Goal: Information Seeking & Learning: Learn about a topic

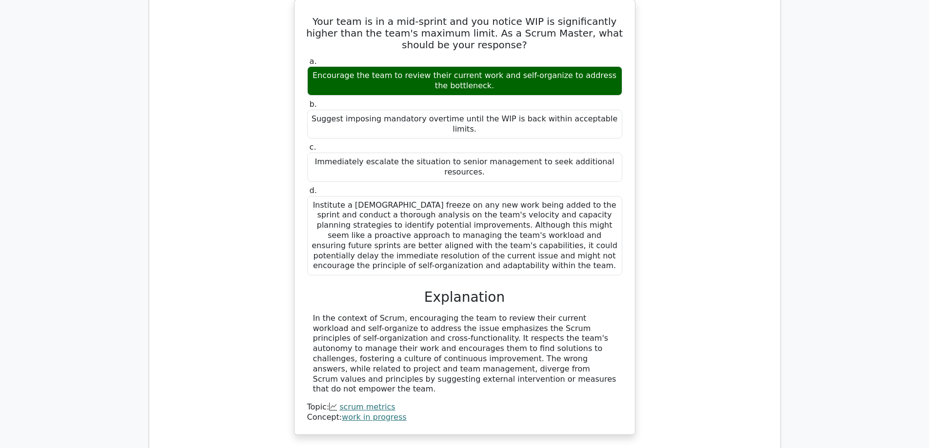
scroll to position [829, 0]
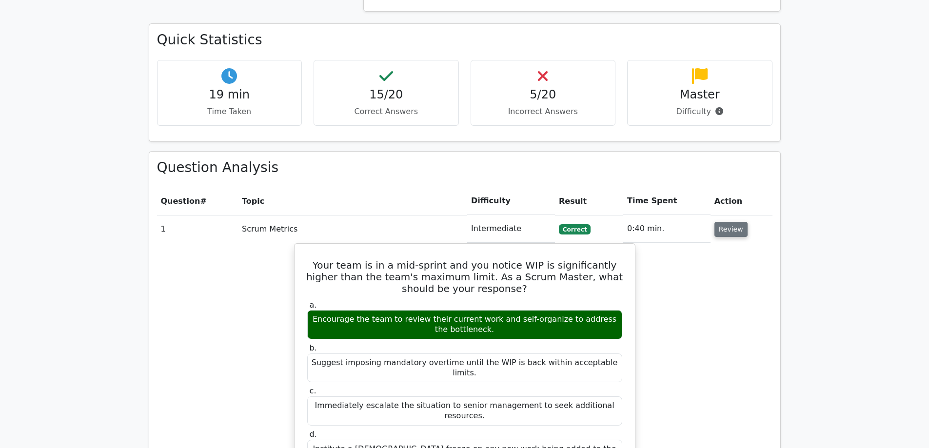
click at [727, 222] on button "Review" at bounding box center [730, 229] width 33 height 15
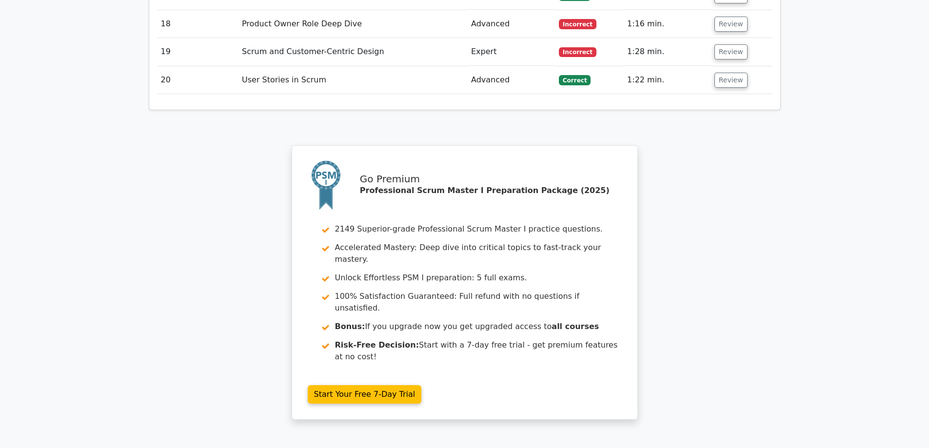
scroll to position [1560, 0]
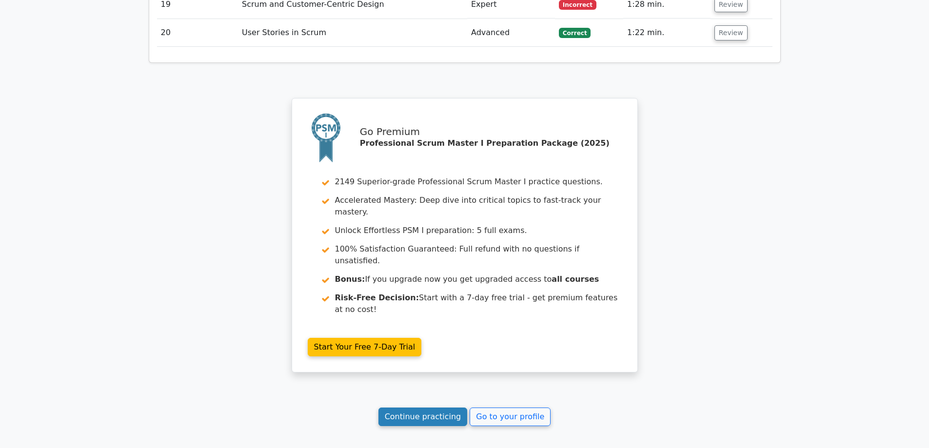
click at [429, 408] on link "Continue practicing" at bounding box center [422, 417] width 89 height 19
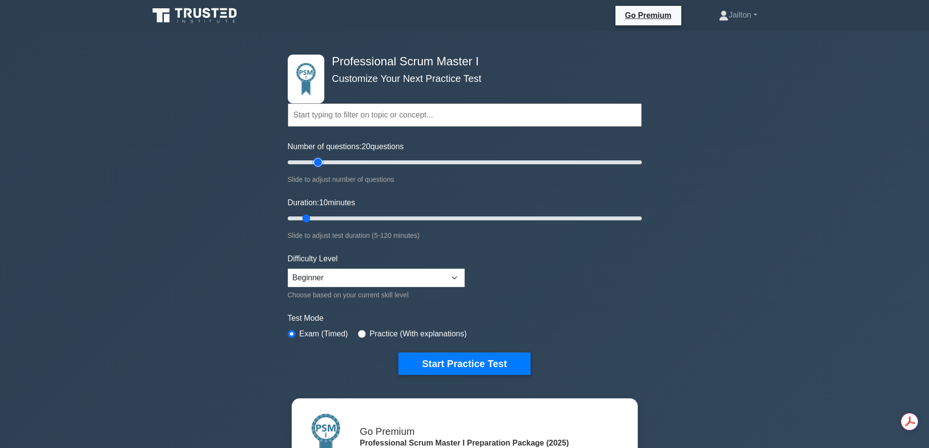
drag, startPoint x: 305, startPoint y: 161, endPoint x: 318, endPoint y: 161, distance: 12.7
type input "20"
click at [318, 161] on input "Number of questions: 20 questions" at bounding box center [465, 163] width 354 height 12
click at [320, 219] on input "Duration: 10 minutes" at bounding box center [465, 219] width 354 height 12
type input "20"
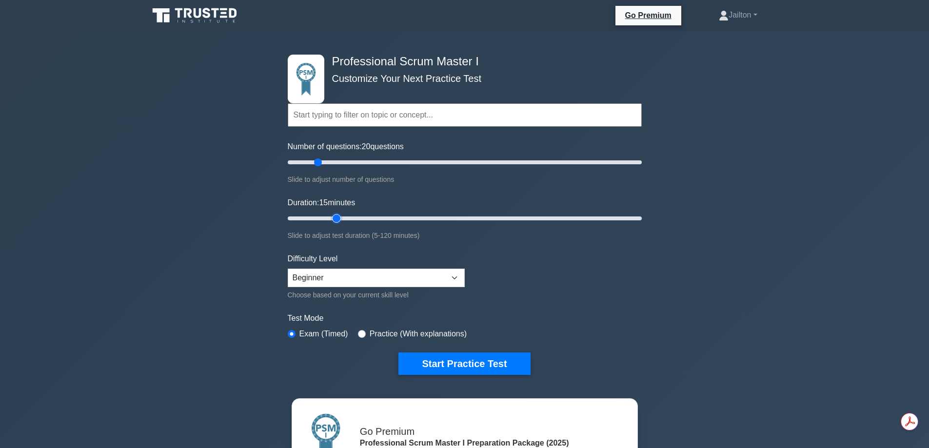
click at [330, 216] on input "Duration: 15 minutes" at bounding box center [465, 219] width 354 height 12
click at [489, 360] on button "Start Practice Test" at bounding box center [464, 364] width 132 height 22
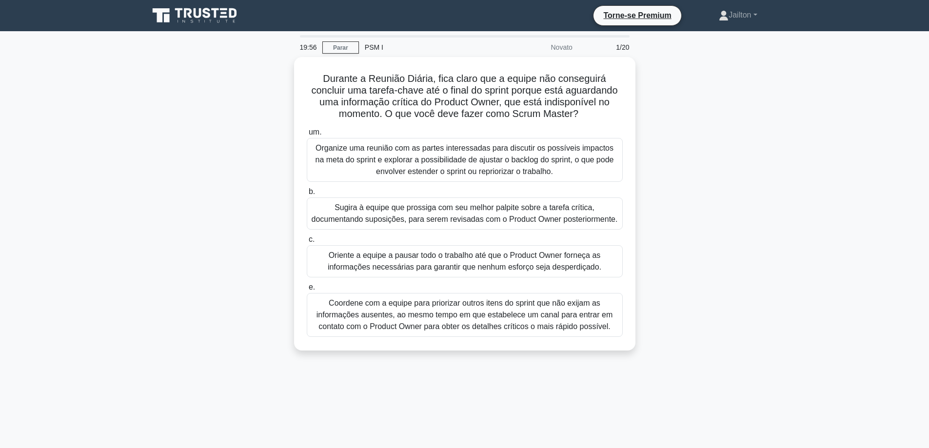
click at [735, 147] on div "Durante a Reunião Diária, fica claro que a equipe não conseguirá concluir uma t…" at bounding box center [465, 209] width 644 height 305
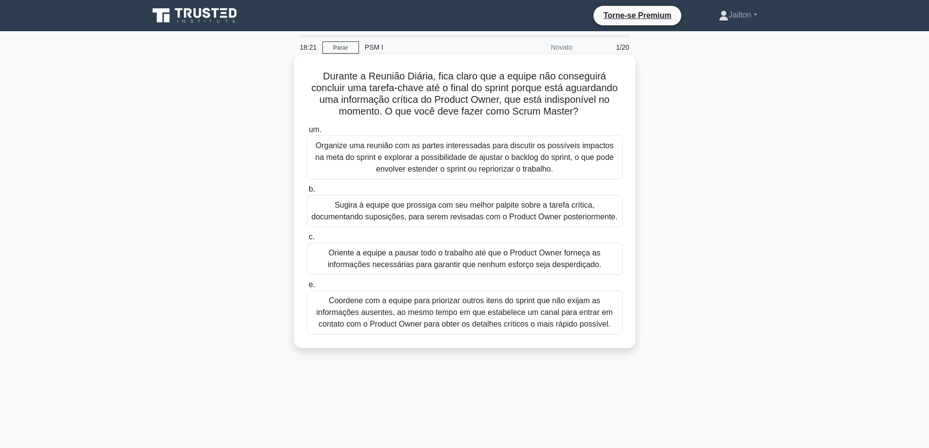
click at [471, 315] on font "Coordene com a equipe para priorizar outros itens do sprint que não exijam as i…" at bounding box center [464, 312] width 296 height 32
click at [307, 288] on input "e. Coordene com a equipe para priorizar outros itens do sprint que não exijam a…" at bounding box center [307, 285] width 0 height 6
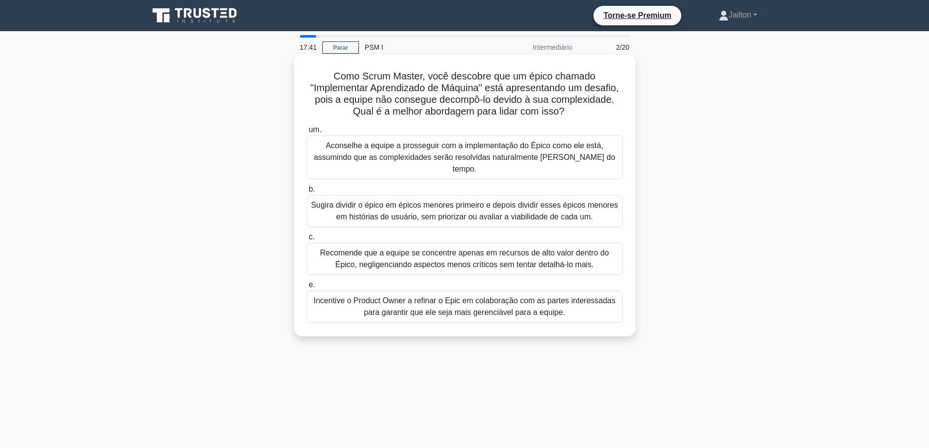
click at [494, 302] on font "Incentive o Product Owner a refinar o Epic em colaboração com as partes interes…" at bounding box center [465, 306] width 302 height 20
click at [307, 288] on input "e. Incentive o Product Owner a refinar o Epic em colaboração com as partes inte…" at bounding box center [307, 285] width 0 height 6
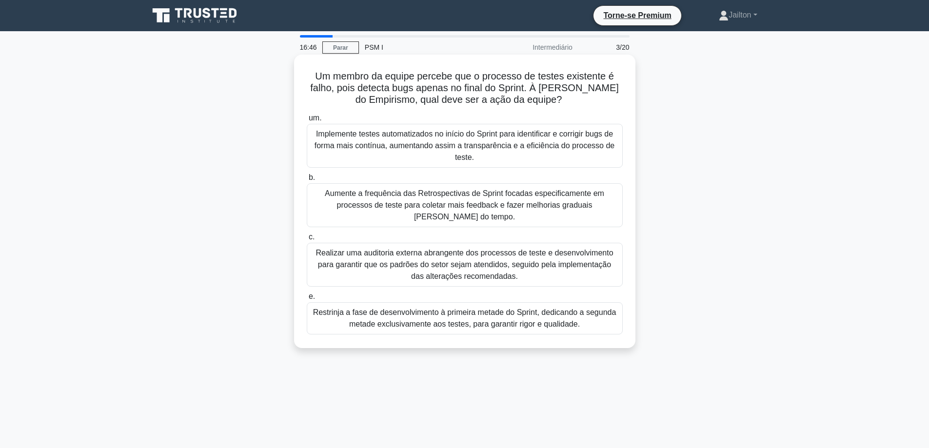
click at [478, 140] on font "Implemente testes automatizados no início do Sprint para identificar e corrigir…" at bounding box center [464, 145] width 307 height 35
click at [307, 121] on input "um. Implemente testes automatizados no início do Sprint para identificar e corr…" at bounding box center [307, 118] width 0 height 6
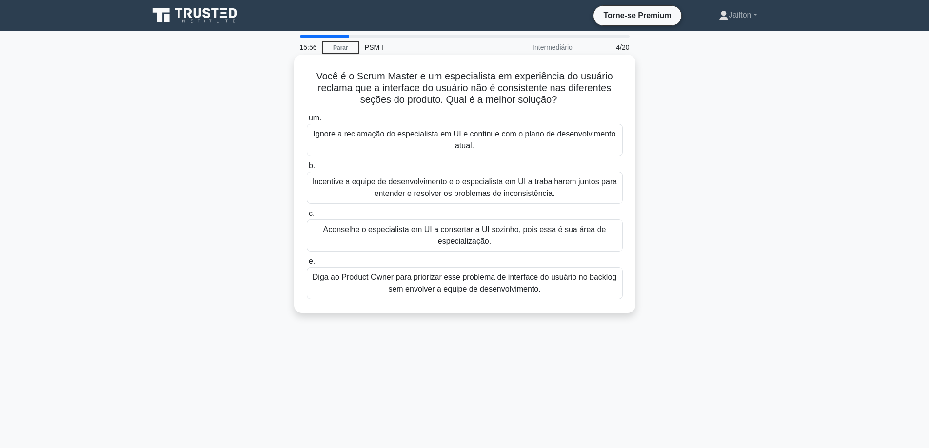
click at [434, 192] on font "Incentive a equipe de desenvolvimento e o especialista em UI a trabalharem junt…" at bounding box center [464, 187] width 305 height 20
click at [307, 169] on input "b. Incentive a equipe de desenvolvimento e o especialista em UI a trabalharem j…" at bounding box center [307, 166] width 0 height 6
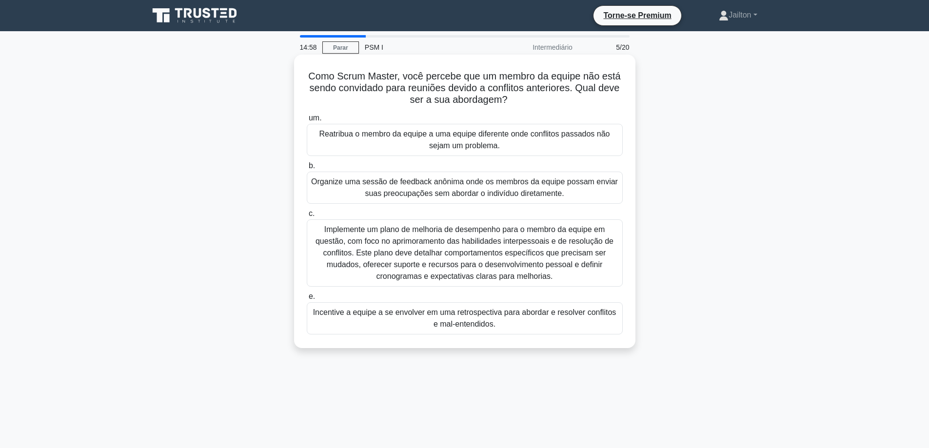
click at [459, 321] on font "Incentive a equipe a se envolver em uma retrospectiva para abordar e resolver c…" at bounding box center [464, 318] width 303 height 20
click at [307, 300] on input "e. Incentive a equipe a se envolver em uma retrospectiva para abordar e resolve…" at bounding box center [307, 297] width 0 height 6
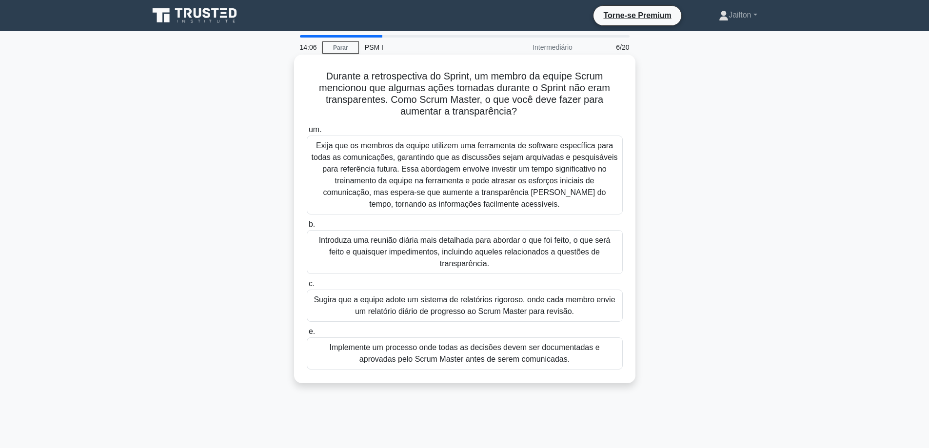
click at [428, 249] on font "Introduza uma reunião diária mais detalhada para abordar o que foi feito, o que…" at bounding box center [465, 252] width 292 height 32
click at [307, 228] on input "b. Introduza uma reunião diária mais detalhada para abordar o que foi feito, o …" at bounding box center [307, 224] width 0 height 6
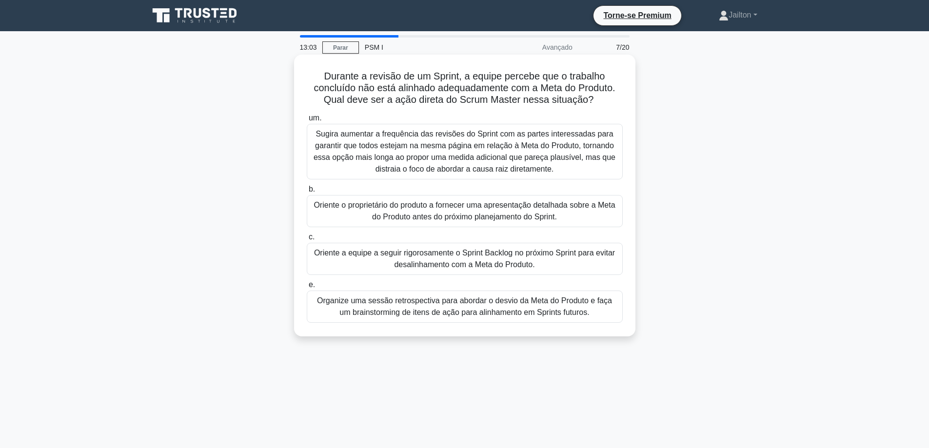
click at [466, 307] on font "Organize uma sessão retrospectiva para abordar o desvio da Meta do Produto e fa…" at bounding box center [464, 306] width 307 height 23
click at [307, 288] on input "e. Organize uma sessão retrospectiva para abordar o desvio da Meta do Produto e…" at bounding box center [307, 285] width 0 height 6
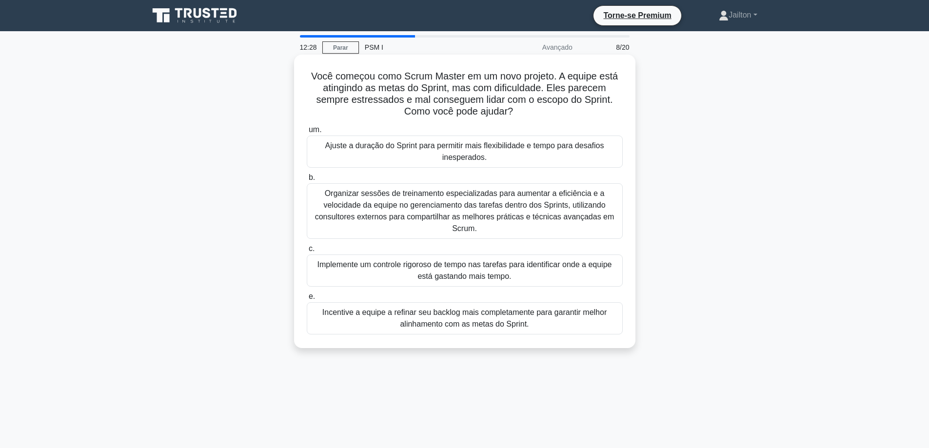
click at [473, 325] on font "Incentive a equipe a refinar seu backlog mais completamente para garantir melho…" at bounding box center [464, 318] width 284 height 20
click at [307, 300] on input "e. Incentive a equipe a refinar seu backlog mais completamente para garantir me…" at bounding box center [307, 297] width 0 height 6
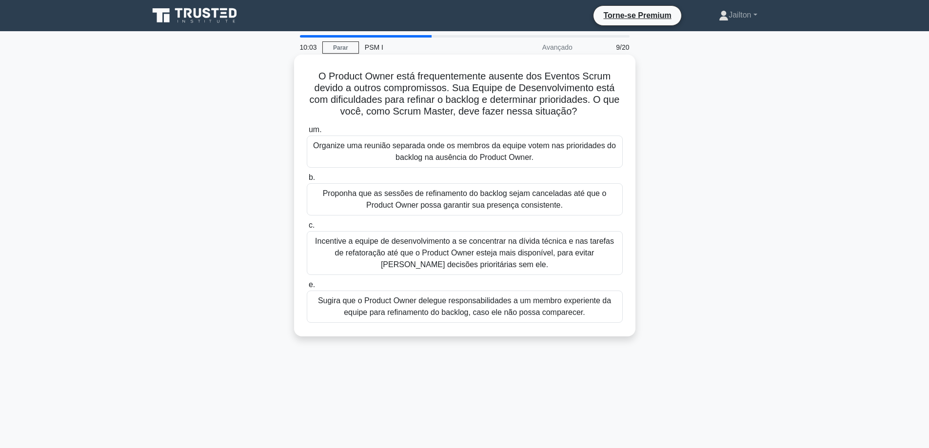
click at [434, 202] on font "Proponha que as sessões de refinamento do backlog sejam canceladas até que o Pr…" at bounding box center [465, 199] width 284 height 20
click at [307, 181] on input "b. Proponha que as sessões de refinamento do backlog sejam canceladas até que o…" at bounding box center [307, 178] width 0 height 6
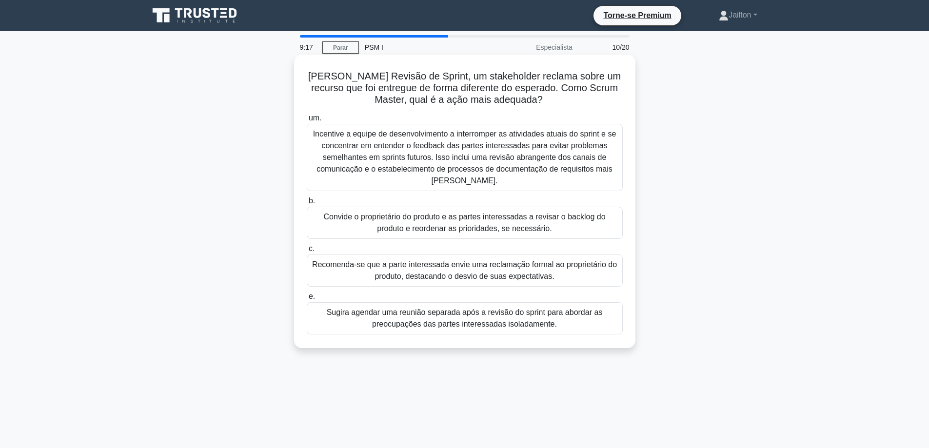
click at [478, 322] on font "Sugira agendar uma reunião separada após a revisão do sprint para abordar as pr…" at bounding box center [465, 318] width 276 height 20
click at [307, 300] on input "e. Sugira agendar uma reunião separada após a revisão do sprint para abordar as…" at bounding box center [307, 297] width 0 height 6
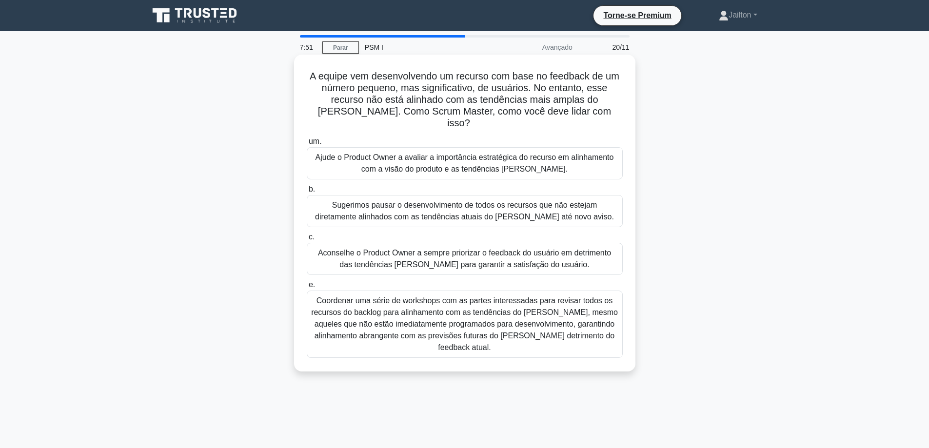
click at [441, 153] on font "Ajude o Product Owner a avaliar a importância estratégica do recurso em alinham…" at bounding box center [464, 163] width 298 height 20
click at [307, 145] on input "um. Ajude o Product Owner a avaliar a importância estratégica do recurso em ali…" at bounding box center [307, 141] width 0 height 6
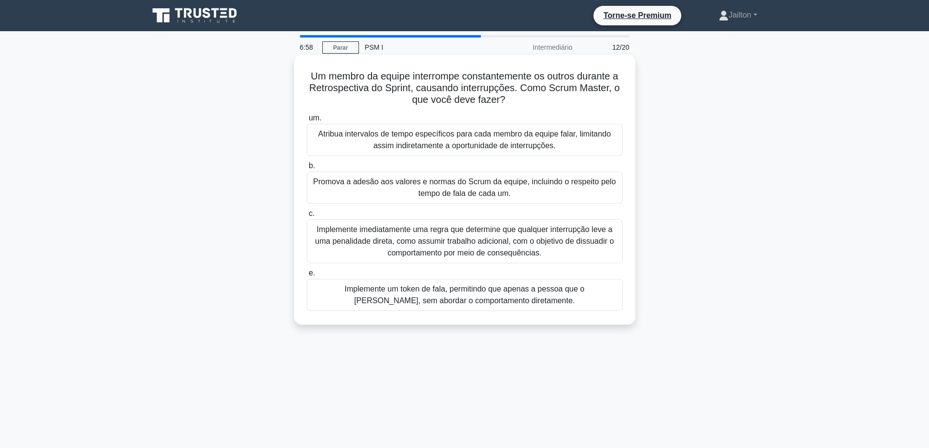
click at [497, 188] on font "Promova a adesão aos valores e normas do Scrum da equipe, incluindo o respeito …" at bounding box center [464, 187] width 307 height 23
click at [307, 169] on input "b. Promova a adesão aos valores e normas do Scrum da equipe, incluindo o respei…" at bounding box center [307, 166] width 0 height 6
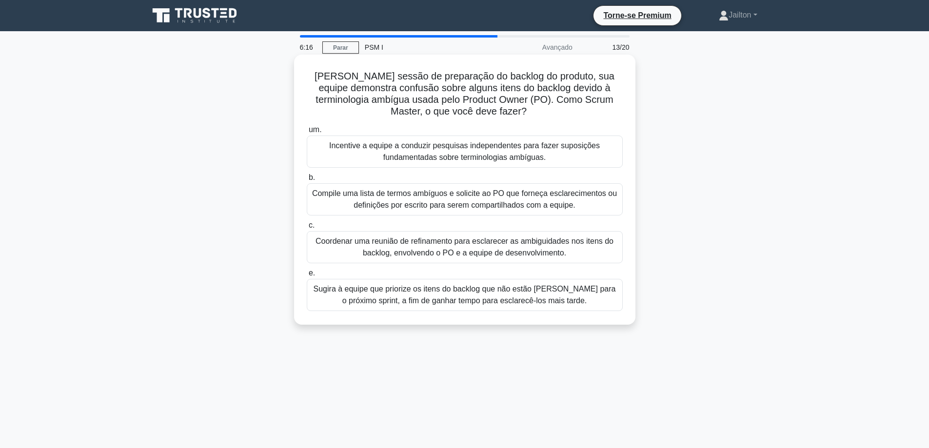
click at [505, 248] on font "Coordenar uma reunião de refinamento para esclarecer as ambiguidades nos itens …" at bounding box center [464, 247] width 298 height 20
click at [307, 229] on input "c. Coordenar uma reunião de refinamento para esclarecer as ambiguidades nos ite…" at bounding box center [307, 225] width 0 height 6
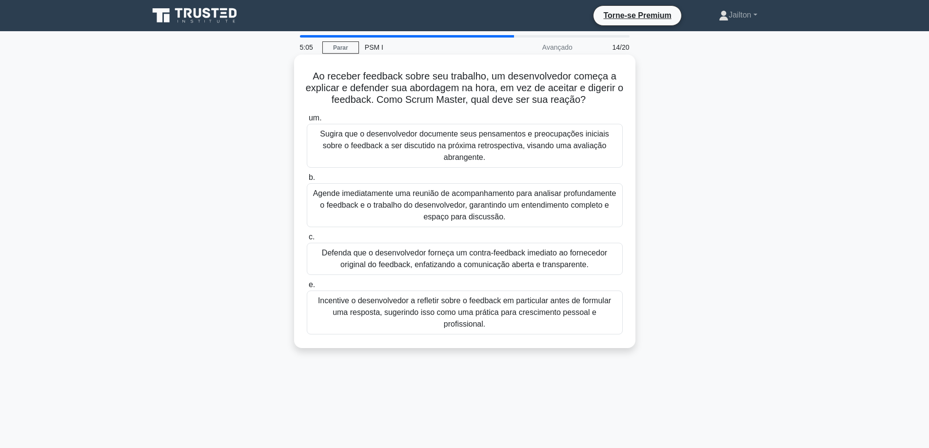
click at [486, 194] on font "Agende imediatamente uma reunião de acompanhamento para analisar profundamente …" at bounding box center [464, 205] width 303 height 32
click at [307, 181] on input "b. Agende imediatamente uma reunião de acompanhamento para analisar profundamen…" at bounding box center [307, 178] width 0 height 6
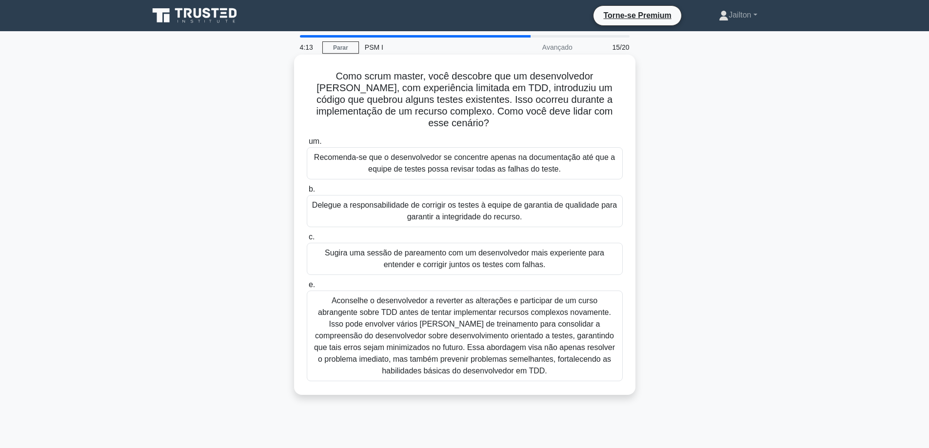
click at [442, 249] on font "Sugira uma sessão de pareamento com um desenvolvedor mais experiente para enten…" at bounding box center [464, 259] width 279 height 20
click at [307, 240] on input "c. Sugira uma sessão de pareamento com um desenvolvedor mais experiente para en…" at bounding box center [307, 237] width 0 height 6
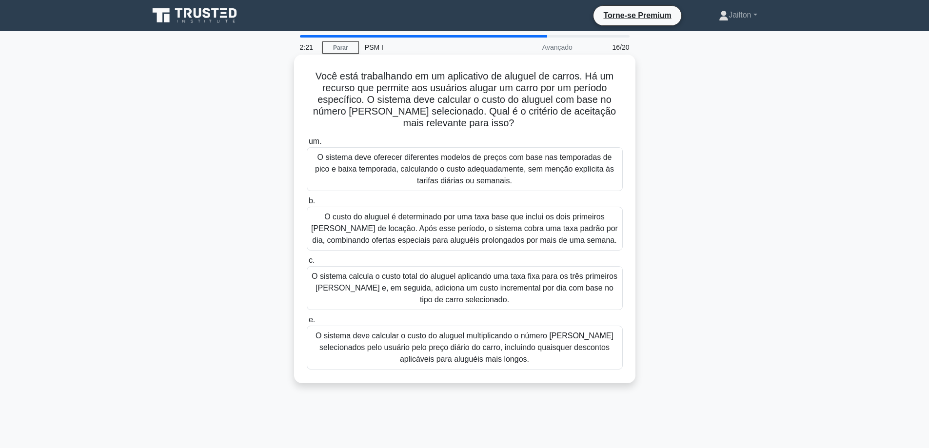
click at [461, 348] on font "O sistema deve calcular o custo do aluguel multiplicando o número de dias selec…" at bounding box center [464, 348] width 298 height 32
click at [307, 323] on input "e. O sistema deve calcular o custo do aluguel multiplicando o número de dias se…" at bounding box center [307, 320] width 0 height 6
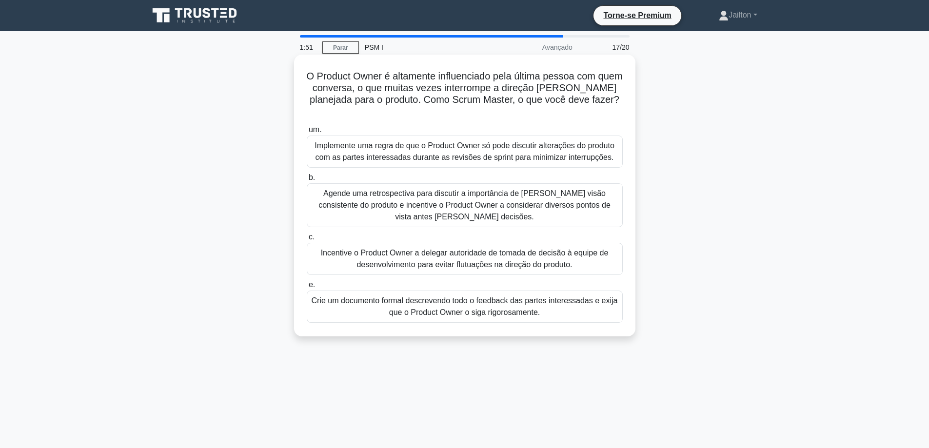
click at [478, 203] on font "Agende uma retrospectiva para discutir a importância de manter uma visão consis…" at bounding box center [464, 205] width 292 height 32
click at [307, 181] on input "b. Agende uma retrospectiva para discutir a importância de manter uma visão con…" at bounding box center [307, 178] width 0 height 6
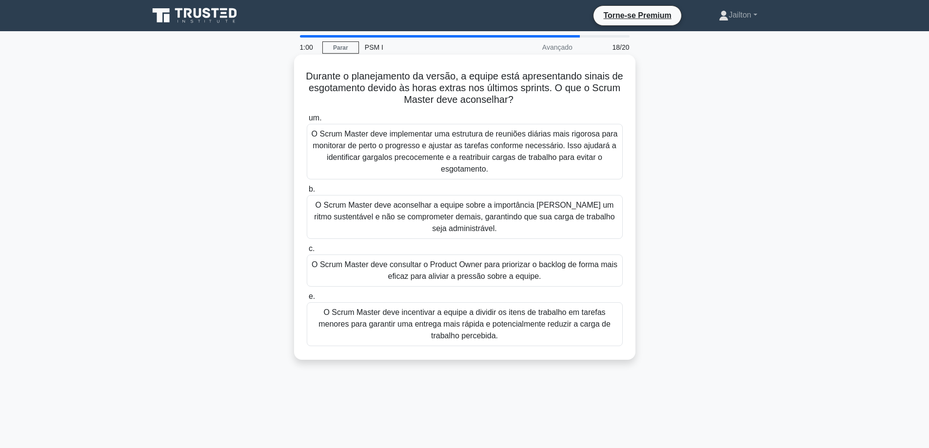
click at [546, 269] on font "O Scrum Master deve consultar o Product Owner para priorizar o backlog de forma…" at bounding box center [465, 270] width 306 height 20
click at [307, 252] on input "c. O Scrum Master deve consultar o Product Owner para priorizar o backlog de fo…" at bounding box center [307, 249] width 0 height 6
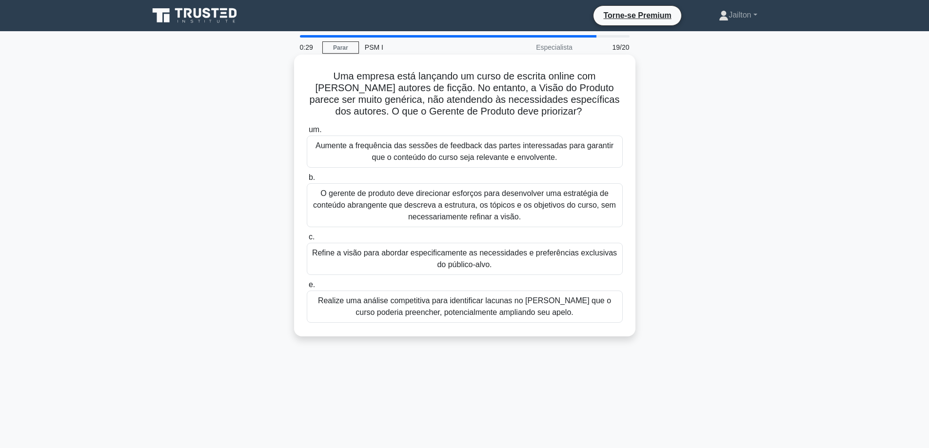
click at [509, 253] on font "Refine a visão para abordar especificamente as necessidades e preferências excl…" at bounding box center [464, 259] width 305 height 20
click at [307, 240] on input "c. Refine a visão para abordar especificamente as necessidades e preferências e…" at bounding box center [307, 237] width 0 height 6
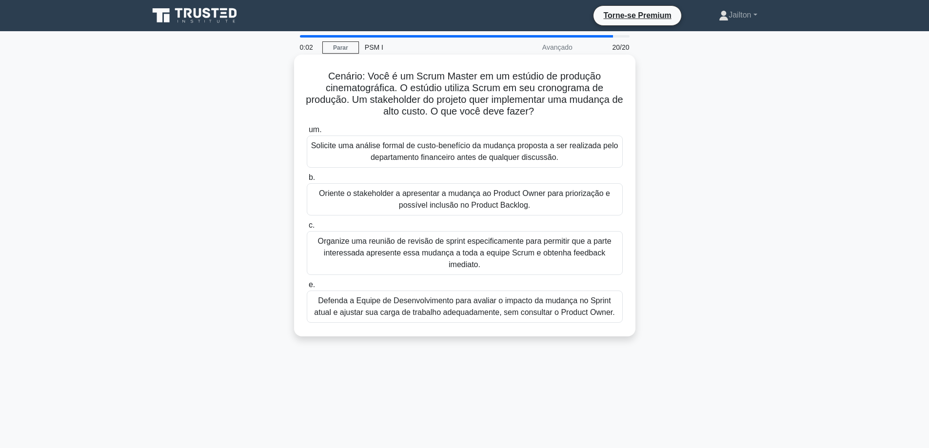
click at [491, 199] on font "Oriente o stakeholder a apresentar a mudança ao Product Owner para priorização …" at bounding box center [464, 199] width 291 height 20
click at [307, 181] on input "b. Oriente o stakeholder a apresentar a mudança ao Product Owner para priorizaç…" at bounding box center [307, 178] width 0 height 6
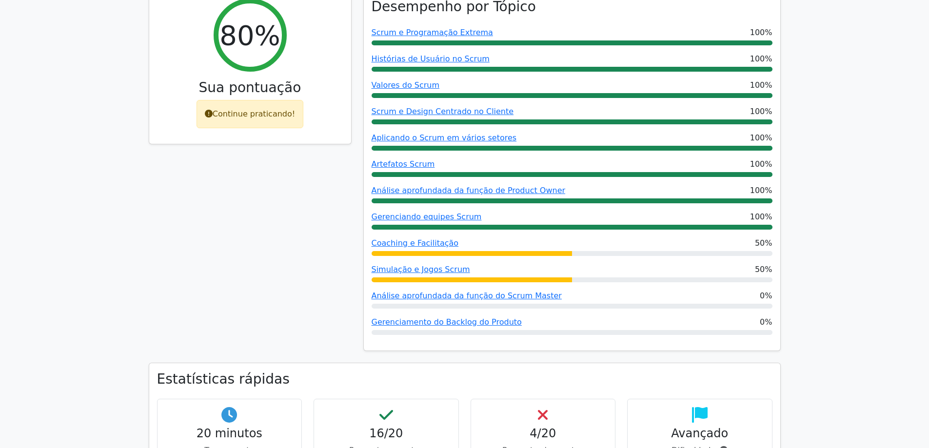
scroll to position [439, 0]
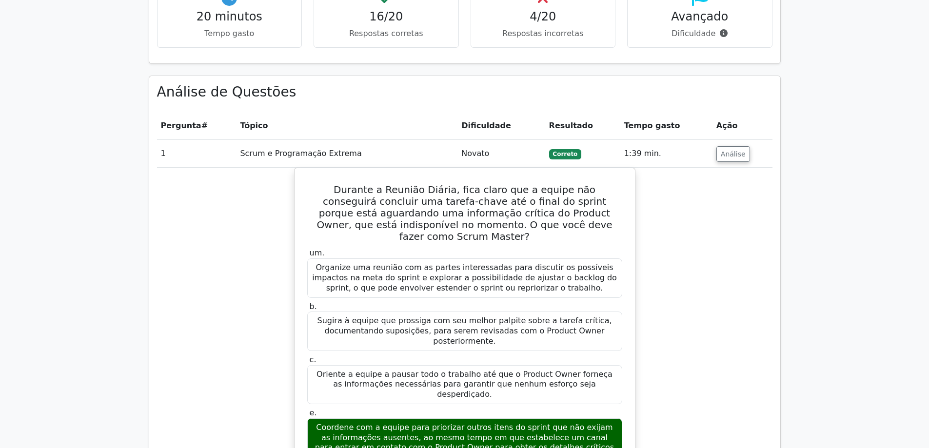
scroll to position [926, 0]
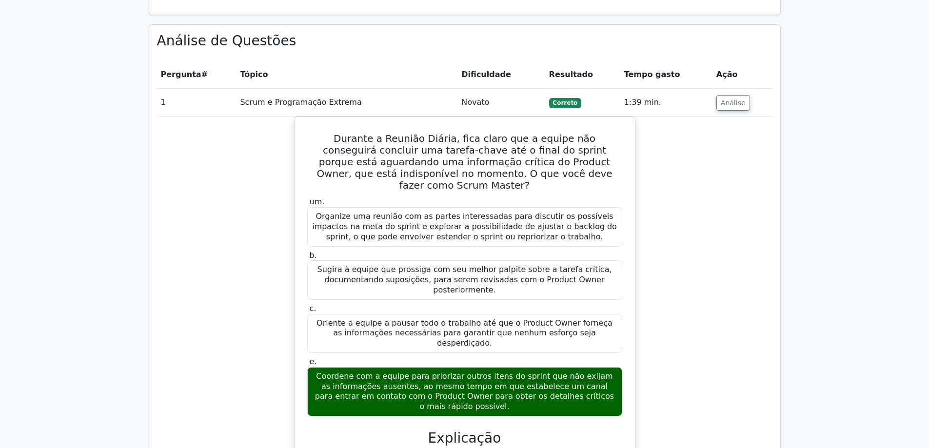
drag, startPoint x: 782, startPoint y: 280, endPoint x: 733, endPoint y: 278, distance: 48.8
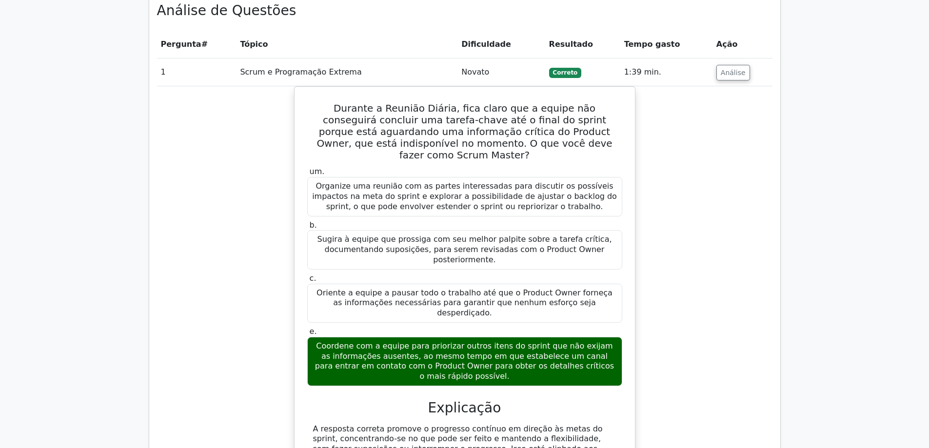
scroll to position [975, 0]
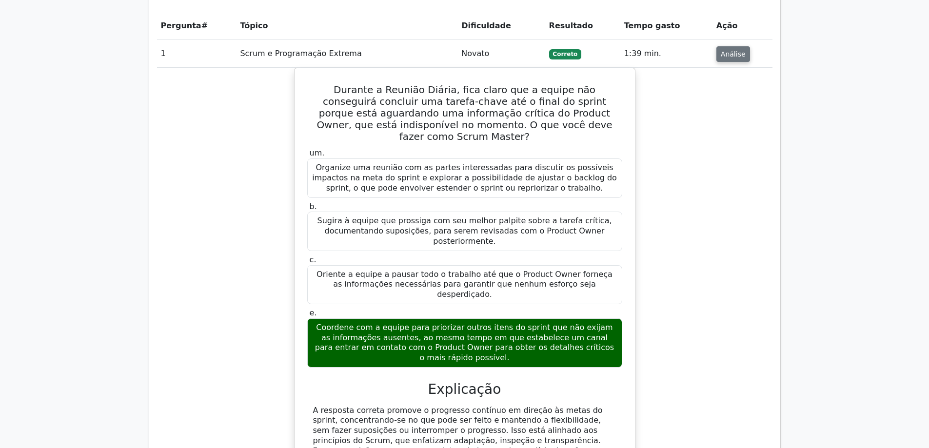
click at [723, 50] on font "Análise" at bounding box center [733, 54] width 25 height 8
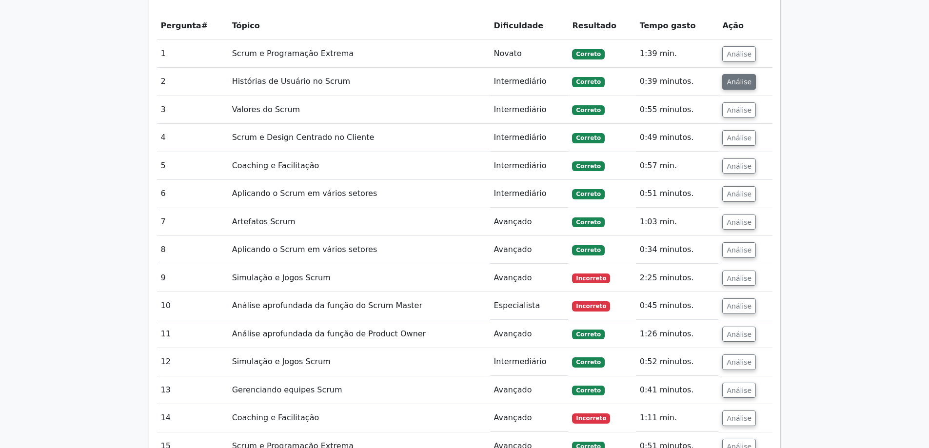
click at [732, 78] on font "Análise" at bounding box center [739, 82] width 25 height 8
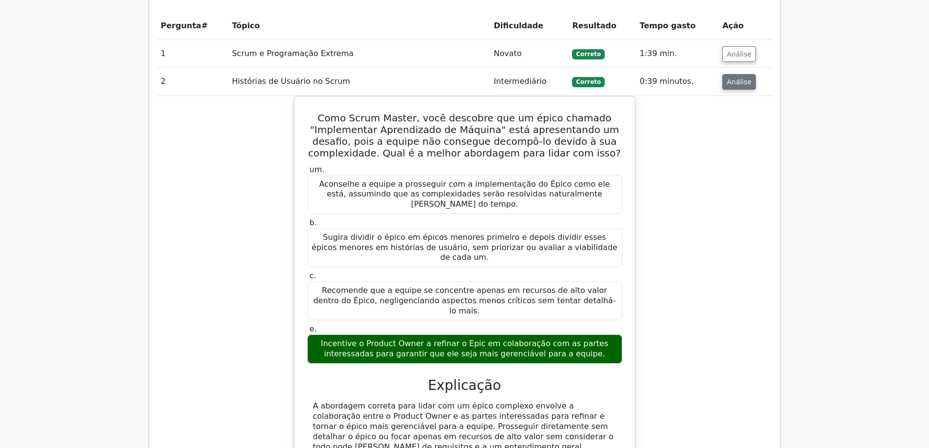
click at [728, 78] on font "Análise" at bounding box center [739, 82] width 25 height 8
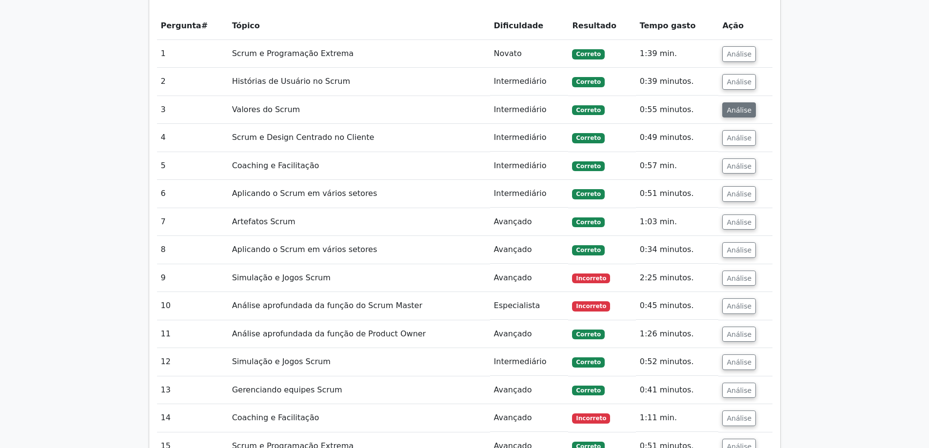
click at [737, 106] on font "Análise" at bounding box center [739, 110] width 25 height 8
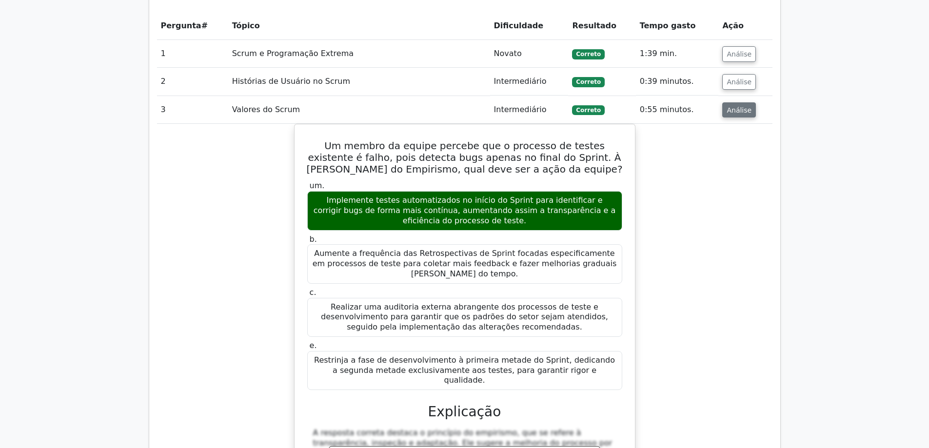
click at [737, 106] on font "Análise" at bounding box center [739, 110] width 25 height 8
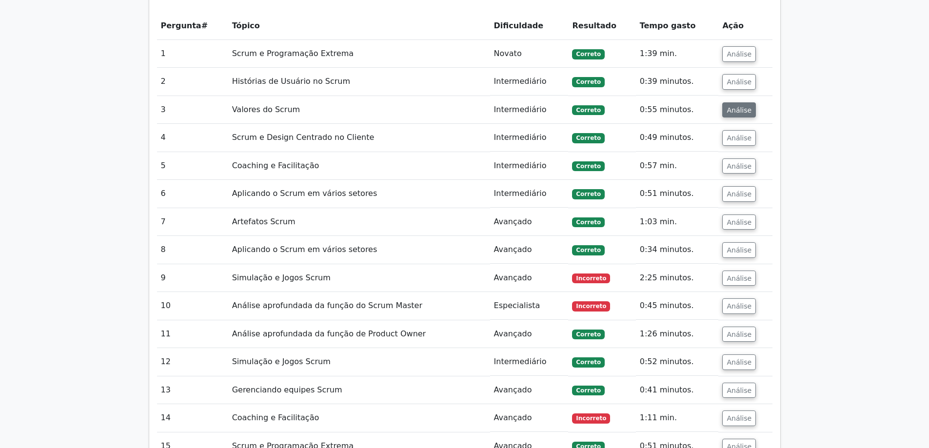
click at [727, 106] on font "Análise" at bounding box center [739, 110] width 25 height 8
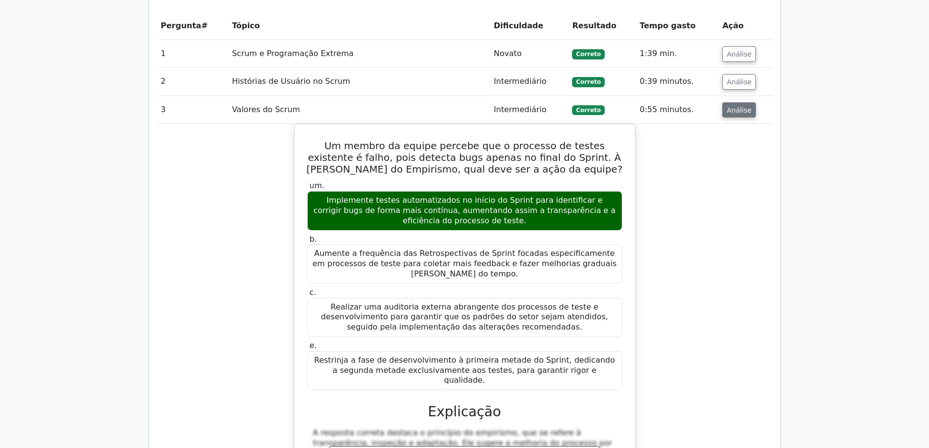
click at [743, 106] on font "Análise" at bounding box center [739, 110] width 25 height 8
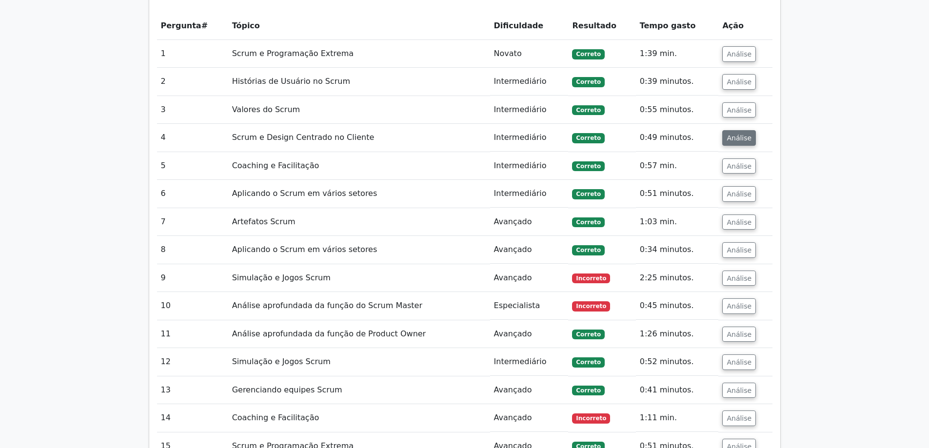
click at [735, 134] on font "Análise" at bounding box center [739, 138] width 25 height 8
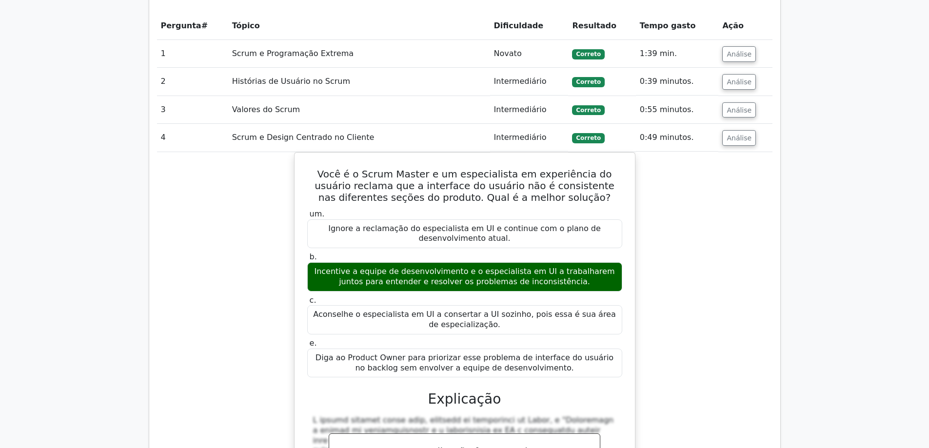
click at [707, 257] on div "Você é o Scrum Master e um especialista em experiência do usuário reclama que a…" at bounding box center [464, 406] width 615 height 508
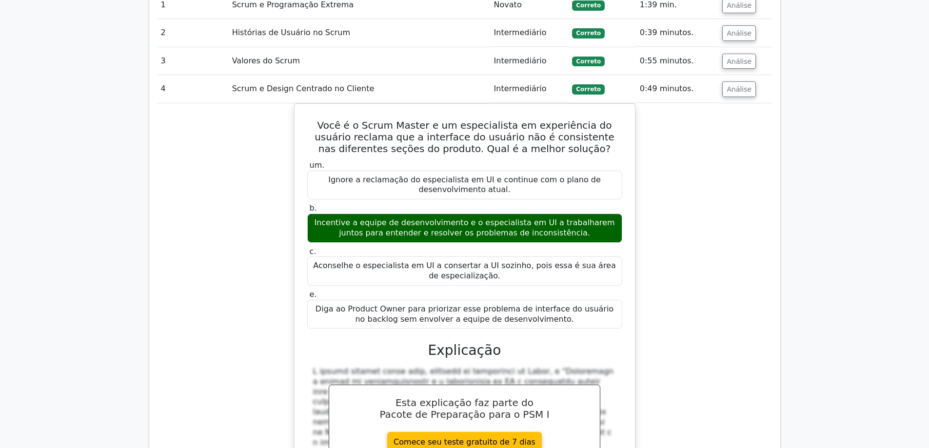
scroll to position [1073, 0]
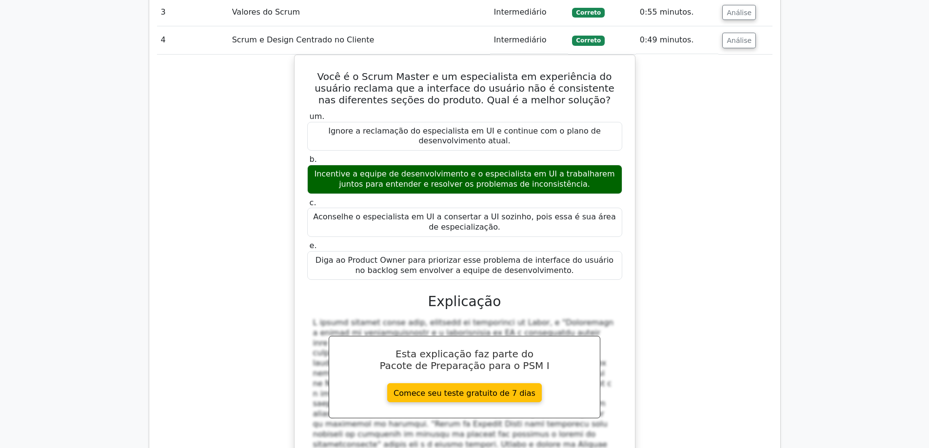
click at [689, 82] on div "Você é o Scrum Master e um especialista em experiência do usuário reclama que a…" at bounding box center [464, 309] width 615 height 508
click at [731, 37] on font "Análise" at bounding box center [739, 41] width 25 height 8
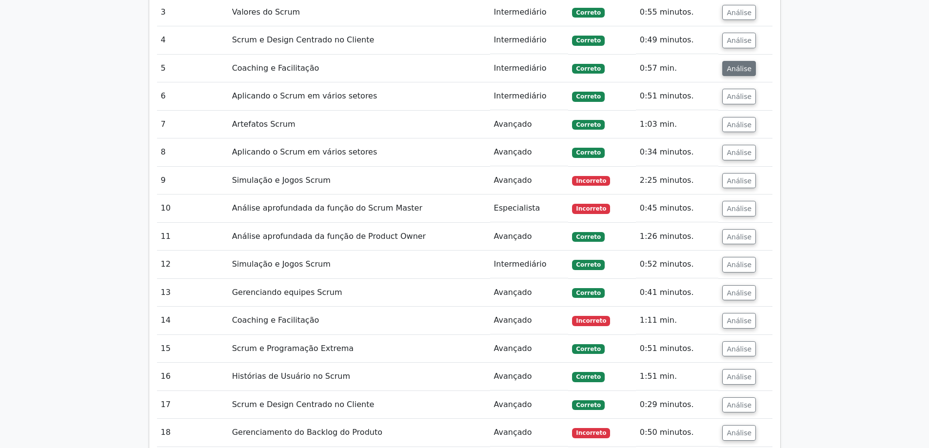
click at [728, 64] on font "Análise" at bounding box center [739, 68] width 25 height 8
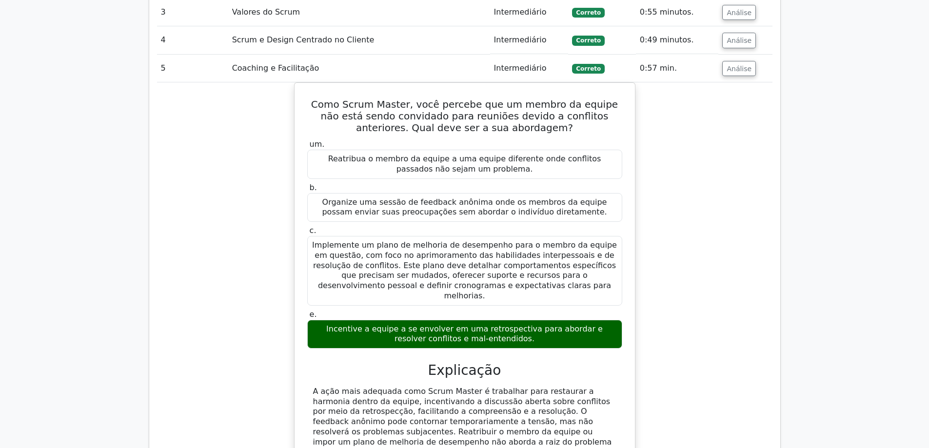
click at [744, 181] on div "Como Scrum Master, você percebe que um membro da equipe não está sendo convidad…" at bounding box center [464, 300] width 615 height 437
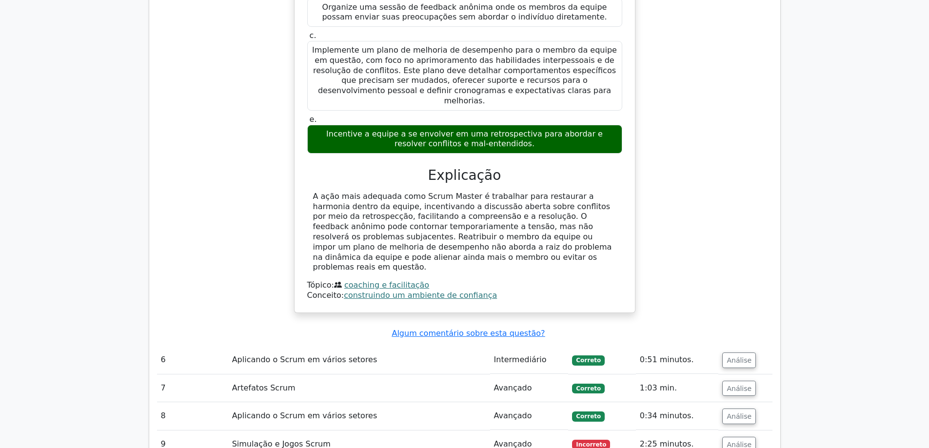
scroll to position [1365, 0]
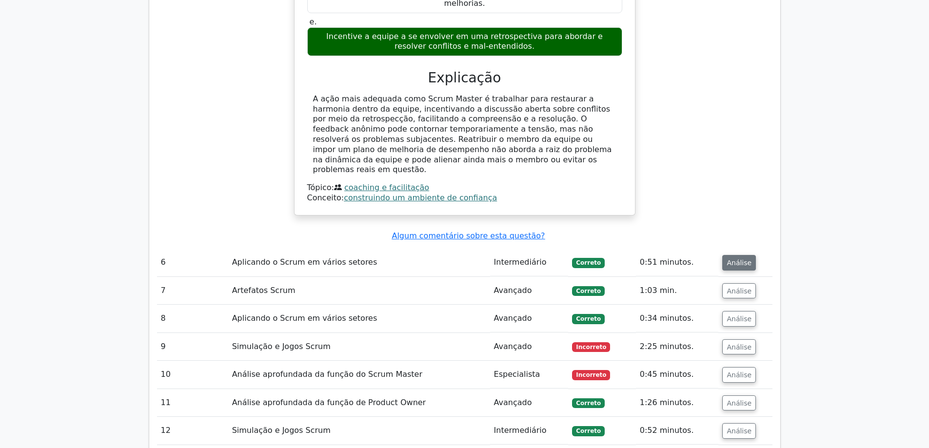
click at [740, 259] on font "Análise" at bounding box center [739, 263] width 25 height 8
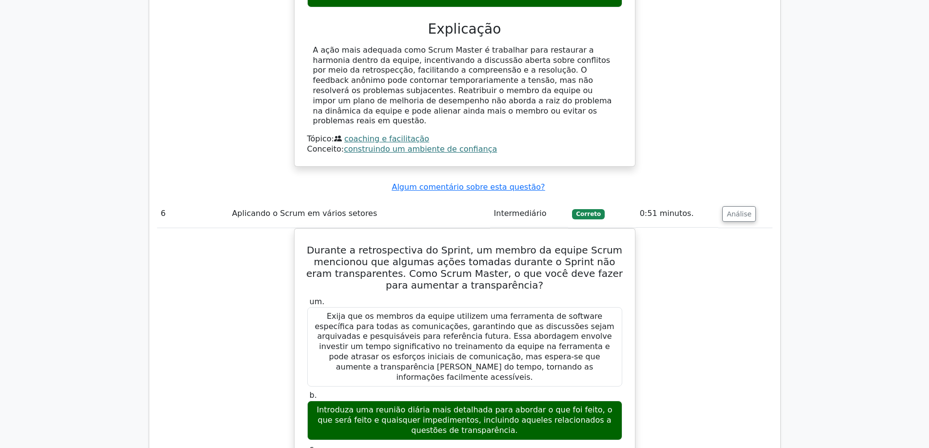
scroll to position [1463, 0]
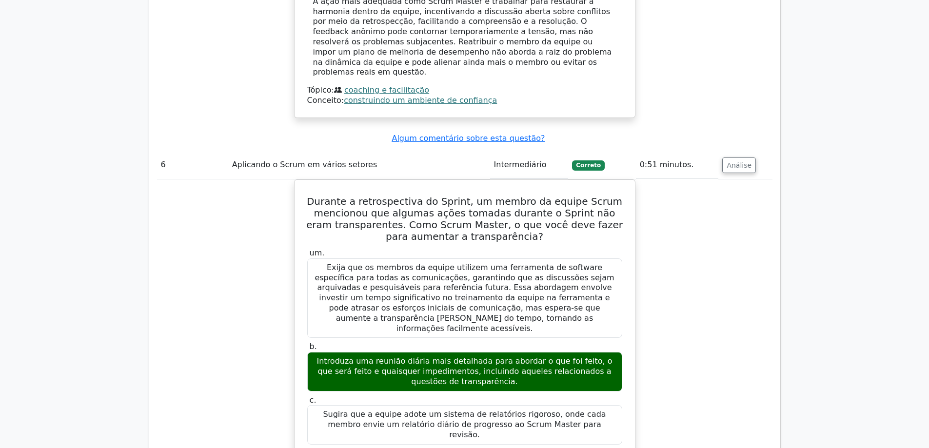
click at [721, 207] on div "Durante a retrospectiva do Sprint, um membro da equipe Scrum mencionou que algu…" at bounding box center [464, 434] width 615 height 510
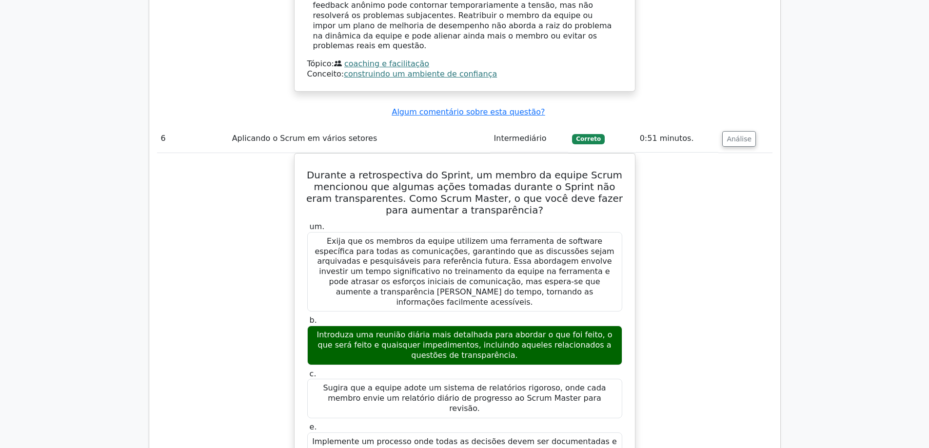
scroll to position [1512, 0]
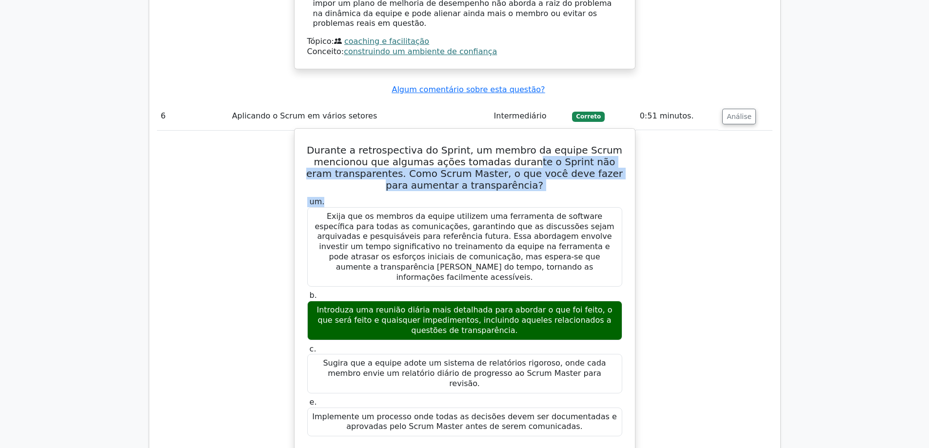
drag, startPoint x: 521, startPoint y: 120, endPoint x: 539, endPoint y: 155, distance: 39.7
click at [539, 155] on div "Durante a retrospectiva do Sprint, um membro da equipe Scrum mencionou que algu…" at bounding box center [464, 377] width 333 height 489
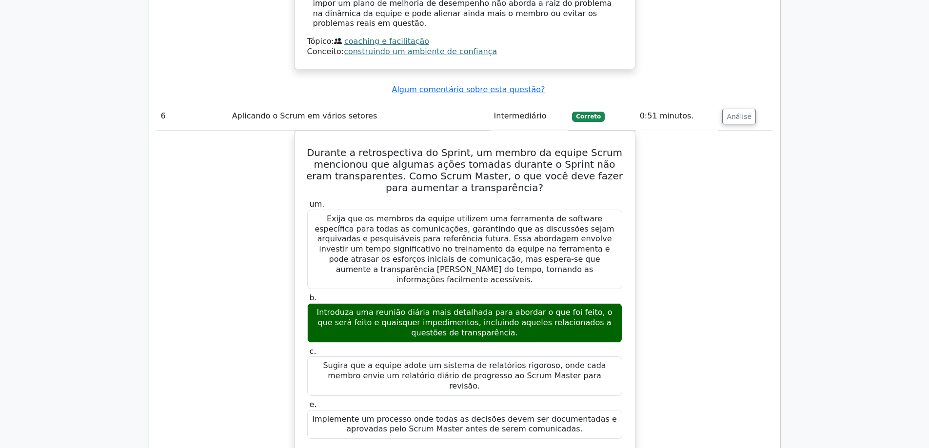
click at [762, 215] on div "Durante a retrospectiva do Sprint, um membro da equipe Scrum mencionou que algu…" at bounding box center [464, 386] width 615 height 510
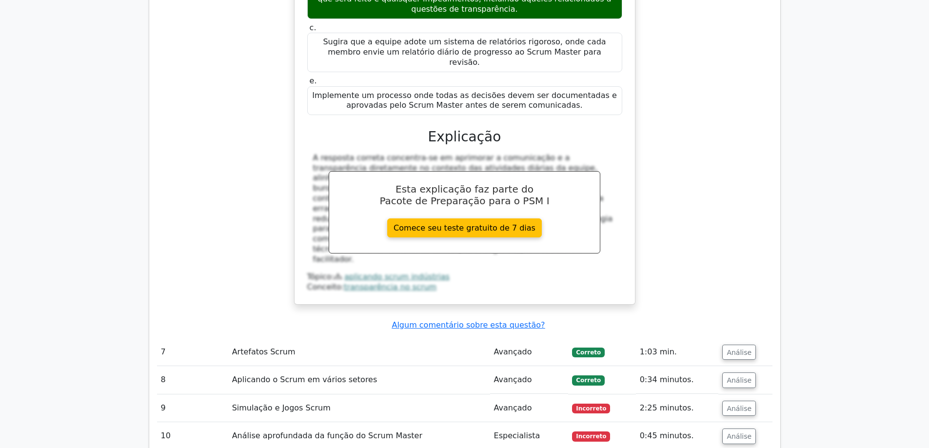
scroll to position [1853, 0]
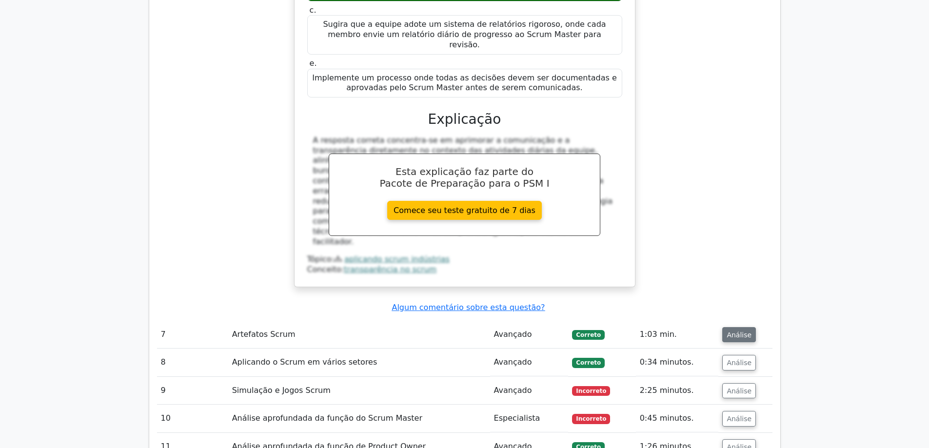
click at [746, 327] on button "Análise" at bounding box center [739, 335] width 34 height 16
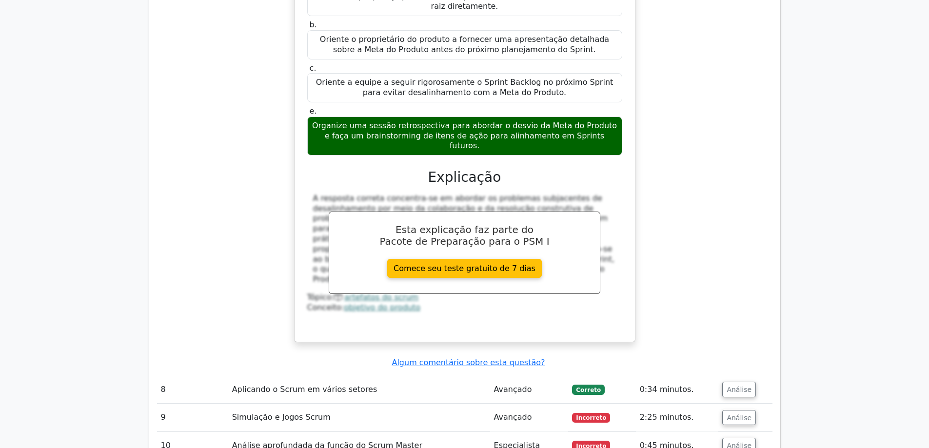
scroll to position [2389, 0]
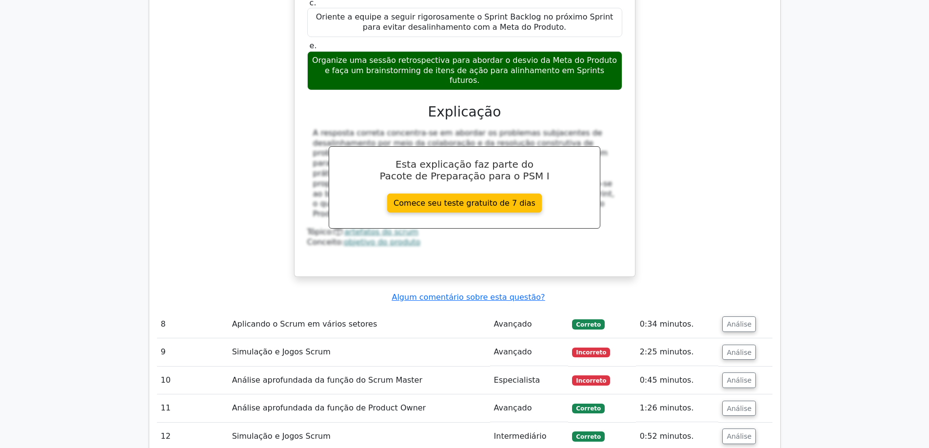
click at [361, 311] on td "Aplicando o Scrum em vários setores" at bounding box center [359, 325] width 262 height 28
click at [739, 320] on font "Análise" at bounding box center [739, 324] width 25 height 8
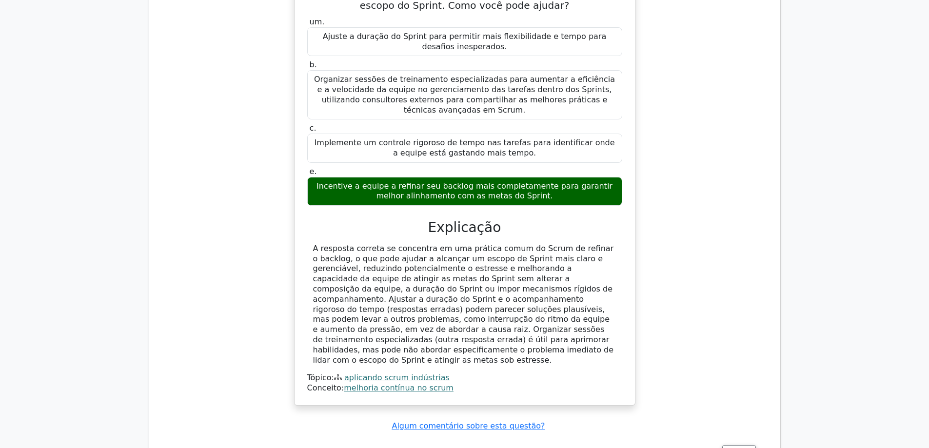
scroll to position [2877, 0]
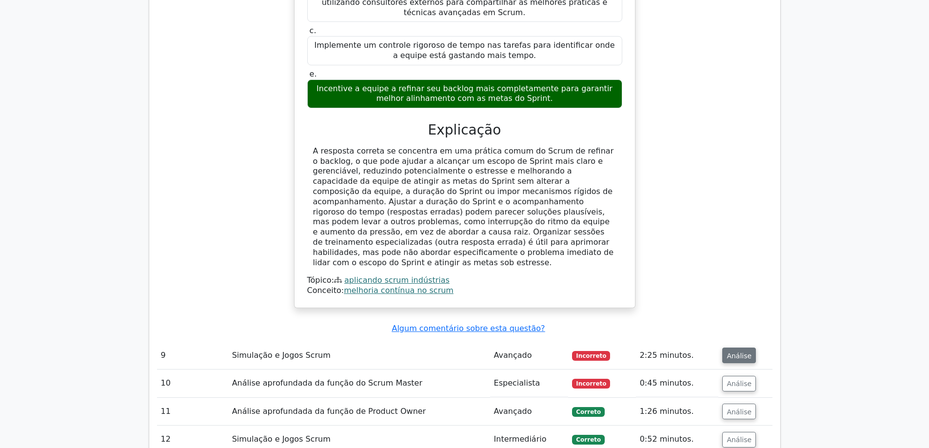
click at [741, 352] on font "Análise" at bounding box center [739, 356] width 25 height 8
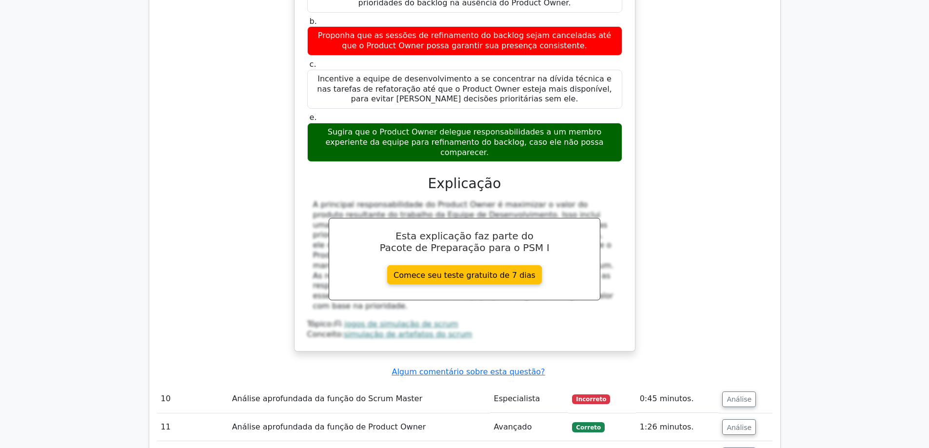
scroll to position [3364, 0]
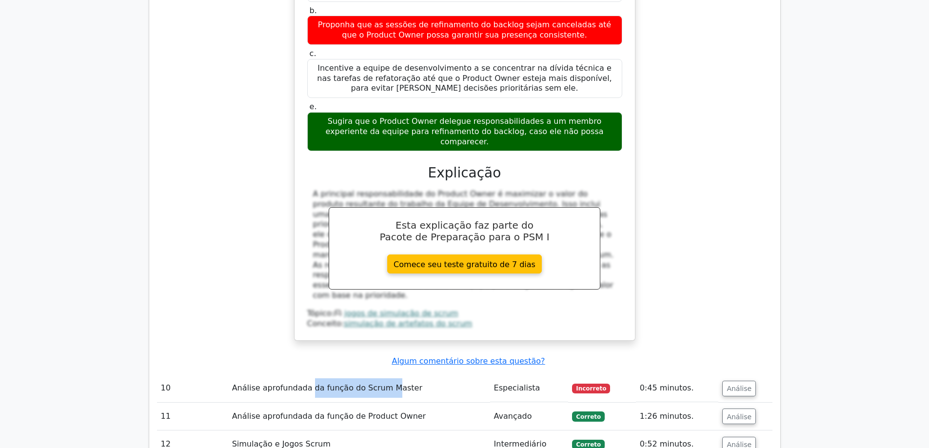
drag, startPoint x: 306, startPoint y: 256, endPoint x: 381, endPoint y: 256, distance: 74.6
click at [381, 383] on font "Análise aprofundada da função do Scrum Master" at bounding box center [327, 387] width 190 height 9
click at [729, 384] on font "Análise" at bounding box center [739, 388] width 25 height 8
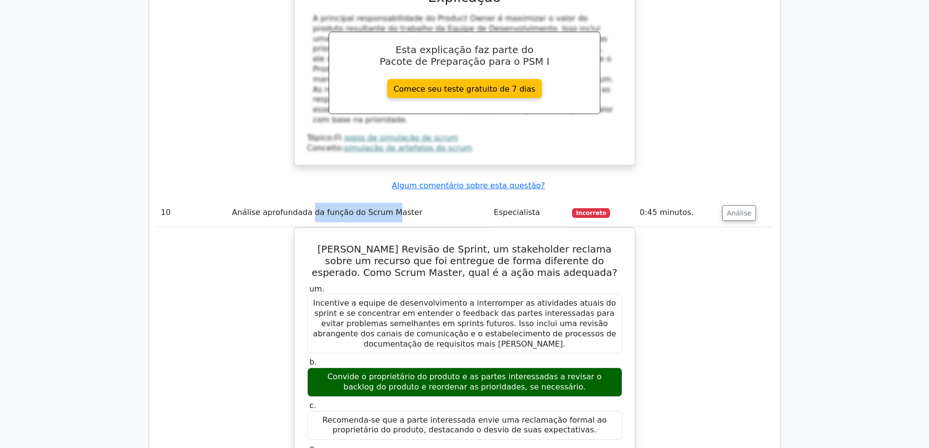
scroll to position [3559, 0]
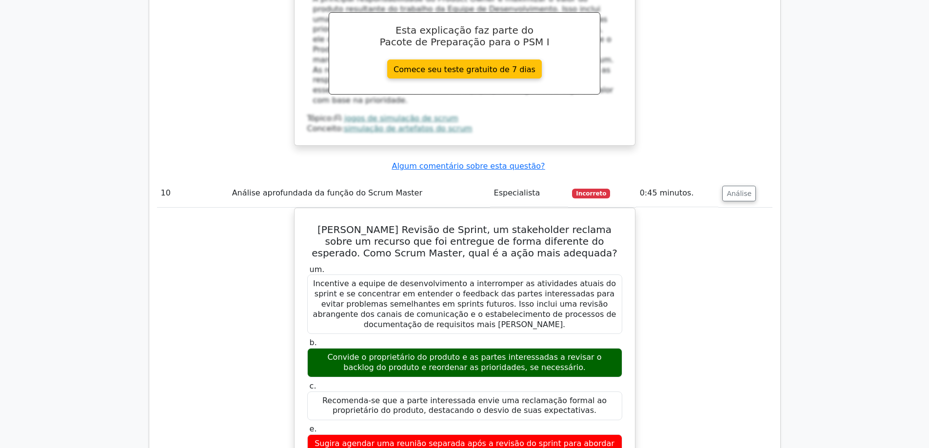
click at [709, 347] on div "Durante uma Revisão de Sprint, um stakeholder reclama sobre um recurso que foi …" at bounding box center [464, 435] width 615 height 454
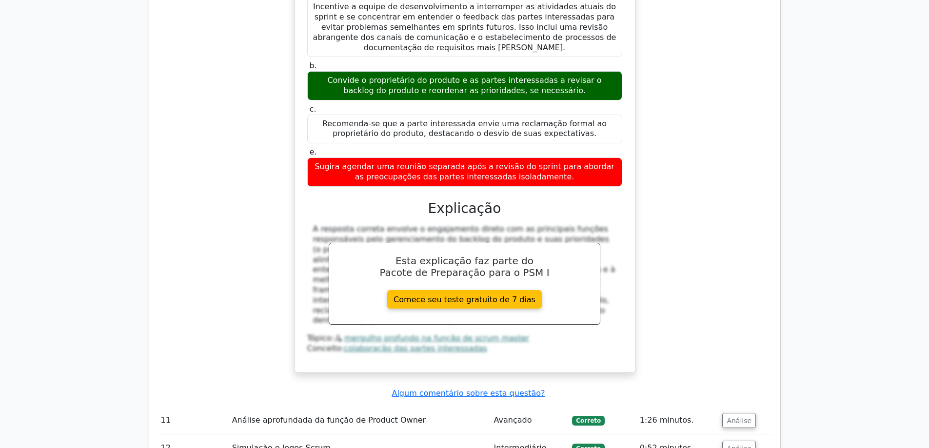
scroll to position [3852, 0]
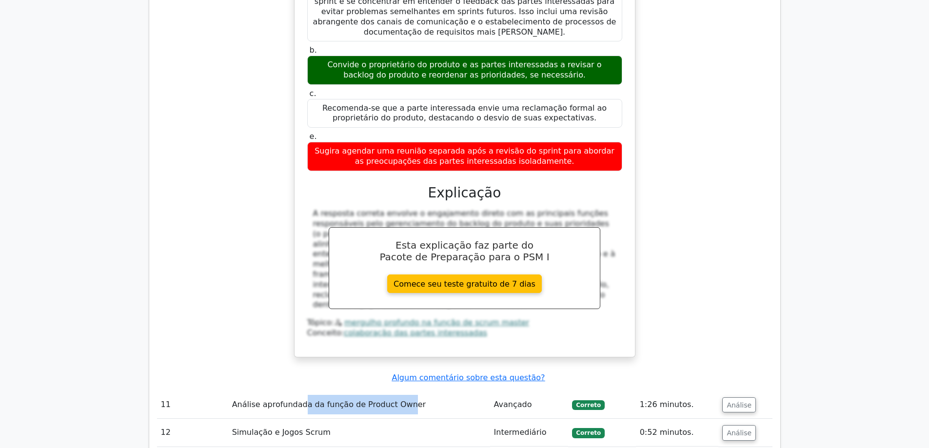
drag, startPoint x: 303, startPoint y: 271, endPoint x: 394, endPoint y: 277, distance: 91.9
click at [394, 391] on td "Análise aprofundada da função de Product Owner" at bounding box center [359, 405] width 262 height 28
click at [737, 401] on font "Análise" at bounding box center [739, 405] width 25 height 8
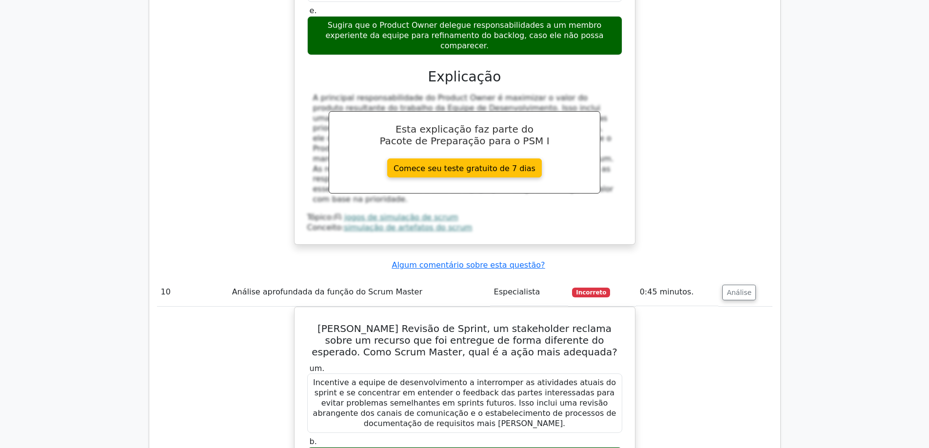
scroll to position [3413, 0]
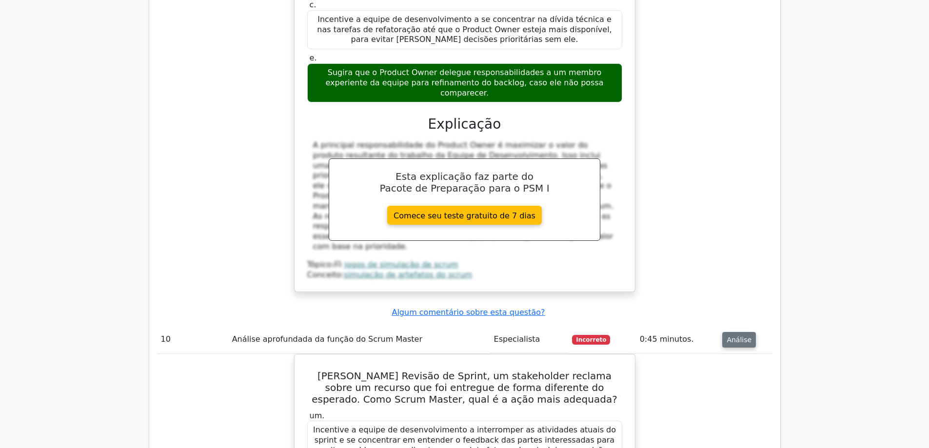
click at [739, 336] on font "Análise" at bounding box center [739, 340] width 25 height 8
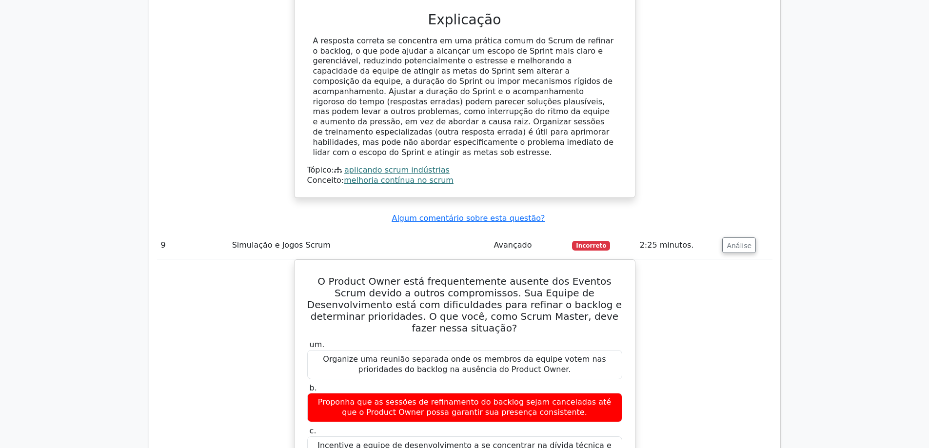
scroll to position [2877, 0]
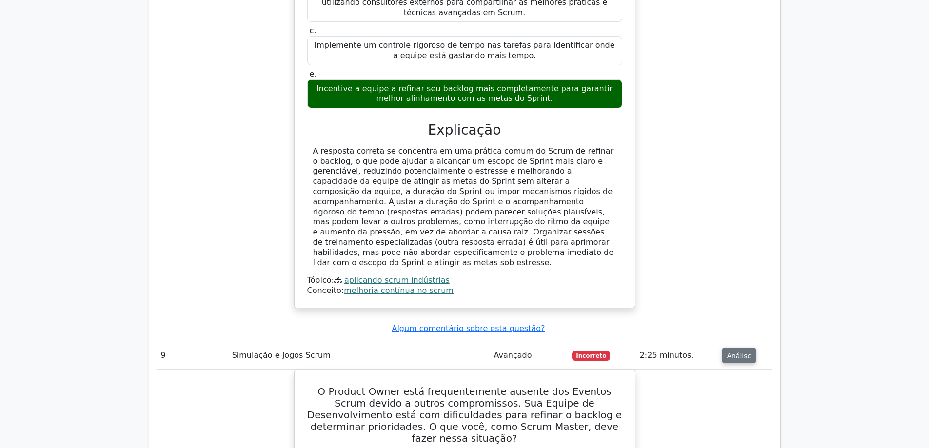
click at [741, 352] on font "Análise" at bounding box center [739, 356] width 25 height 8
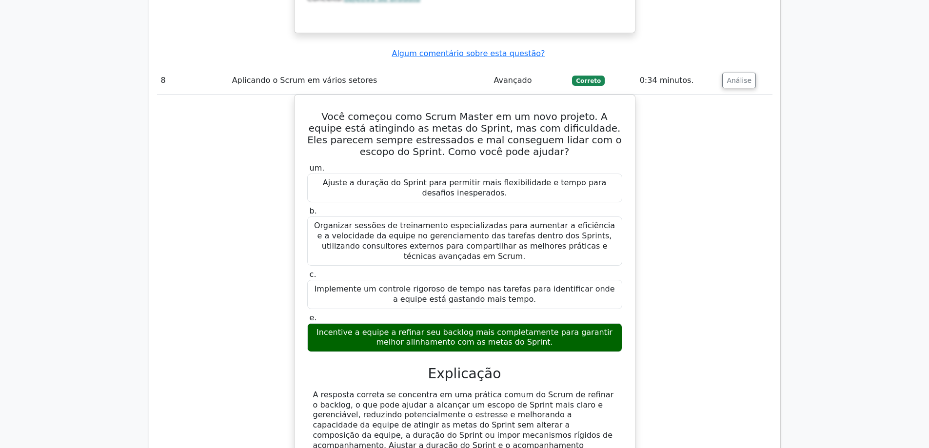
scroll to position [2438, 0]
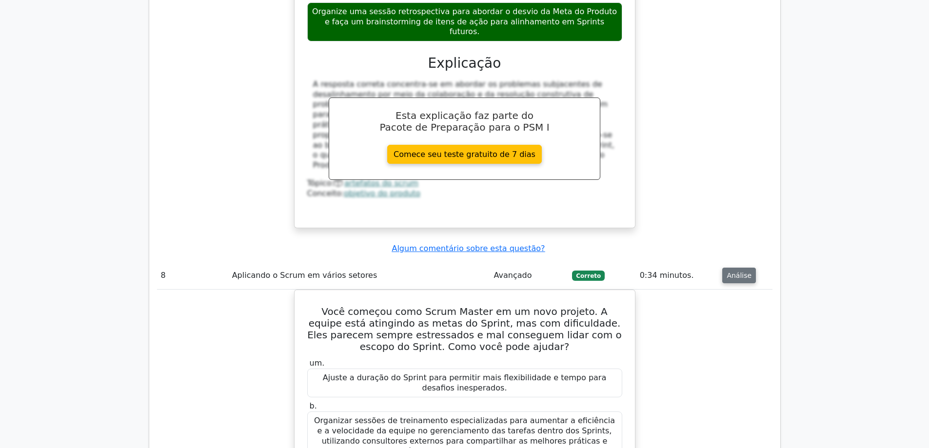
click at [740, 272] on font "Análise" at bounding box center [739, 276] width 25 height 8
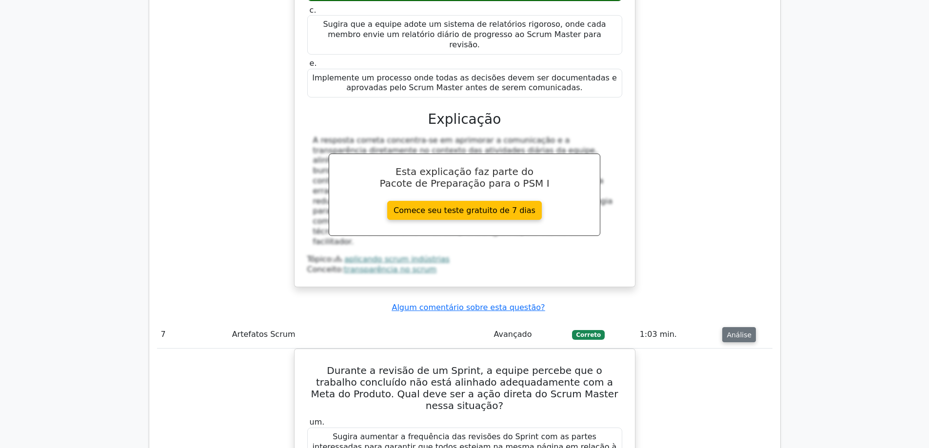
click at [736, 331] on font "Análise" at bounding box center [739, 335] width 25 height 8
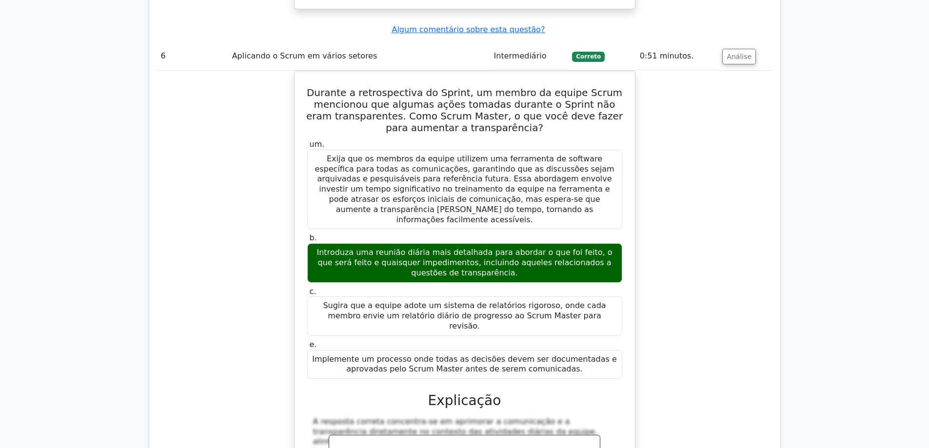
scroll to position [1414, 0]
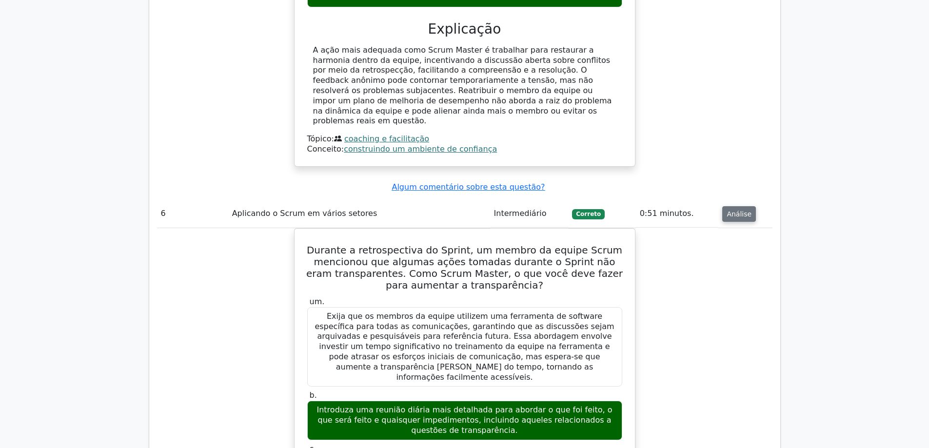
click at [746, 206] on button "Análise" at bounding box center [739, 214] width 34 height 16
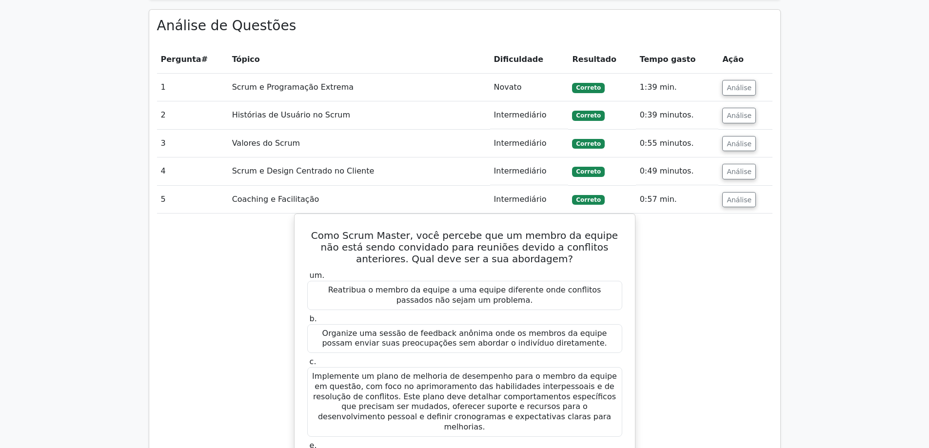
scroll to position [829, 0]
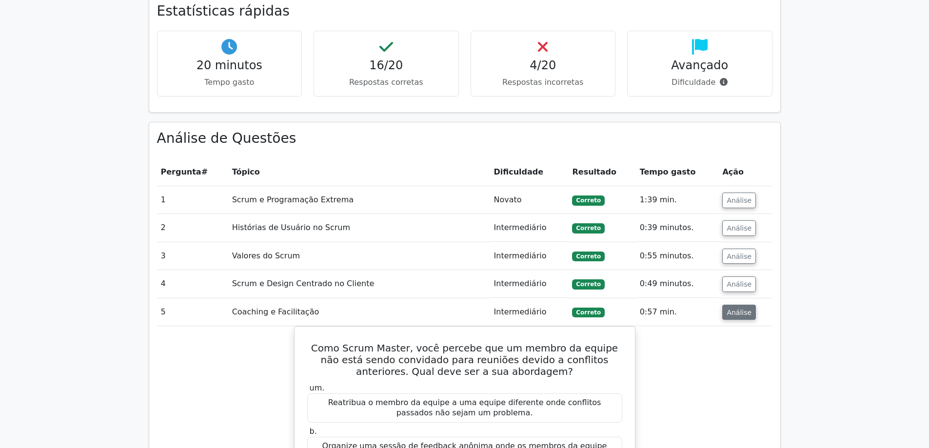
click at [732, 308] on font "Análise" at bounding box center [739, 312] width 25 height 8
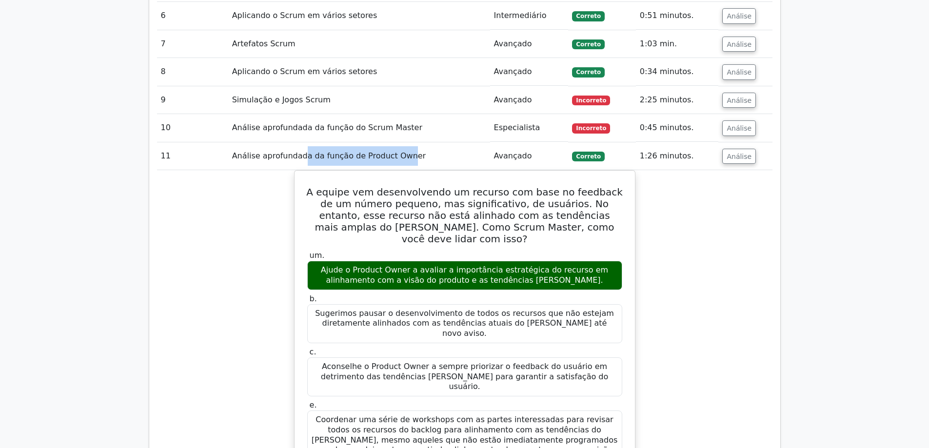
scroll to position [1170, 0]
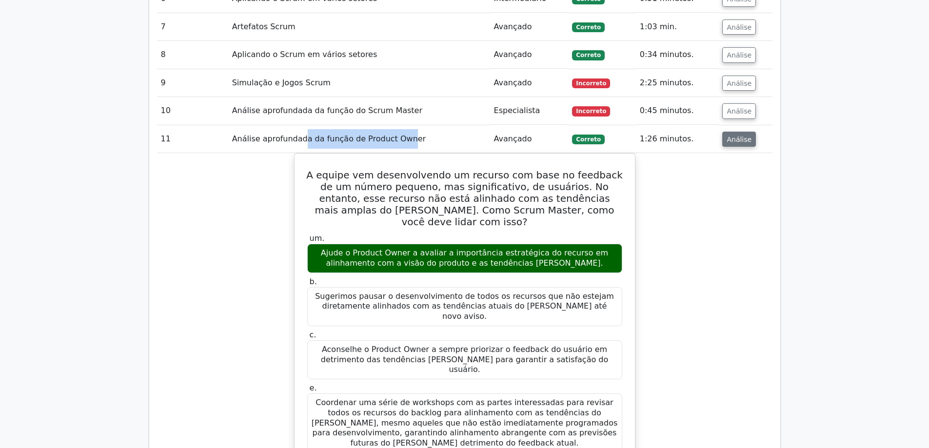
click at [737, 135] on font "Análise" at bounding box center [739, 139] width 25 height 8
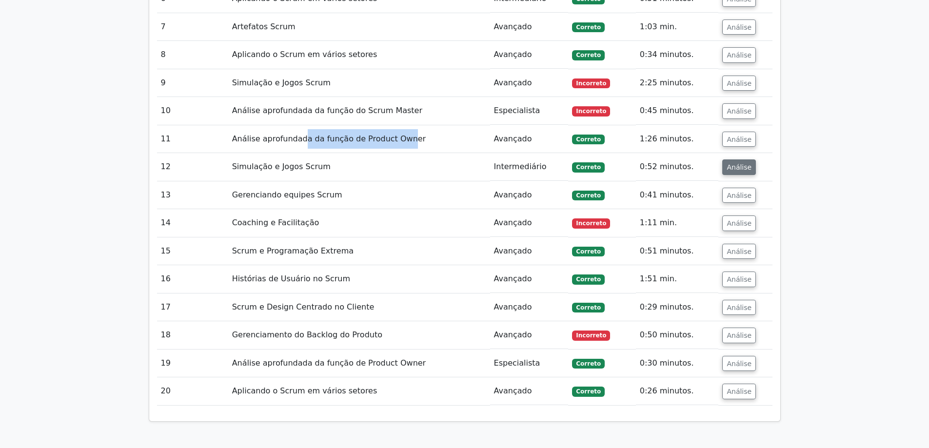
click at [735, 163] on font "Análise" at bounding box center [739, 167] width 25 height 8
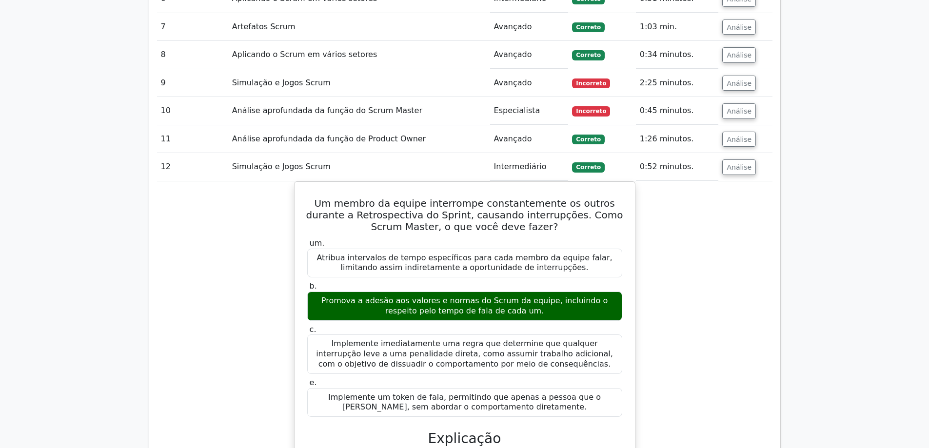
click at [718, 236] on div "Um membro da equipe interrompe constantemente os outros durante a Retrospectiva…" at bounding box center [464, 404] width 615 height 447
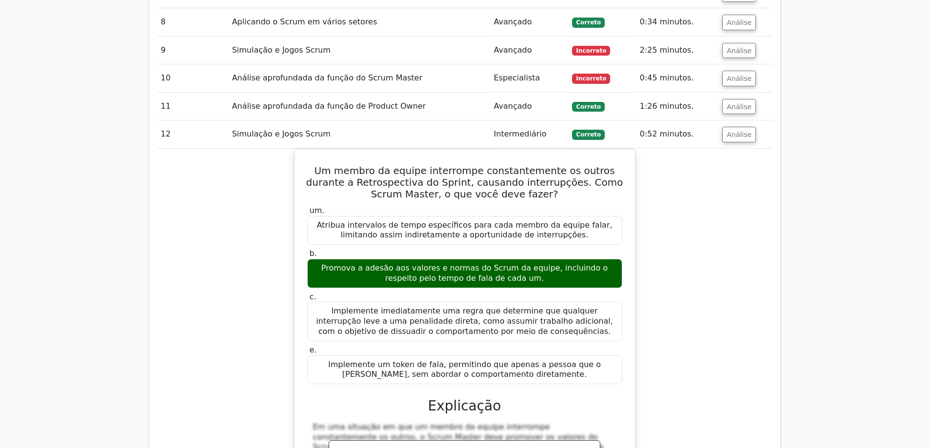
scroll to position [1219, 0]
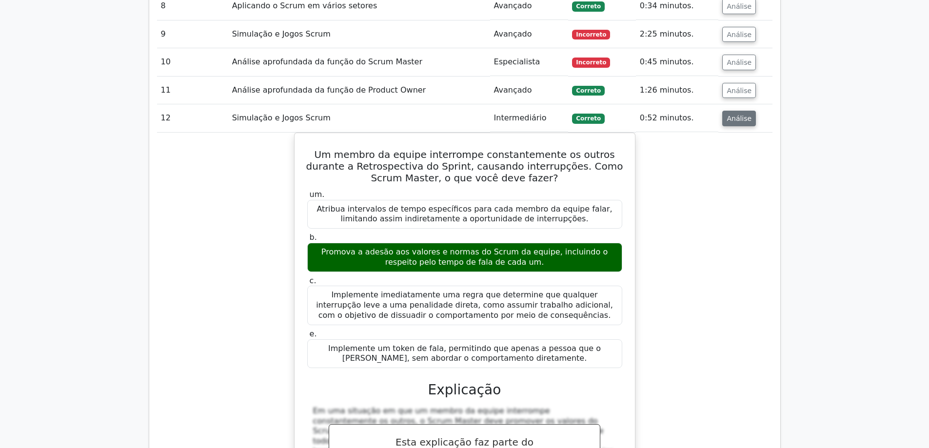
click at [736, 115] on font "Análise" at bounding box center [739, 119] width 25 height 8
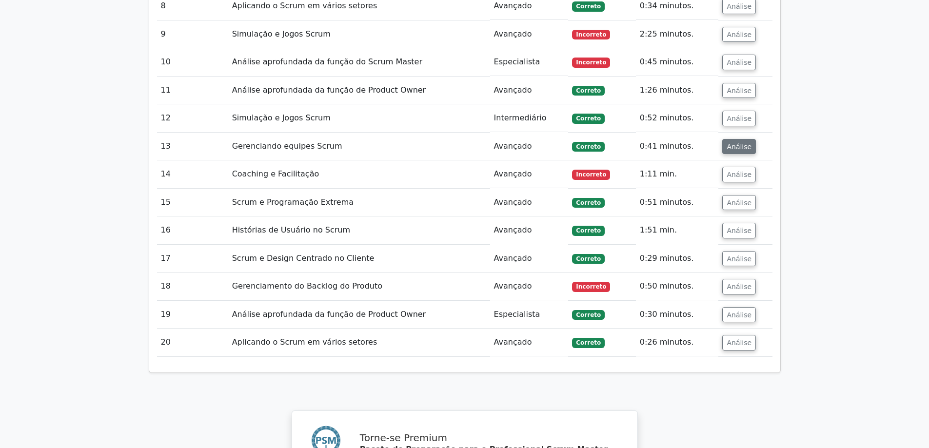
click at [736, 142] on font "Análise" at bounding box center [739, 146] width 25 height 8
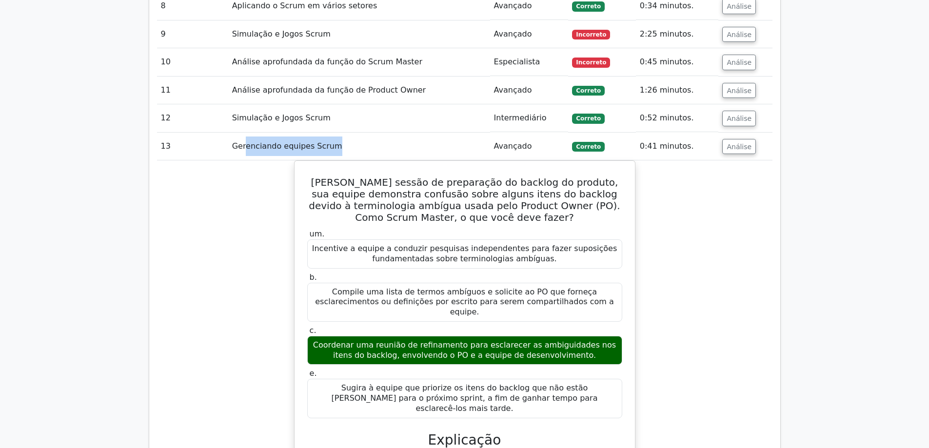
drag, startPoint x: 252, startPoint y: 122, endPoint x: 334, endPoint y: 132, distance: 82.4
click at [334, 133] on td "Gerenciando equipes Scrum" at bounding box center [359, 147] width 262 height 28
click at [653, 318] on div "Durante uma sessão de preparação do backlog do produto, sua equipe demonstra co…" at bounding box center [464, 388] width 615 height 456
click at [730, 142] on font "Análise" at bounding box center [739, 146] width 25 height 8
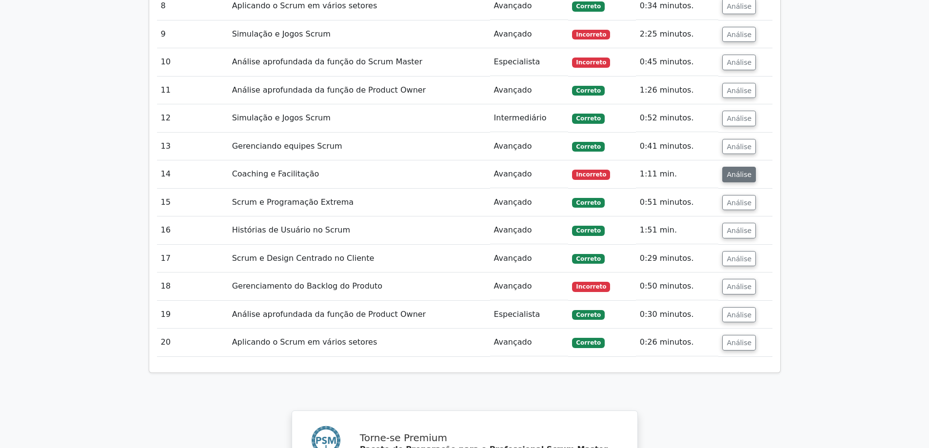
click at [732, 171] on font "Análise" at bounding box center [739, 175] width 25 height 8
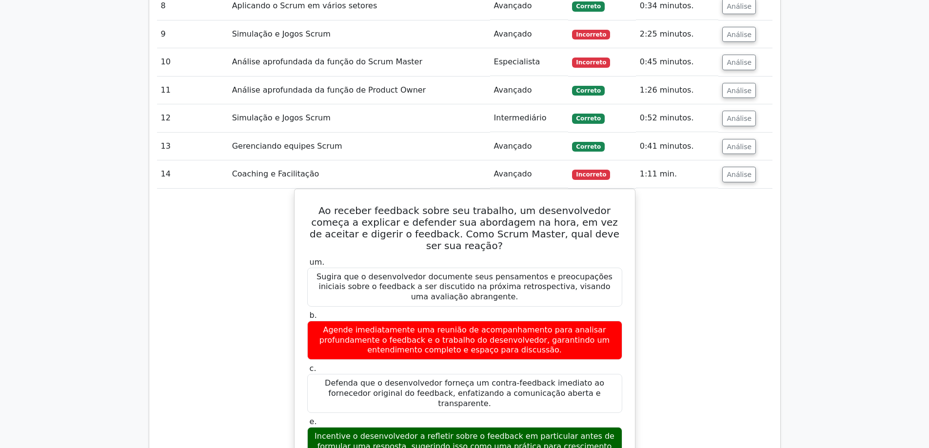
click at [734, 264] on div "Ao receber feedback sobre seu trabalho, um desenvolvedor começa a explicar e de…" at bounding box center [464, 413] width 615 height 449
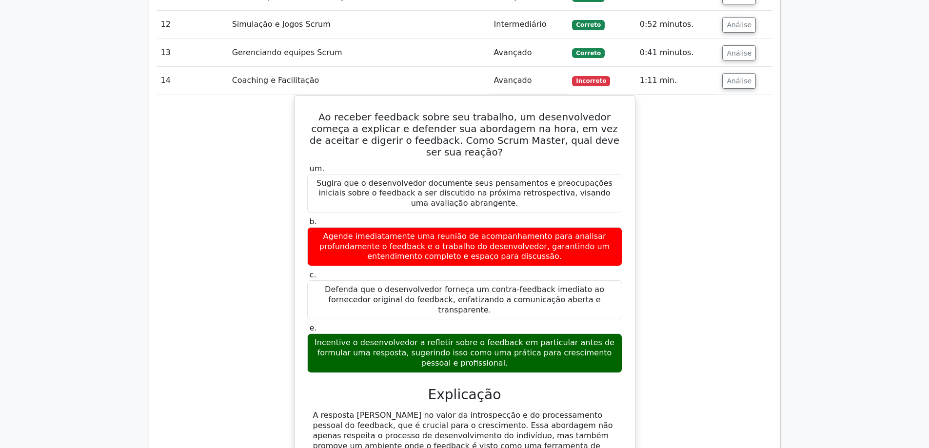
scroll to position [1316, 0]
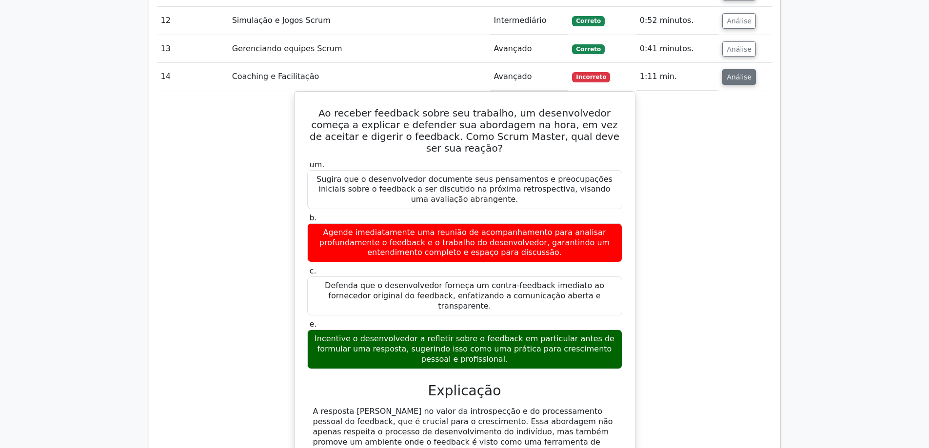
click at [736, 73] on font "Análise" at bounding box center [739, 77] width 25 height 8
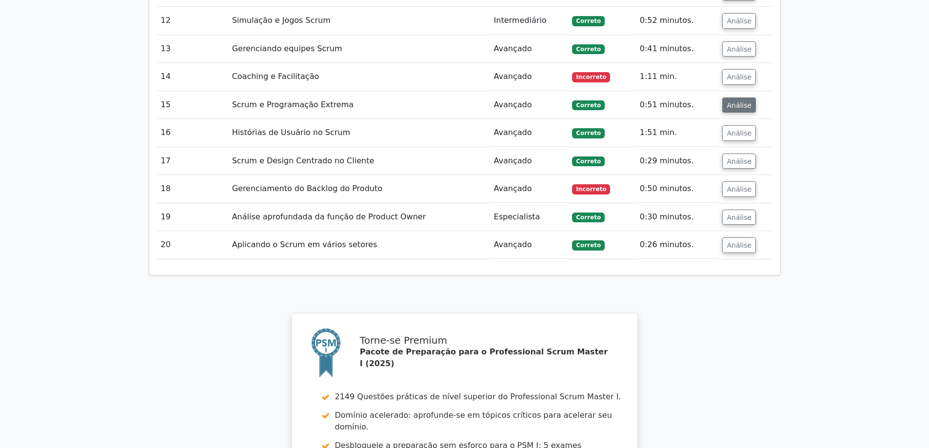
click at [739, 101] on font "Análise" at bounding box center [739, 105] width 25 height 8
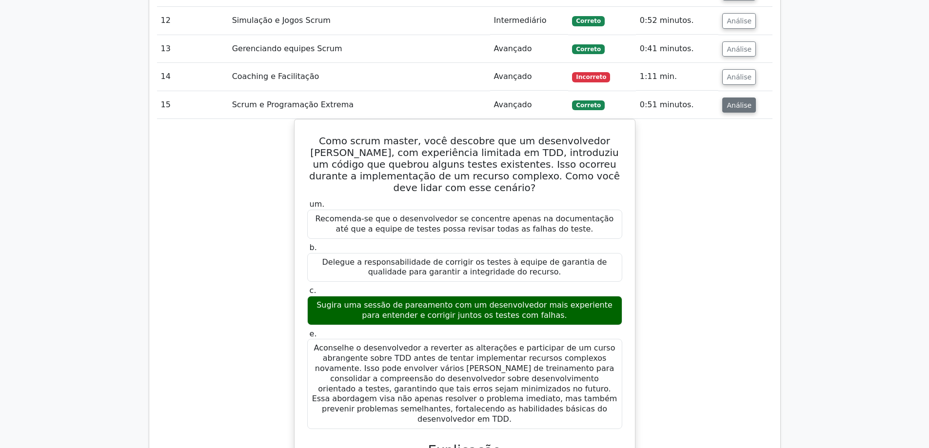
click at [737, 101] on font "Análise" at bounding box center [739, 105] width 25 height 8
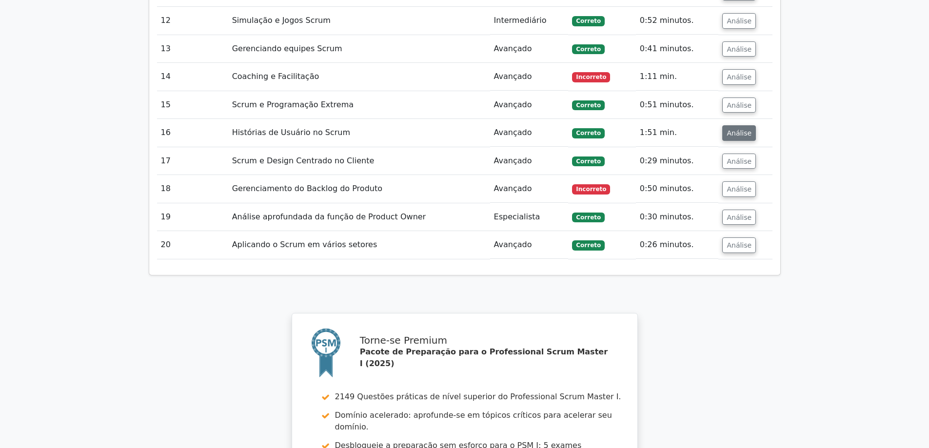
click at [737, 129] on font "Análise" at bounding box center [739, 133] width 25 height 8
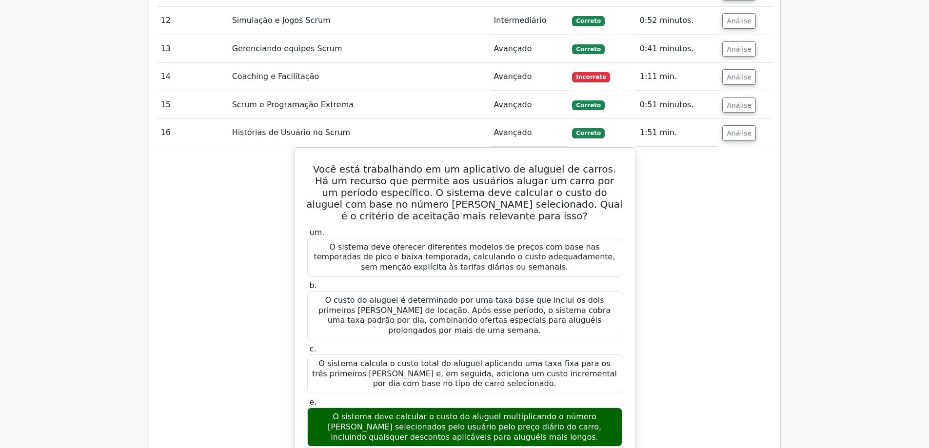
click at [667, 278] on div "Você está trabalhando em um aplicativo de aluguel de carros. Há um recurso que …" at bounding box center [464, 402] width 615 height 511
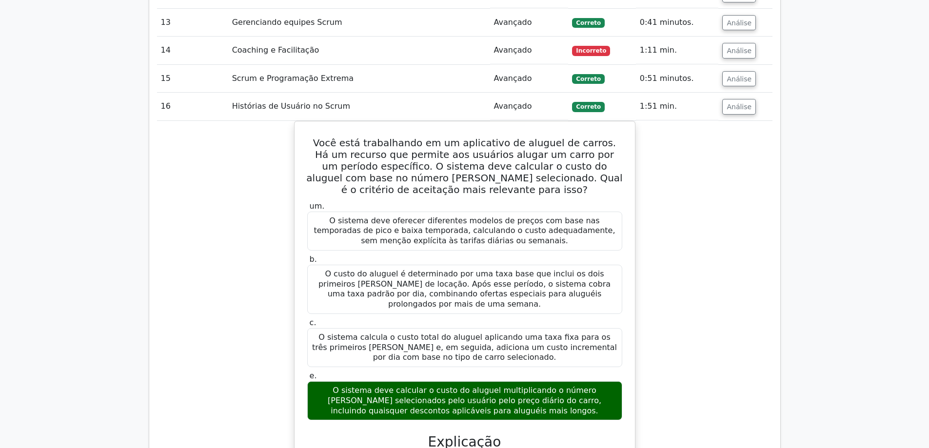
scroll to position [1365, 0]
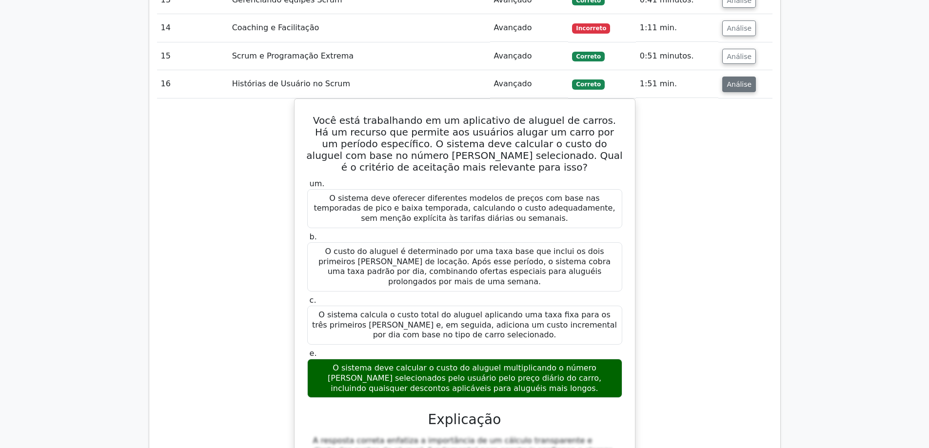
click at [735, 80] on font "Análise" at bounding box center [739, 84] width 25 height 8
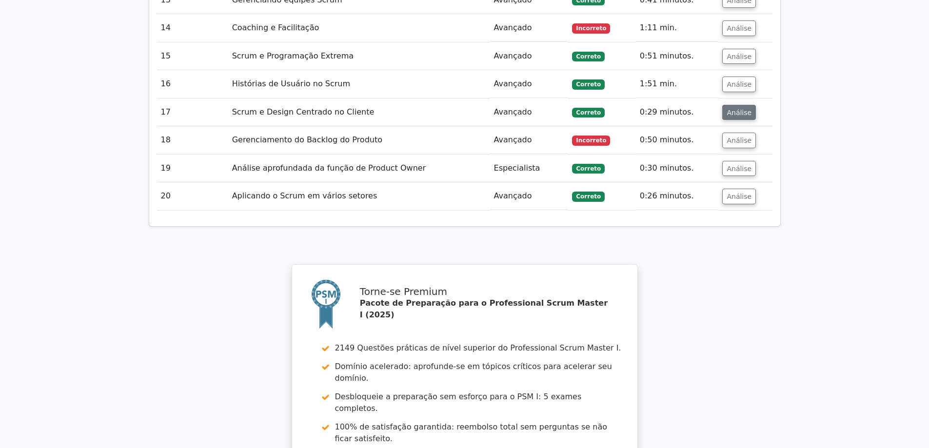
click at [733, 108] on font "Análise" at bounding box center [739, 112] width 25 height 8
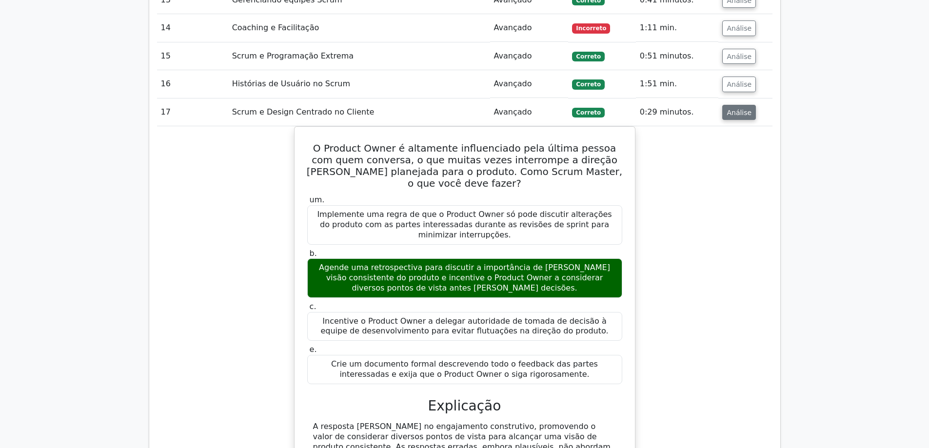
click at [744, 108] on font "Análise" at bounding box center [739, 112] width 25 height 8
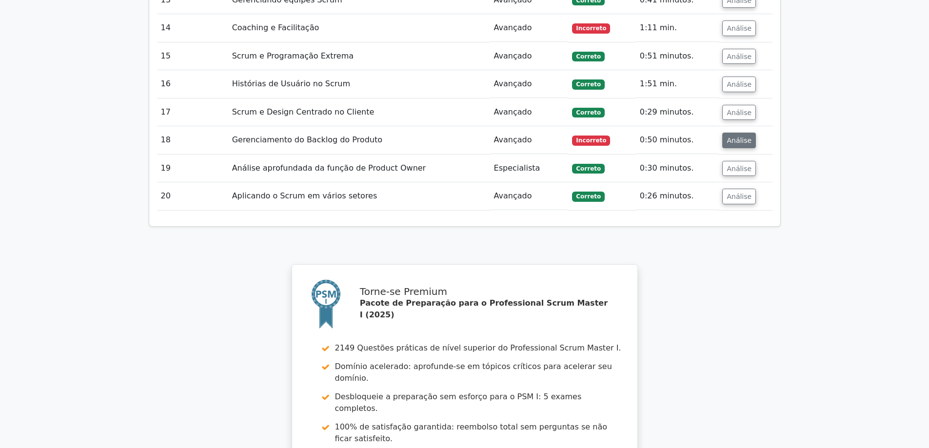
click at [740, 137] on font "Análise" at bounding box center [739, 141] width 25 height 8
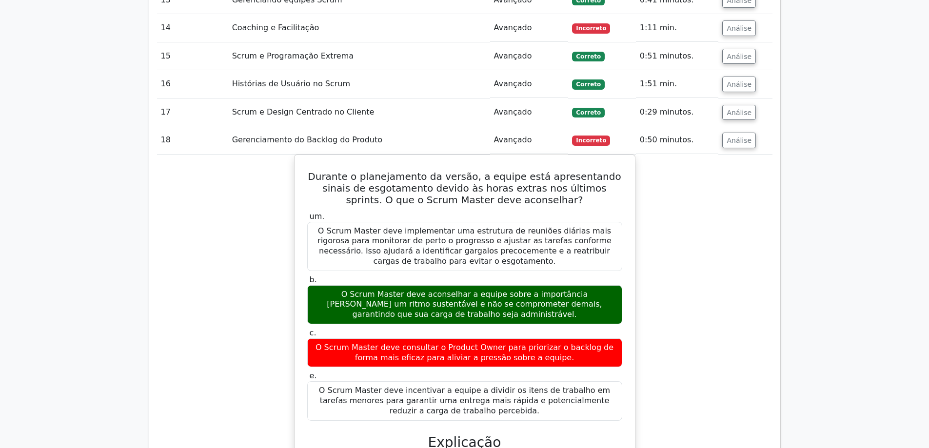
click at [662, 266] on div "Durante o planejamento da versão, a equipe está apresentando sinais de esgotame…" at bounding box center [464, 387] width 615 height 464
click at [730, 133] on button "Análise" at bounding box center [739, 141] width 34 height 16
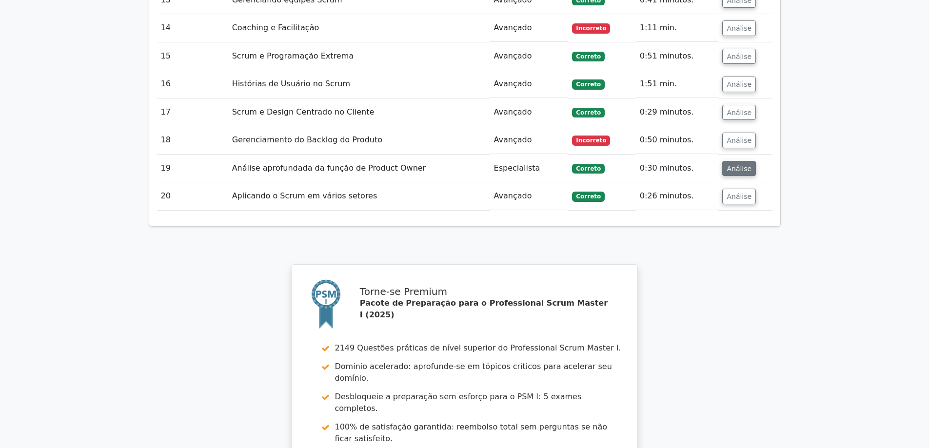
click at [737, 164] on font "Análise" at bounding box center [739, 168] width 25 height 8
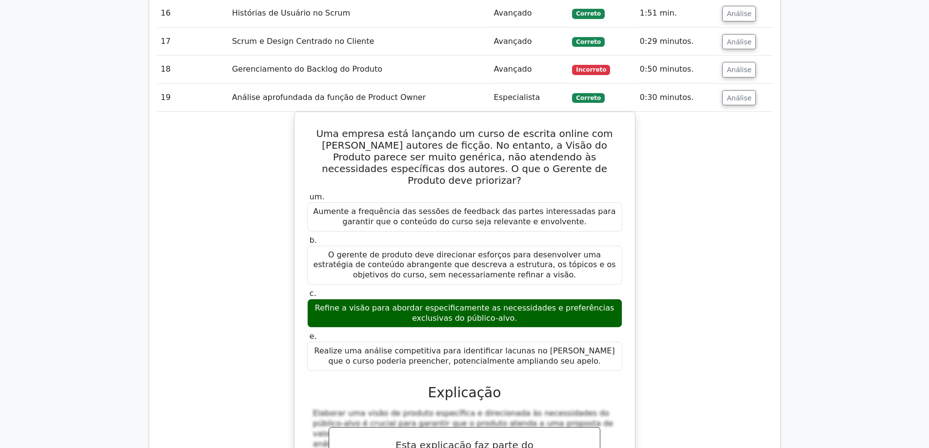
scroll to position [1414, 0]
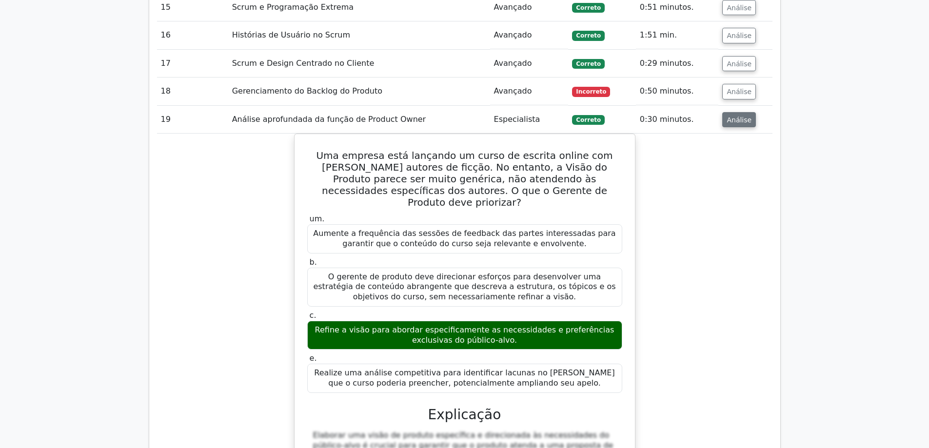
click at [738, 116] on font "Análise" at bounding box center [739, 120] width 25 height 8
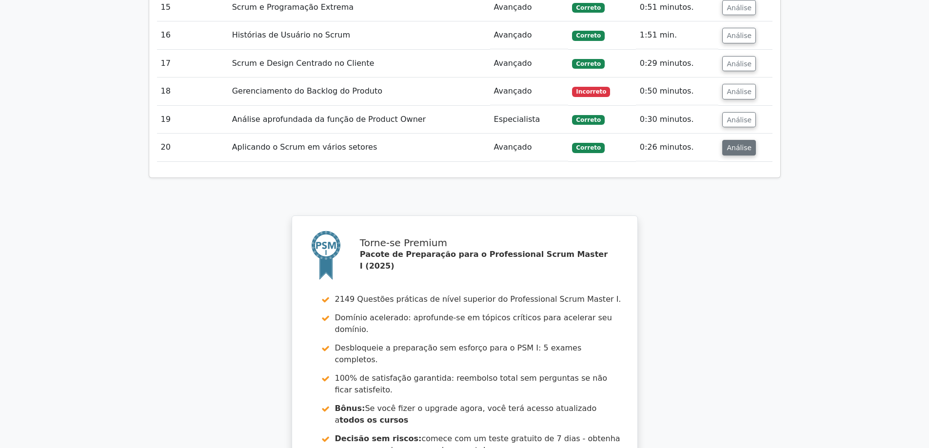
click at [733, 144] on font "Análise" at bounding box center [739, 148] width 25 height 8
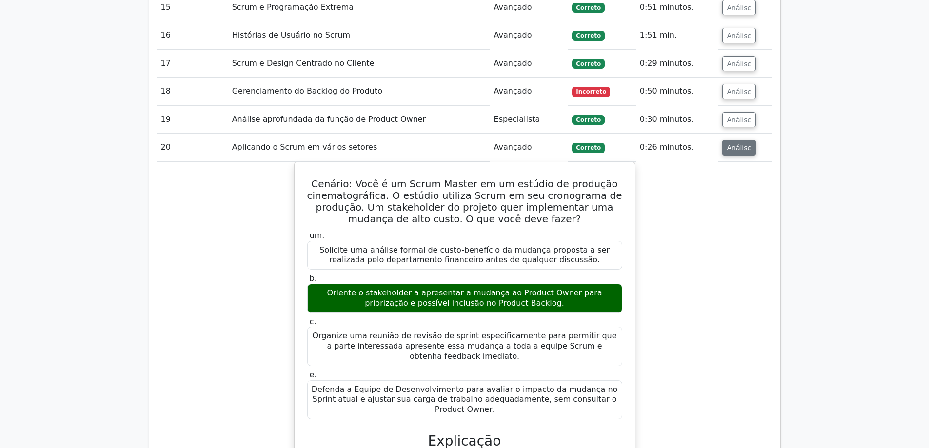
click at [737, 144] on font "Análise" at bounding box center [739, 148] width 25 height 8
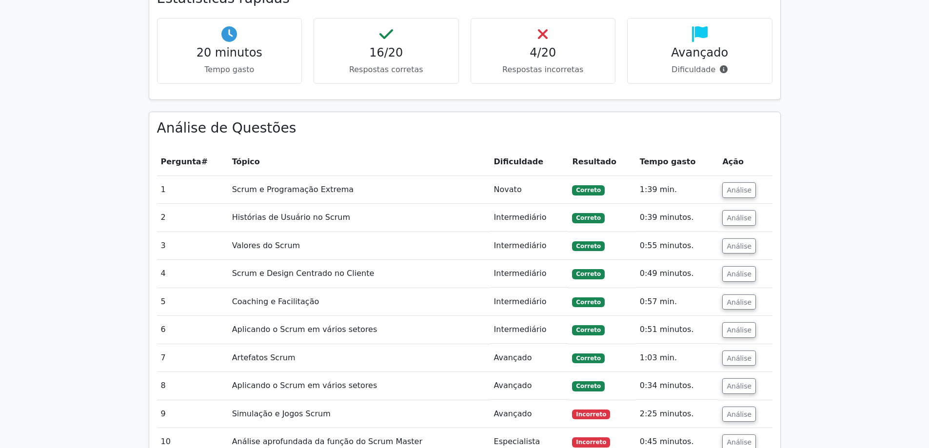
scroll to position [829, 0]
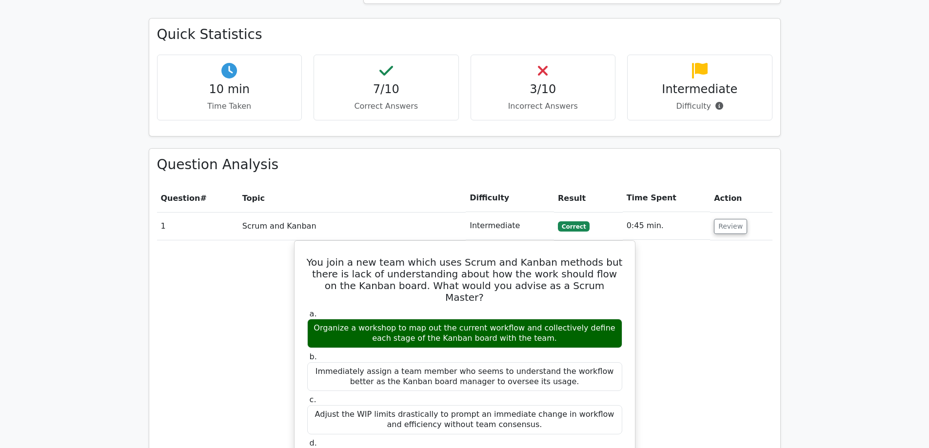
scroll to position [731, 0]
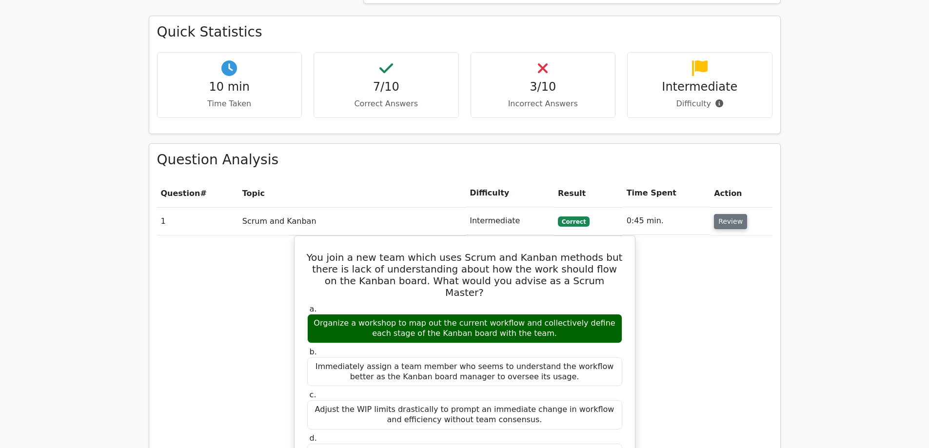
click at [733, 214] on button "Review" at bounding box center [730, 221] width 33 height 15
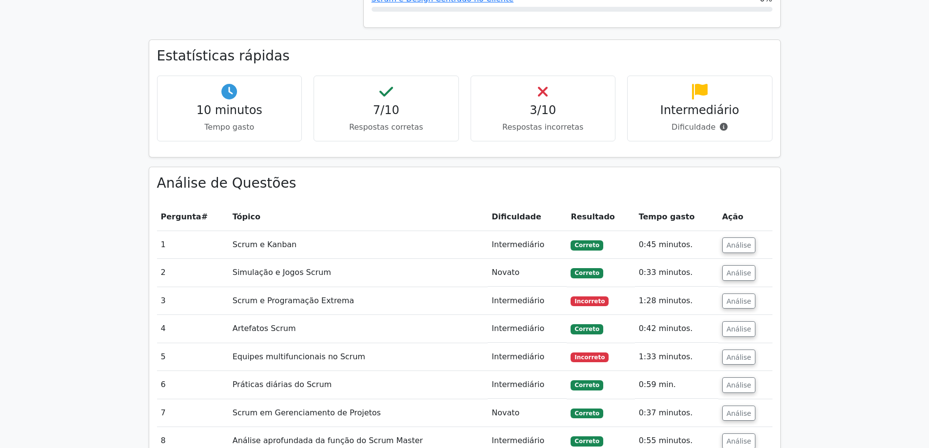
scroll to position [768, 0]
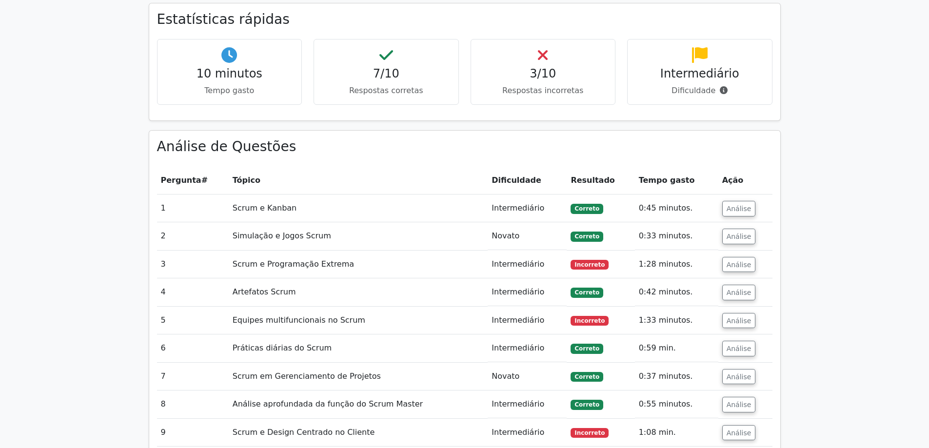
click at [520, 203] on font "Intermediário" at bounding box center [517, 207] width 53 height 9
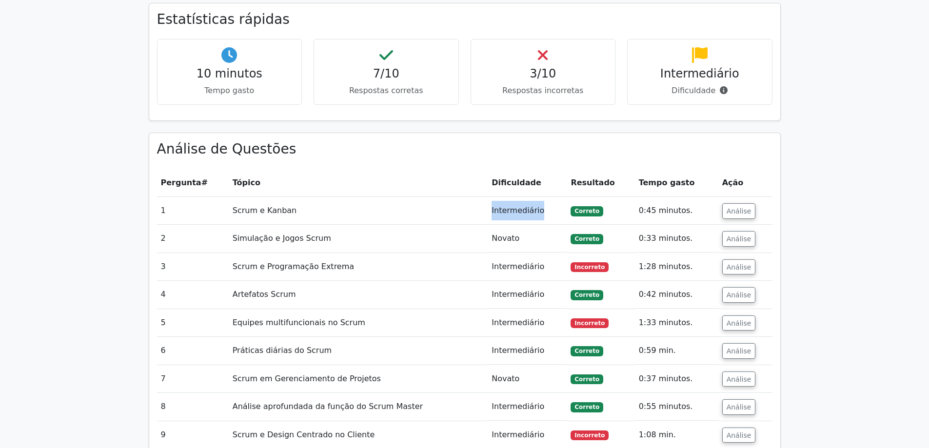
copy font "Intermediário"
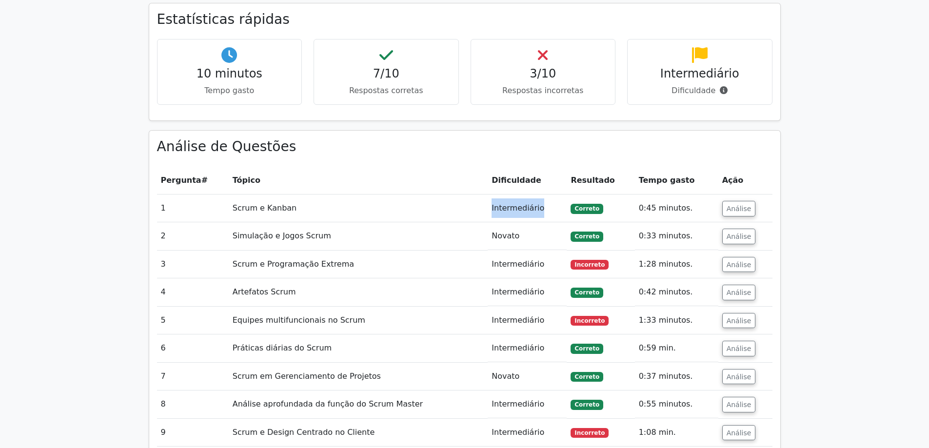
click at [504, 231] on font "Novato" at bounding box center [505, 235] width 28 height 9
click at [510, 259] on font "Intermediário" at bounding box center [517, 263] width 53 height 9
drag, startPoint x: 507, startPoint y: 265, endPoint x: 512, endPoint y: 280, distance: 16.0
click at [507, 287] on font "Intermediário" at bounding box center [517, 291] width 53 height 9
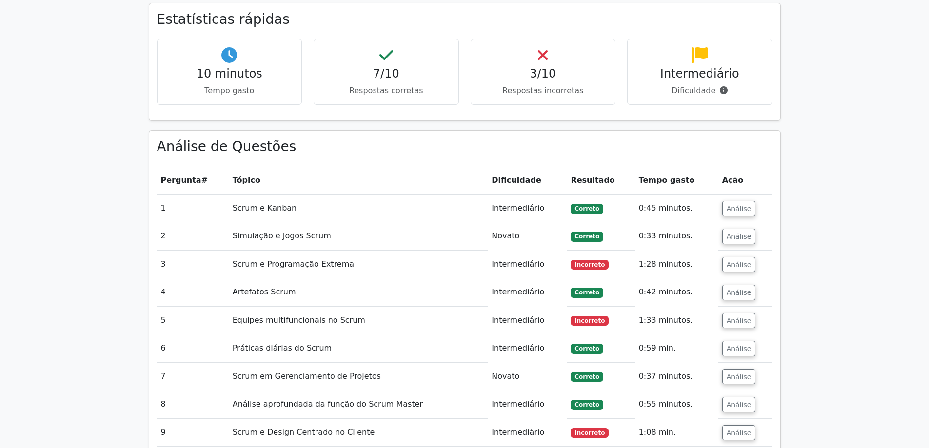
click at [507, 315] on font "Intermediário" at bounding box center [517, 319] width 53 height 9
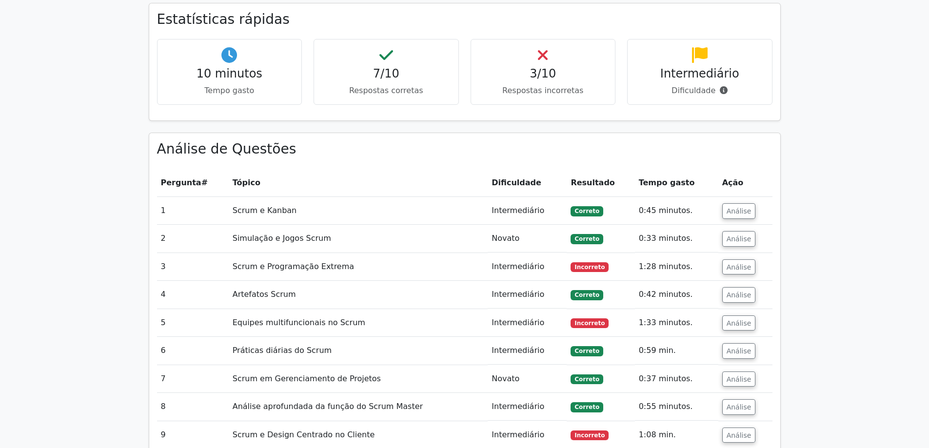
click at [907, 263] on main "Torne-se Premium Pacote de Preparação para o Professional Scrum Master I (2025)…" at bounding box center [464, 83] width 929 height 1641
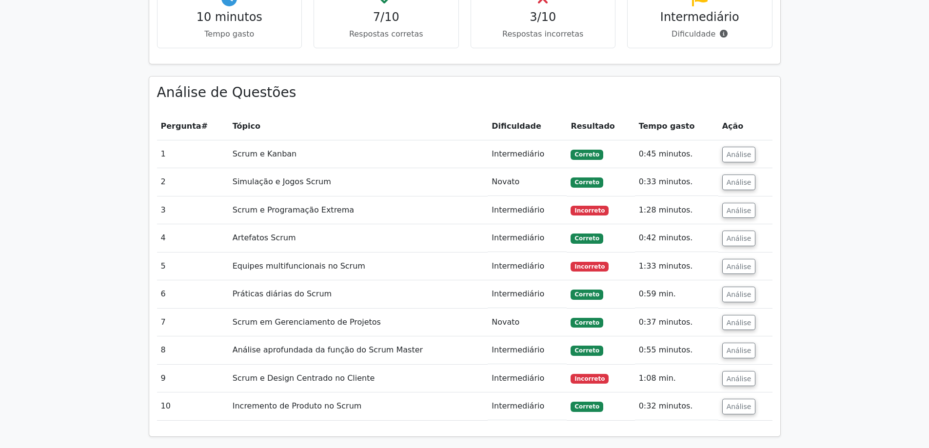
scroll to position [963, 0]
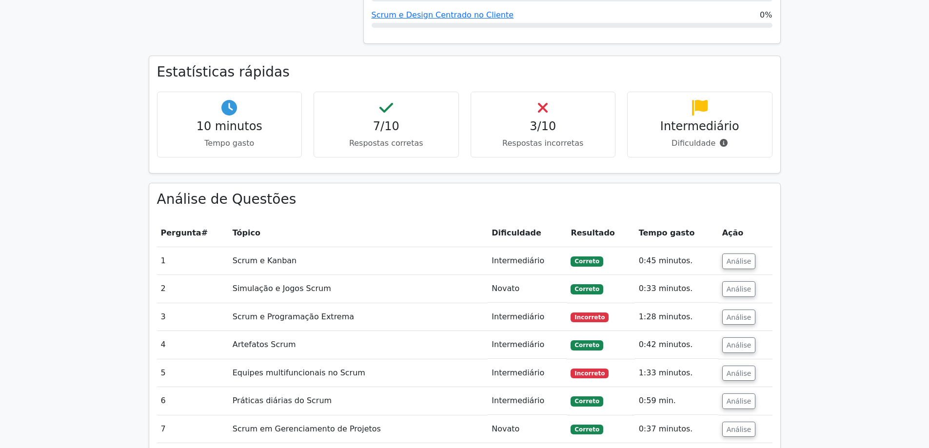
scroll to position [768, 0]
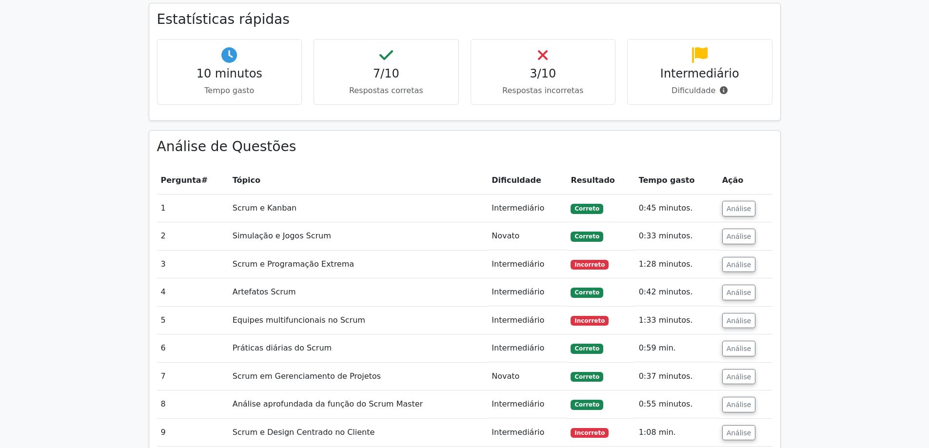
click at [507, 231] on font "Novato" at bounding box center [505, 235] width 28 height 9
copy font "Novato"
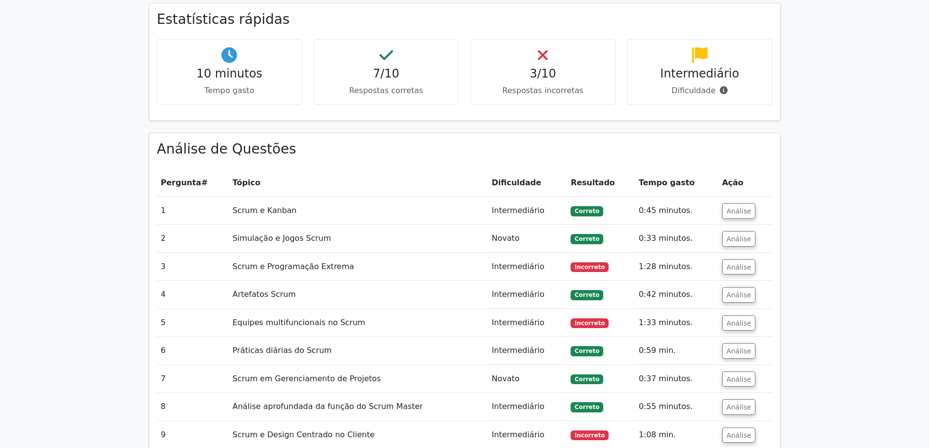
click at [815, 239] on main "Torne-se Premium Pacote de Preparação para o Professional Scrum Master I (2025)…" at bounding box center [464, 83] width 929 height 1641
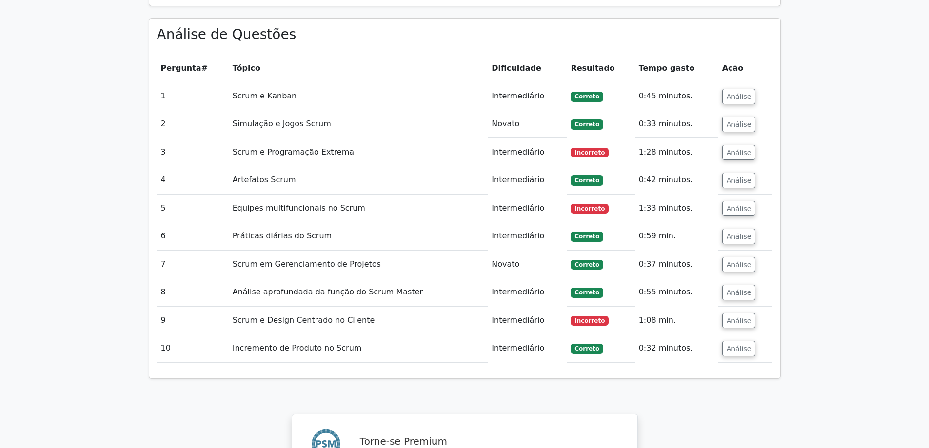
scroll to position [865, 0]
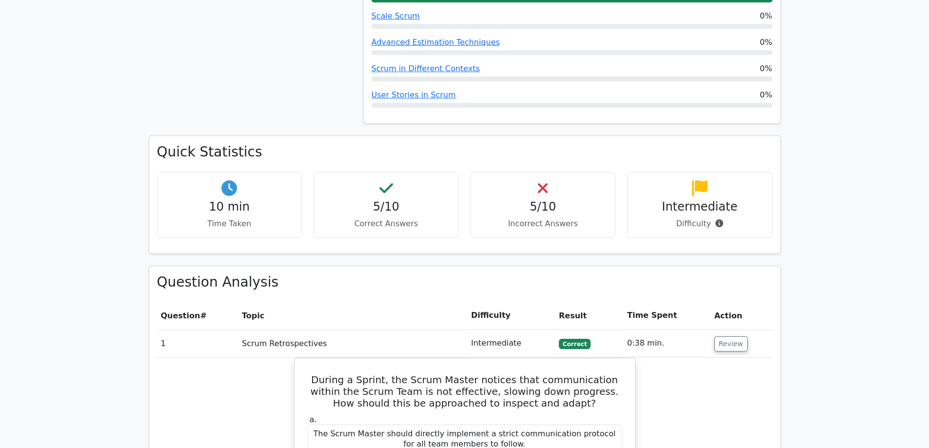
scroll to position [731, 0]
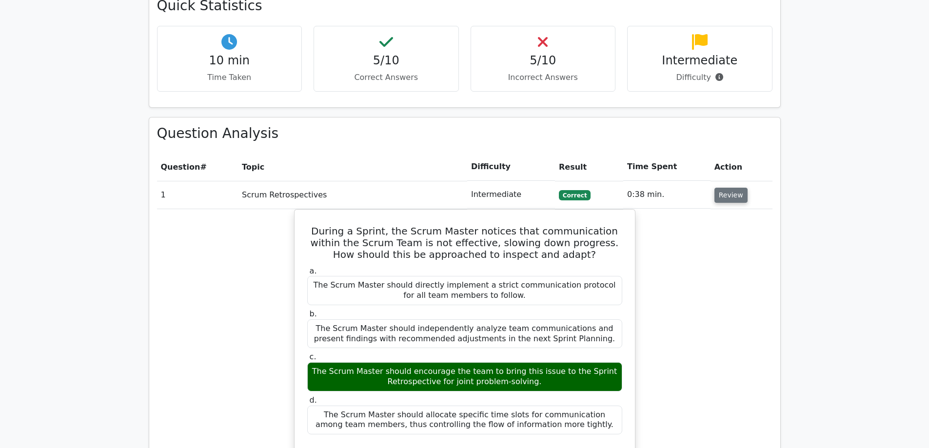
click at [727, 188] on button "Review" at bounding box center [730, 195] width 33 height 15
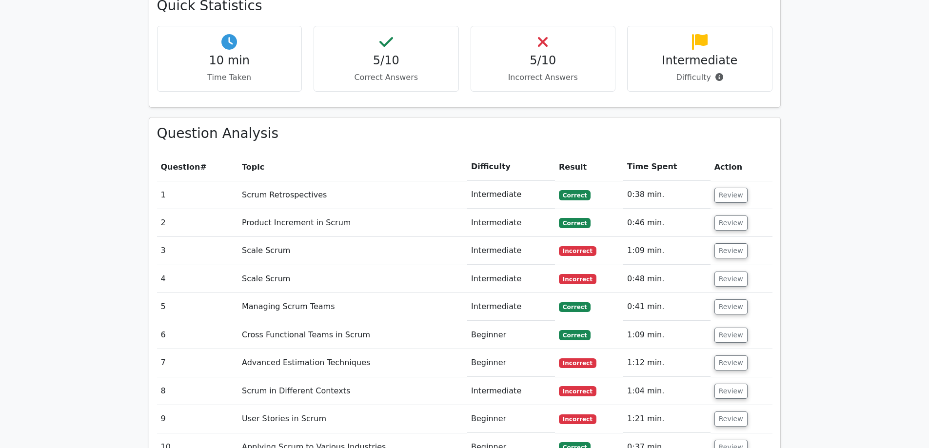
scroll to position [768, 0]
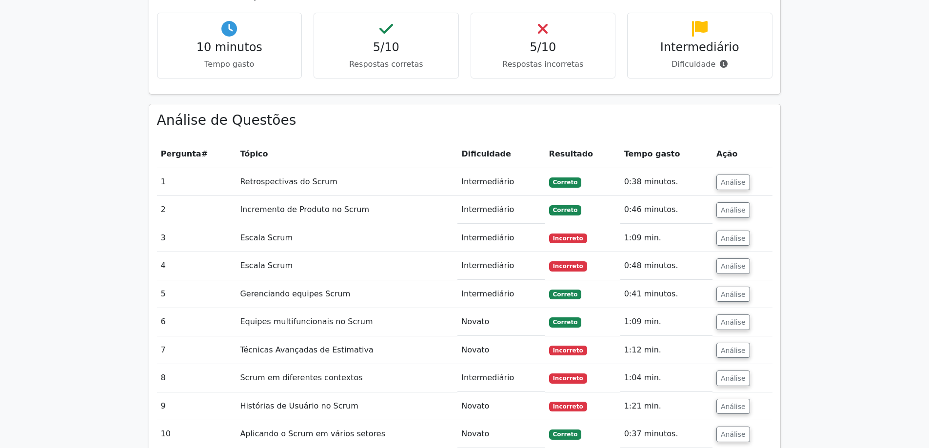
click at [332, 205] on font "Incremento de Produto no Scrum" at bounding box center [304, 209] width 129 height 9
click at [491, 177] on font "Intermediário" at bounding box center [487, 181] width 53 height 9
copy font "Intermediário"
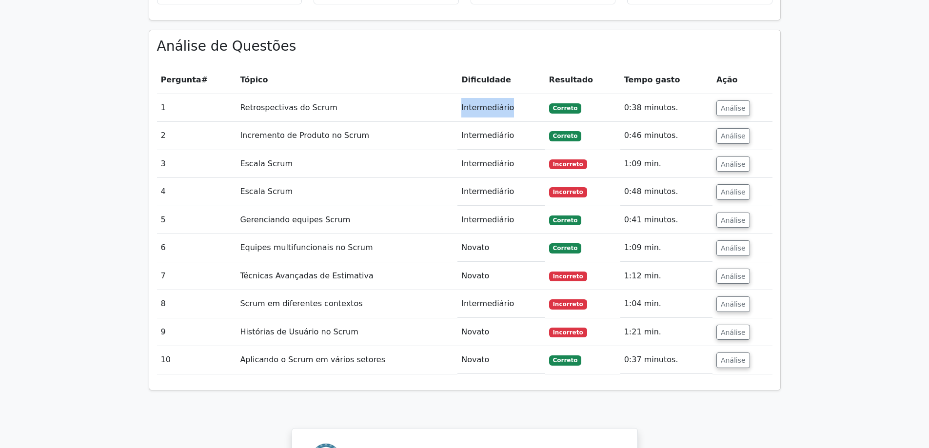
scroll to position [865, 0]
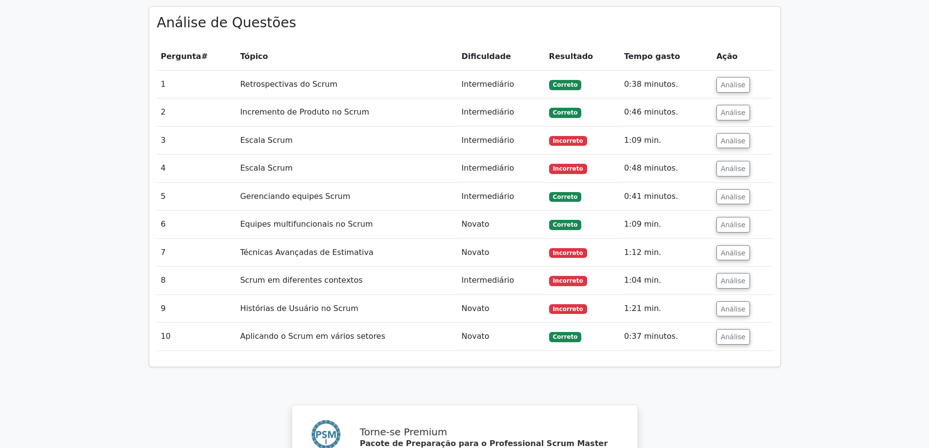
click at [480, 275] on font "Intermediário" at bounding box center [487, 279] width 53 height 9
click at [473, 219] on font "Novato" at bounding box center [475, 223] width 28 height 9
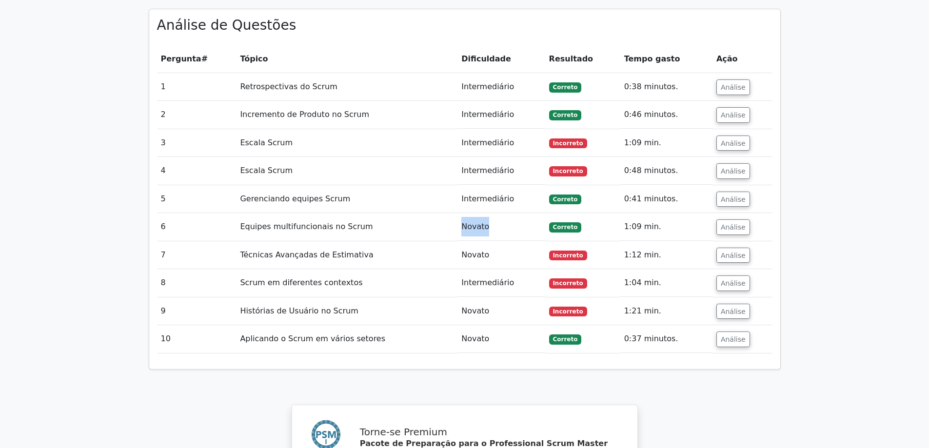
copy font "Novato"
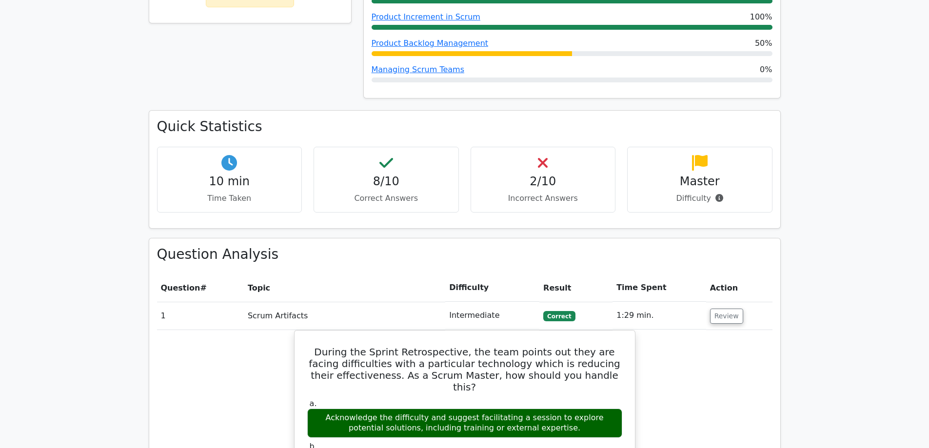
scroll to position [634, 0]
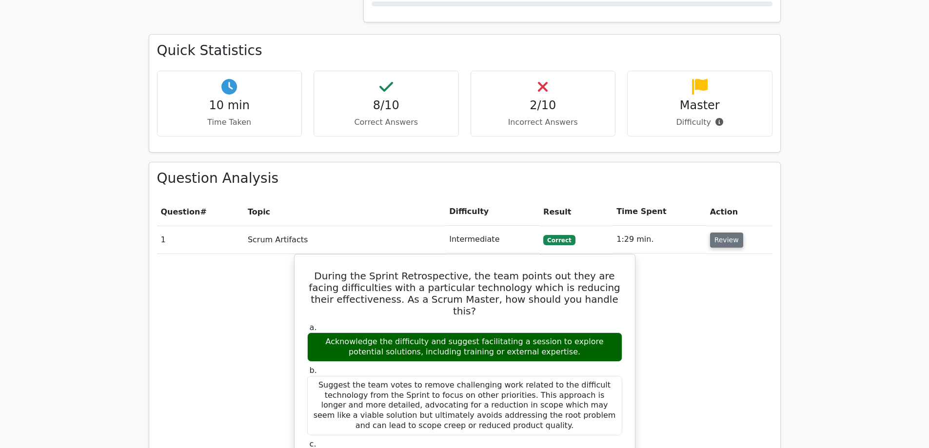
click at [729, 233] on button "Review" at bounding box center [726, 240] width 33 height 15
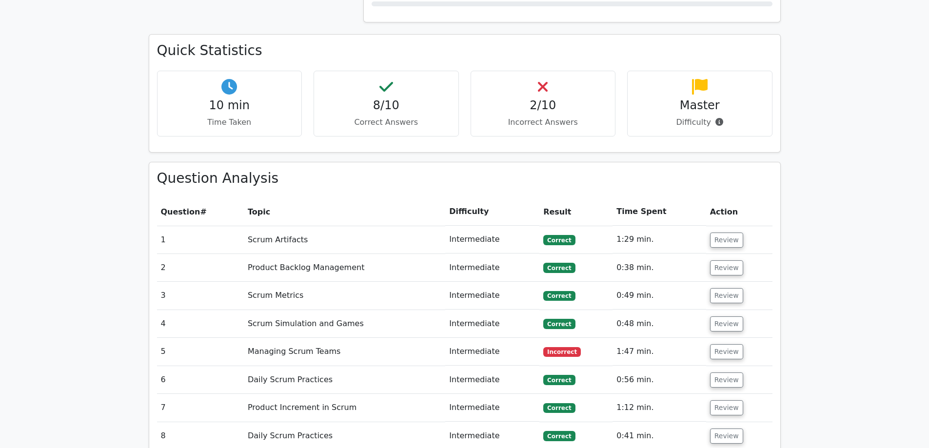
scroll to position [670, 0]
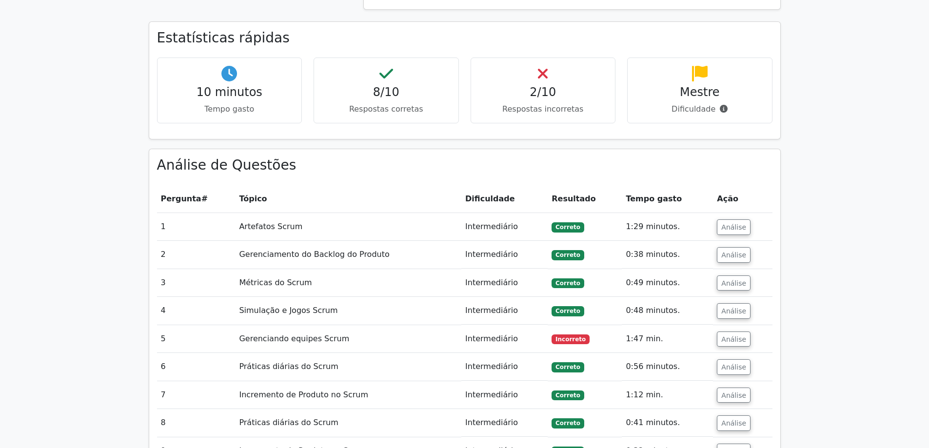
click at [499, 222] on font "Intermediário" at bounding box center [491, 226] width 53 height 9
copy font "Intermediário"
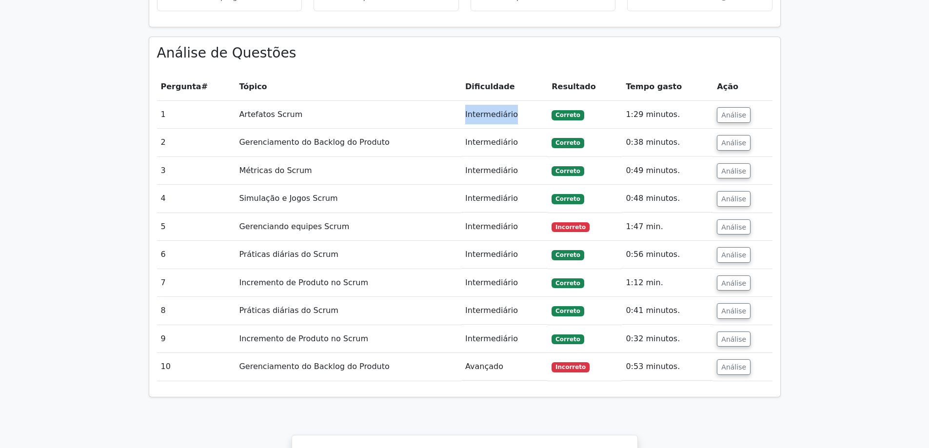
scroll to position [768, 0]
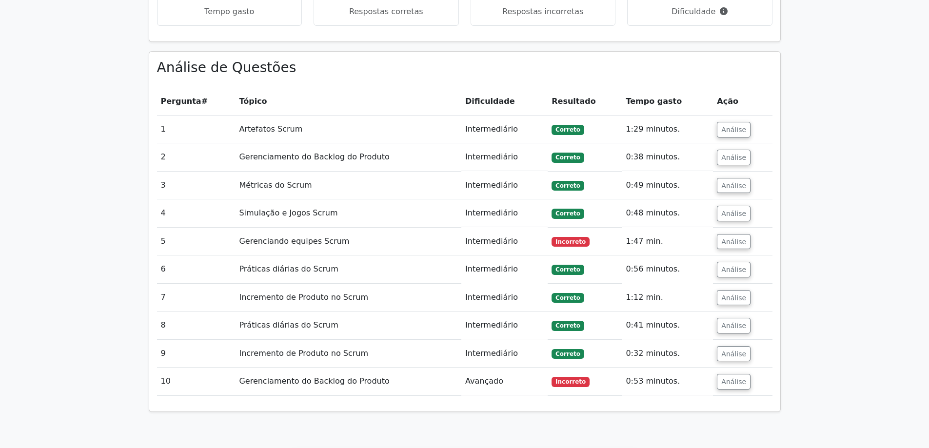
click at [487, 376] on font "Avançado" at bounding box center [484, 380] width 38 height 9
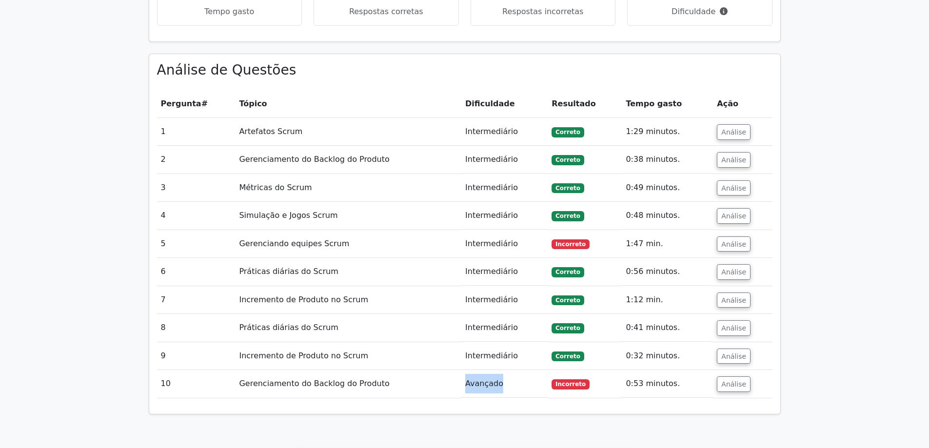
copy font "Avançado"
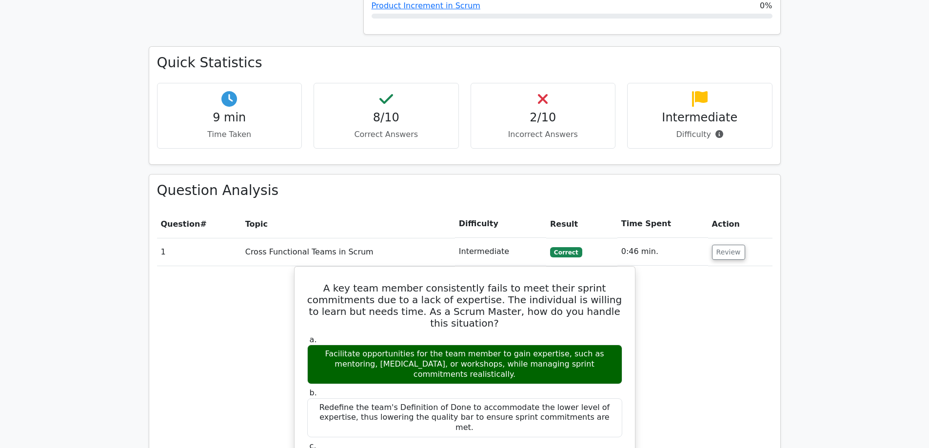
scroll to position [683, 0]
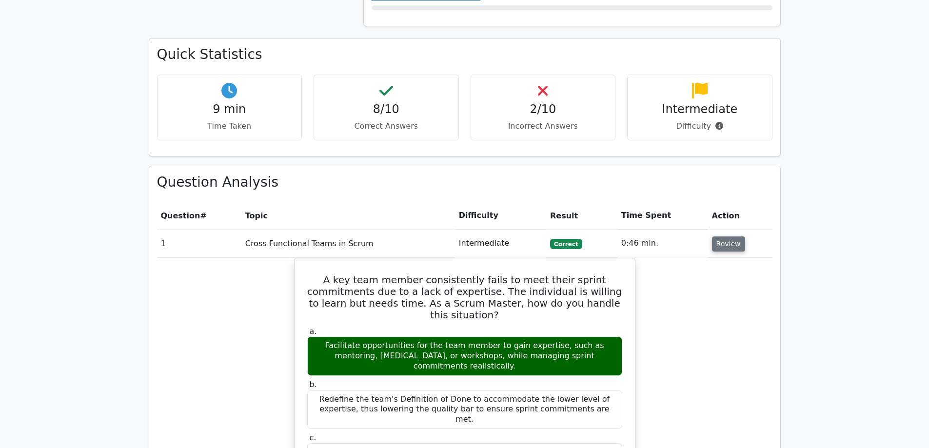
click at [729, 236] on button "Review" at bounding box center [728, 243] width 33 height 15
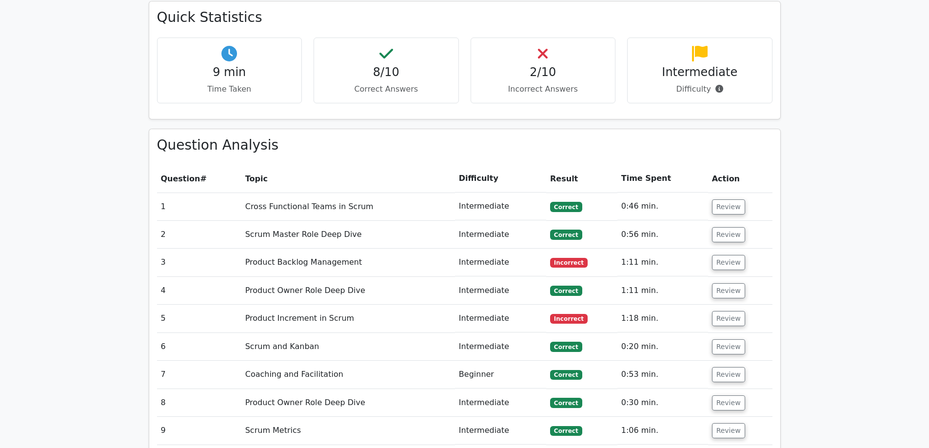
scroll to position [780, 0]
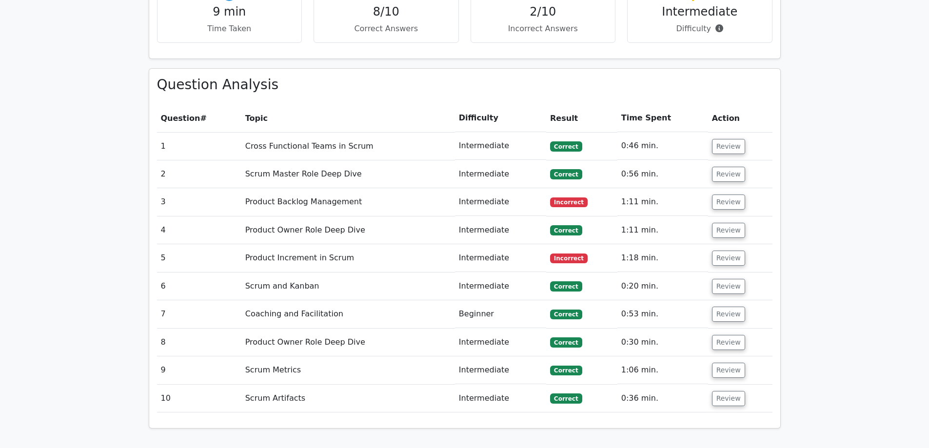
click at [483, 132] on td "Intermediate" at bounding box center [500, 146] width 91 height 28
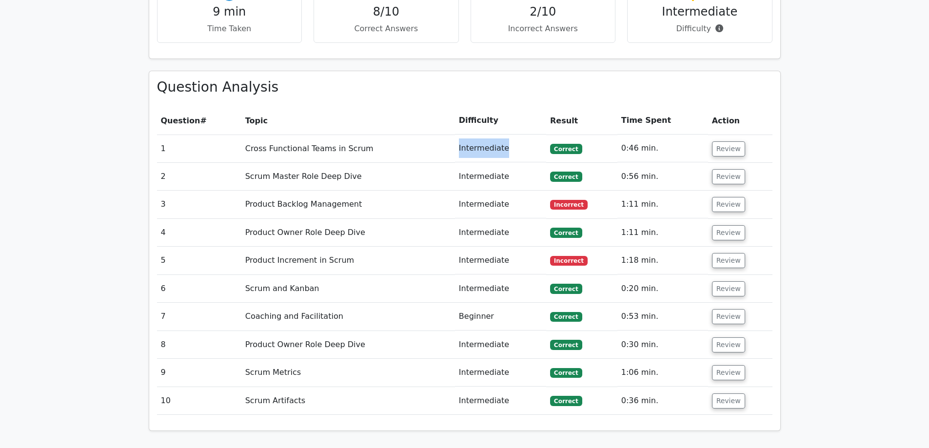
copy td "Intermediate"
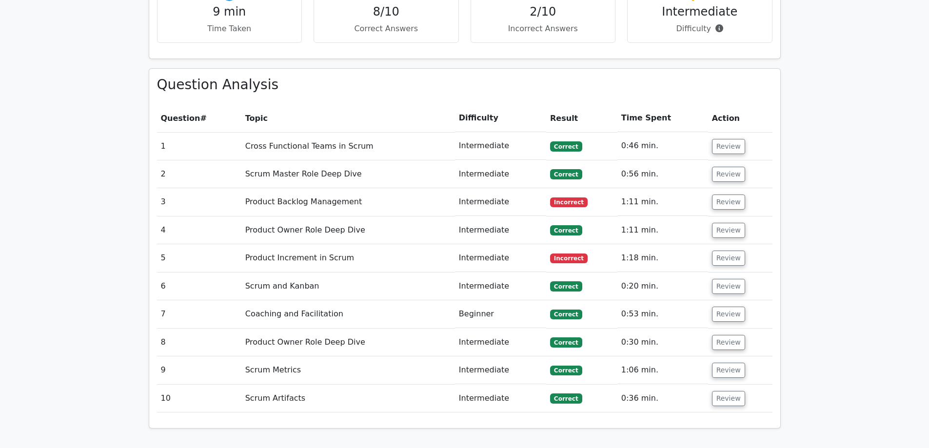
scroll to position [817, 0]
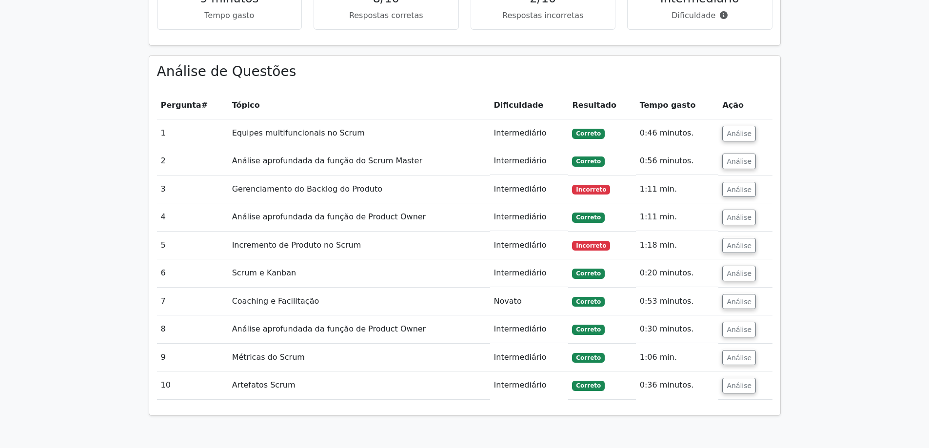
click at [521, 128] on font "Intermediário" at bounding box center [520, 132] width 53 height 9
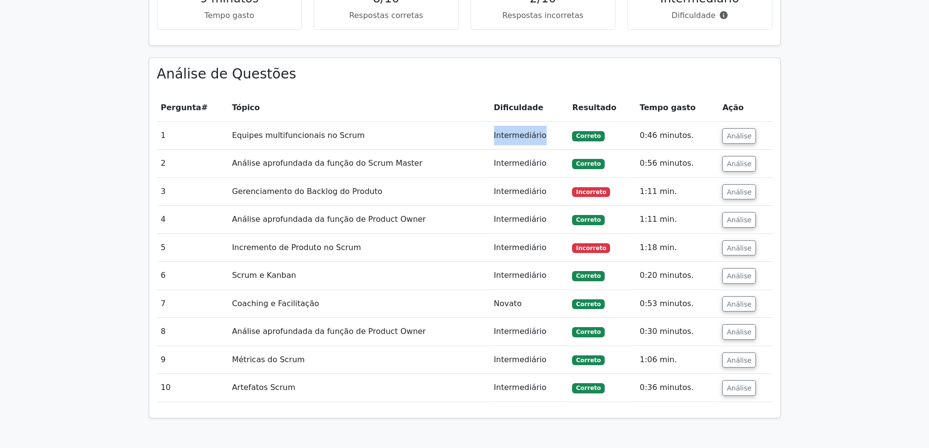
copy font "Intermediário"
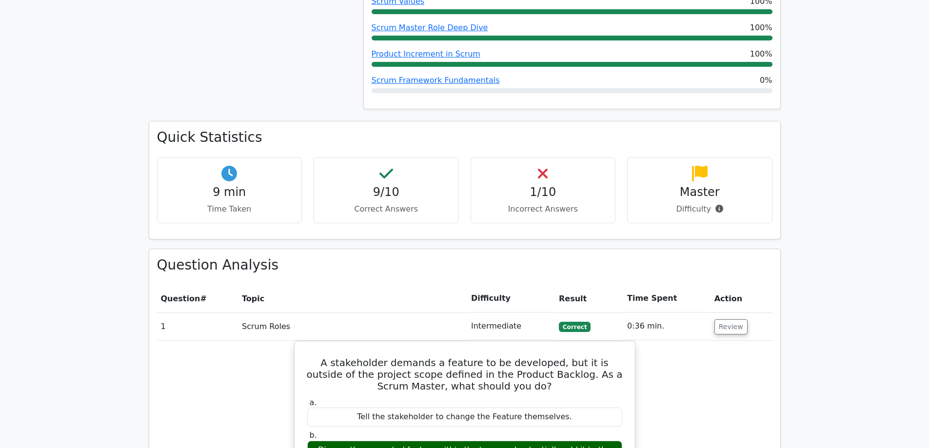
scroll to position [634, 0]
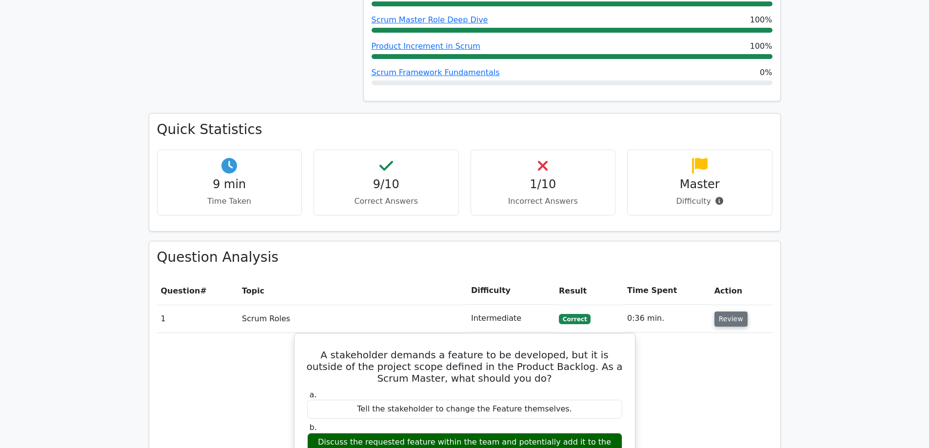
click at [724, 312] on button "Review" at bounding box center [730, 319] width 33 height 15
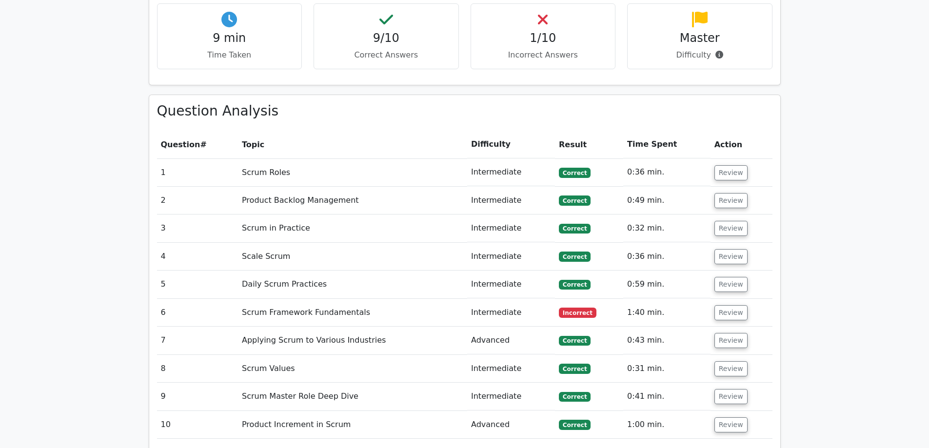
scroll to position [817, 0]
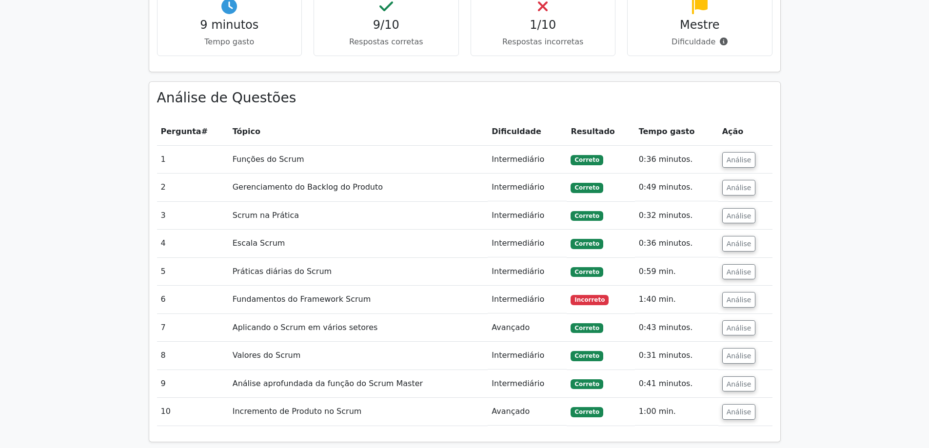
click at [513, 155] on font "Intermediário" at bounding box center [517, 159] width 53 height 9
copy font "Intermediário"
click at [506, 407] on font "Avançado" at bounding box center [510, 411] width 38 height 9
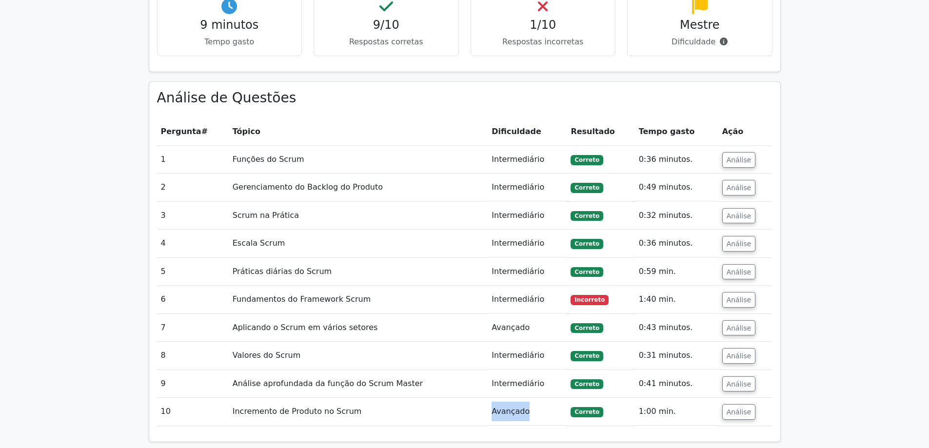
copy font "Avançado"
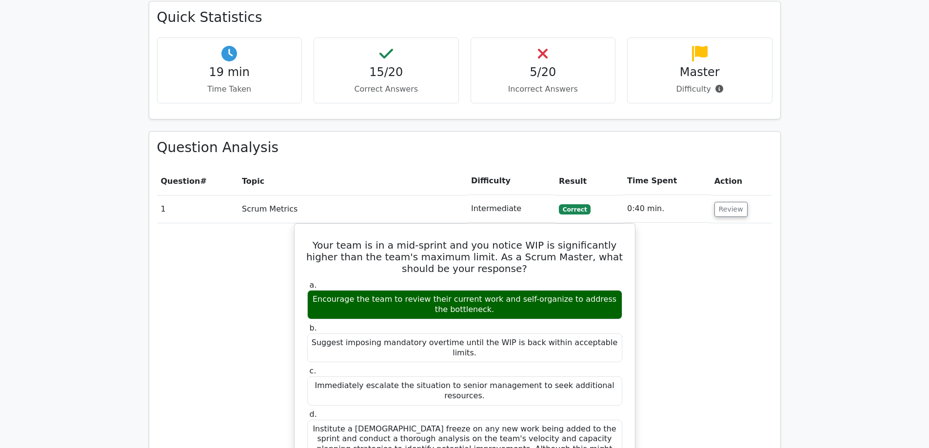
scroll to position [878, 0]
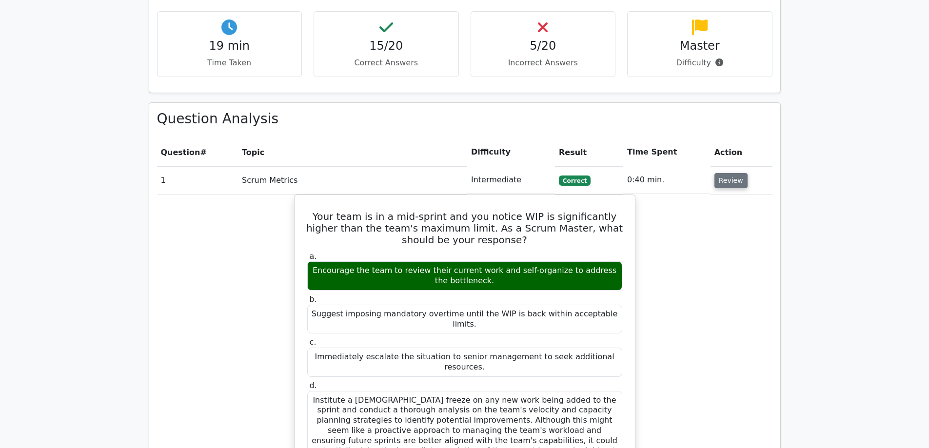
click at [725, 173] on button "Review" at bounding box center [730, 180] width 33 height 15
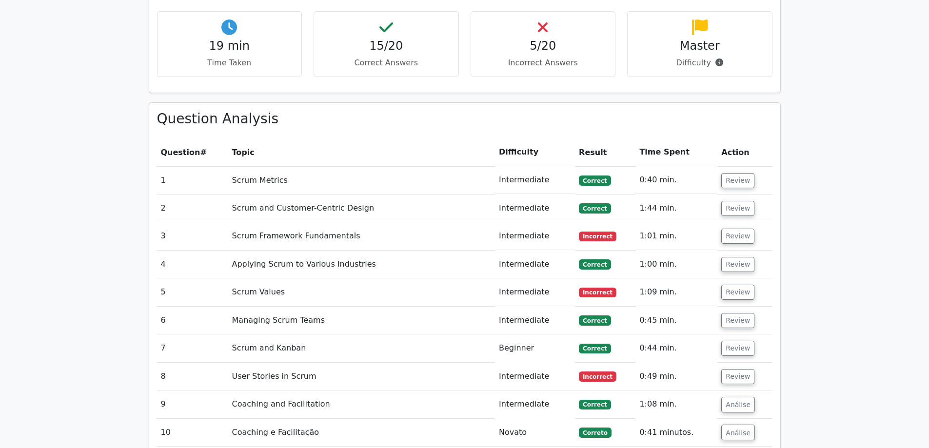
scroll to position [914, 0]
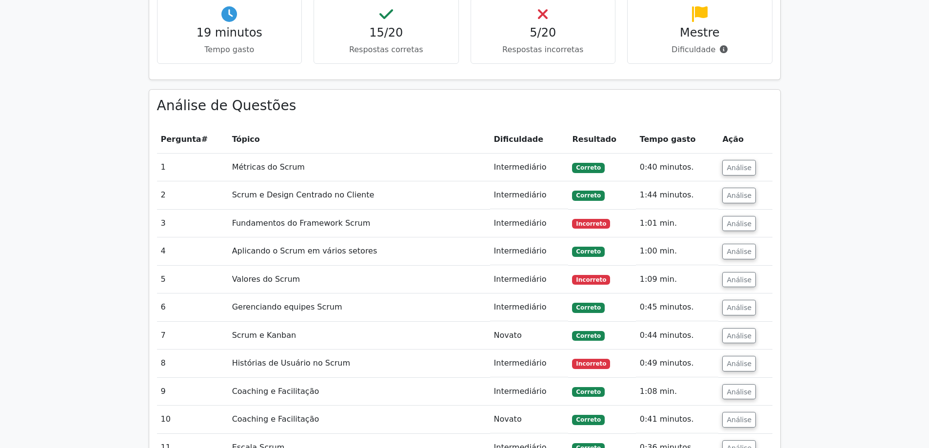
click at [527, 162] on font "Intermediário" at bounding box center [520, 166] width 53 height 9
copy font "Intermediário"
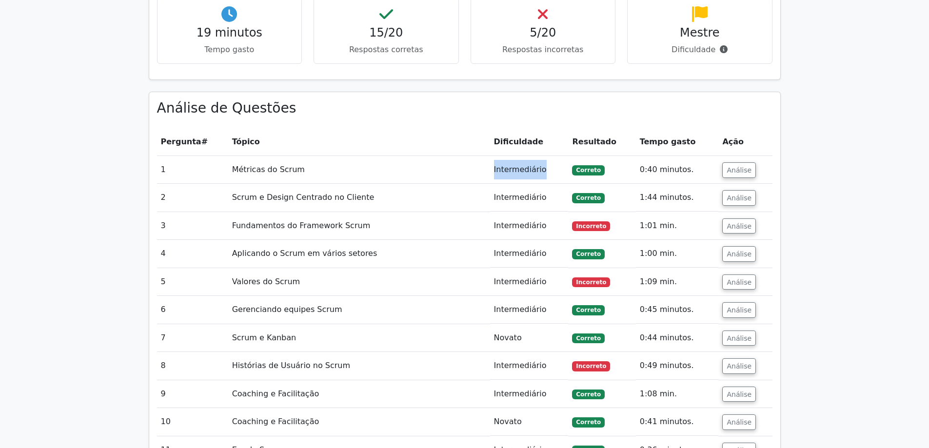
click at [891, 302] on main "Torne-se Premium Pacote de Preparação para o Professional Scrum Master I (2025)…" at bounding box center [464, 130] width 929 height 2026
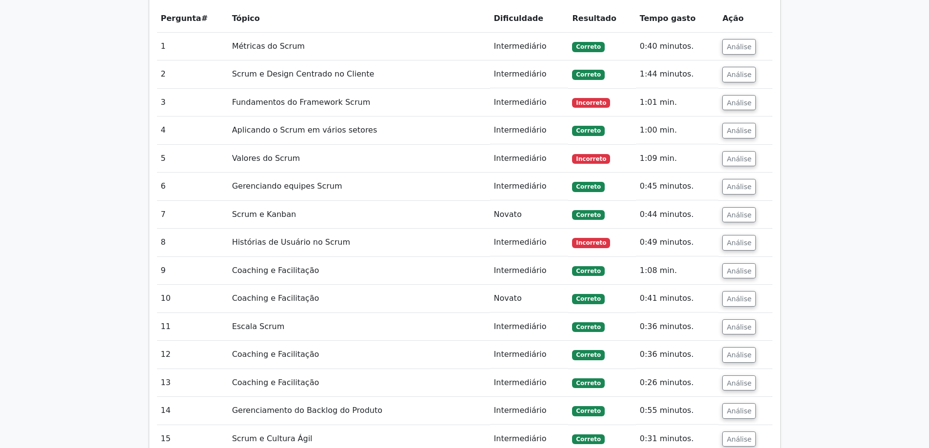
scroll to position [1109, 0]
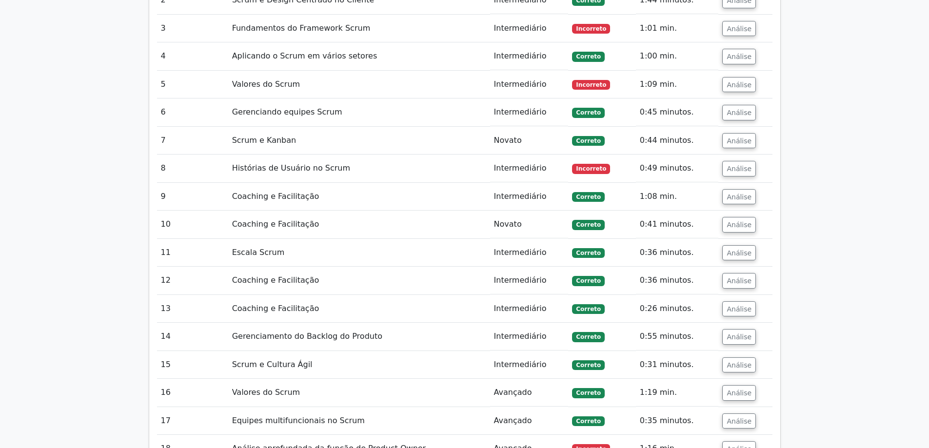
click at [508, 136] on font "Novato" at bounding box center [508, 140] width 28 height 9
click at [512, 248] on font "Intermediário" at bounding box center [520, 252] width 53 height 9
click at [506, 275] on font "Intermediário" at bounding box center [520, 279] width 53 height 9
click at [508, 248] on font "Intermediário" at bounding box center [520, 252] width 53 height 9
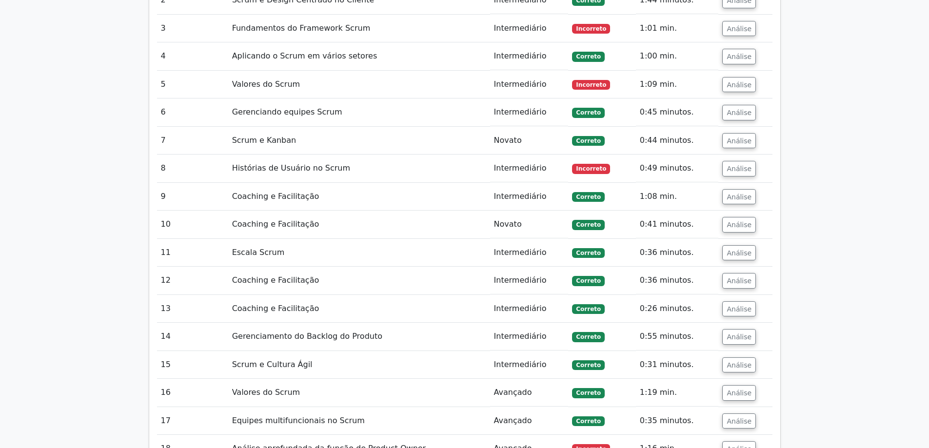
click at [520, 360] on font "Intermediário" at bounding box center [520, 364] width 53 height 9
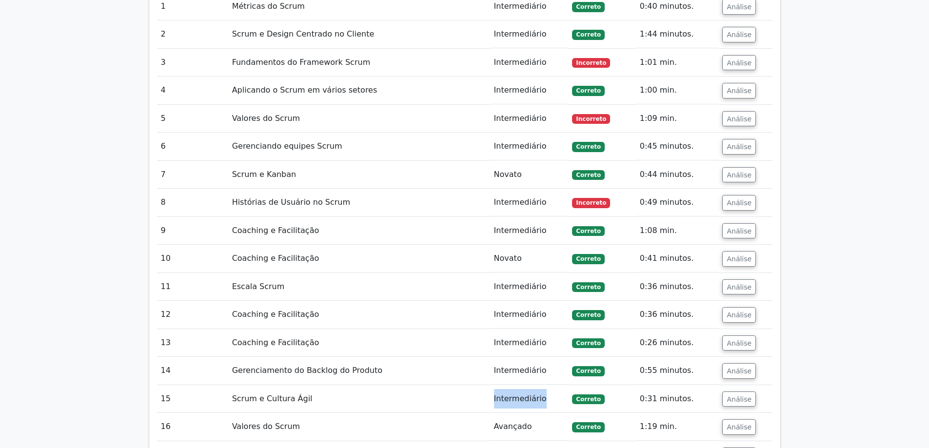
scroll to position [1061, 0]
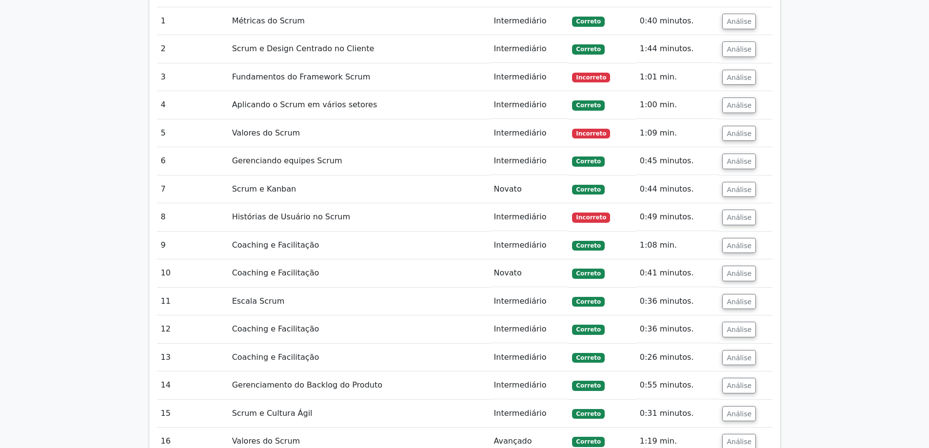
click at [511, 184] on font "Novato" at bounding box center [508, 188] width 28 height 9
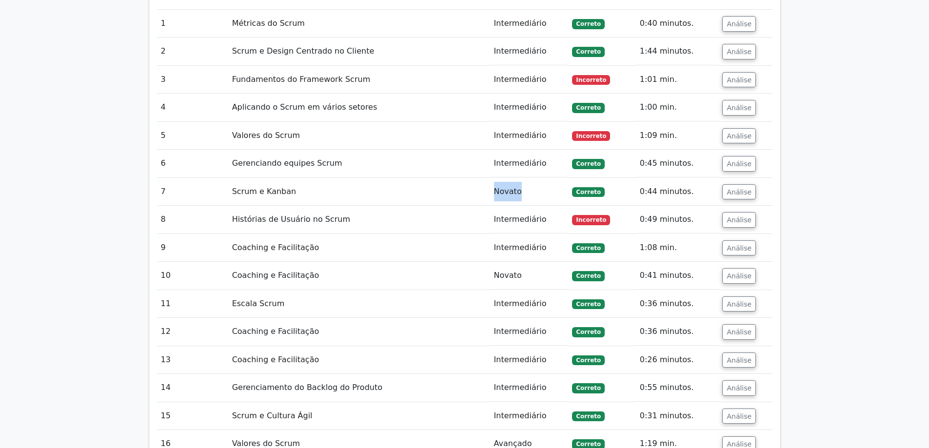
copy font "Novato"
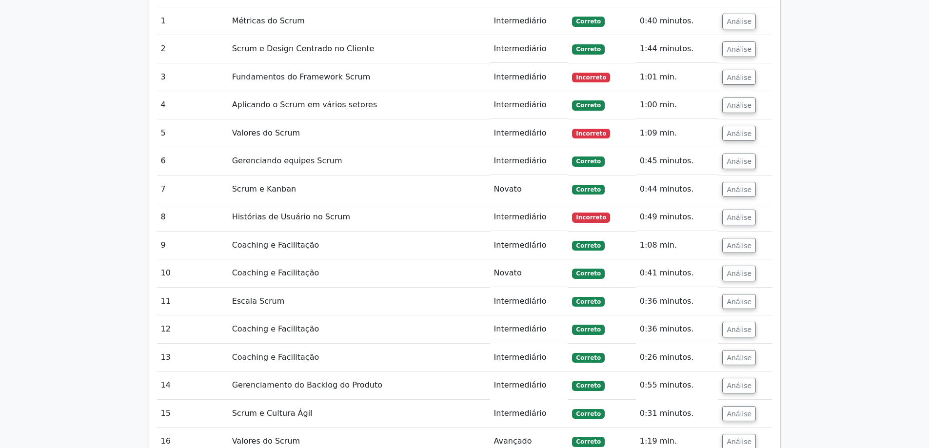
click at [522, 353] on font "Intermediário" at bounding box center [520, 357] width 53 height 9
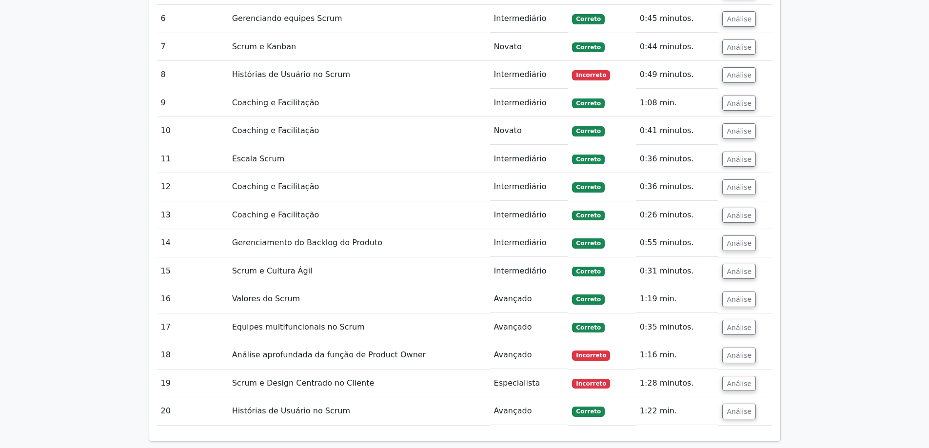
scroll to position [1207, 0]
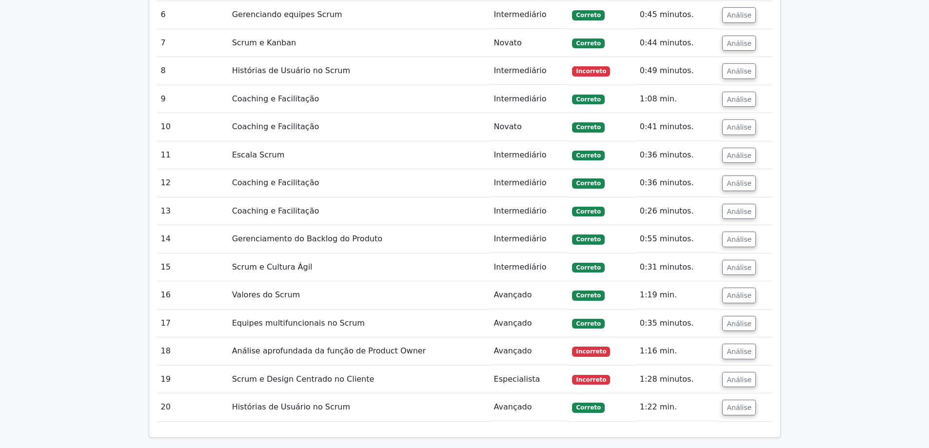
click at [512, 290] on font "Avançado" at bounding box center [513, 294] width 38 height 9
copy font "Avançado"
click at [514, 374] on font "Especialista" at bounding box center [517, 378] width 46 height 9
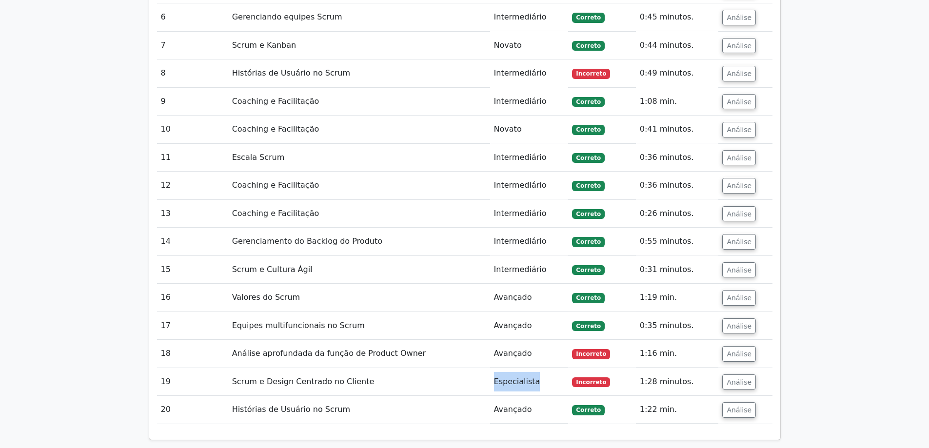
copy font "Especialista"
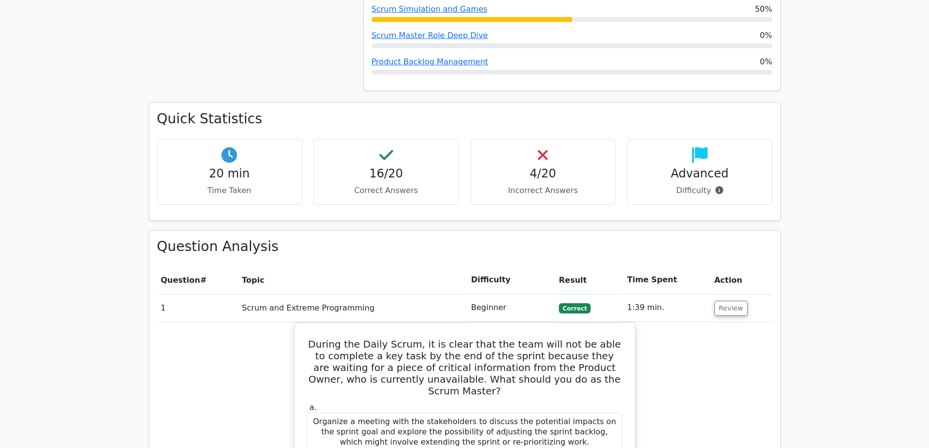
scroll to position [780, 0]
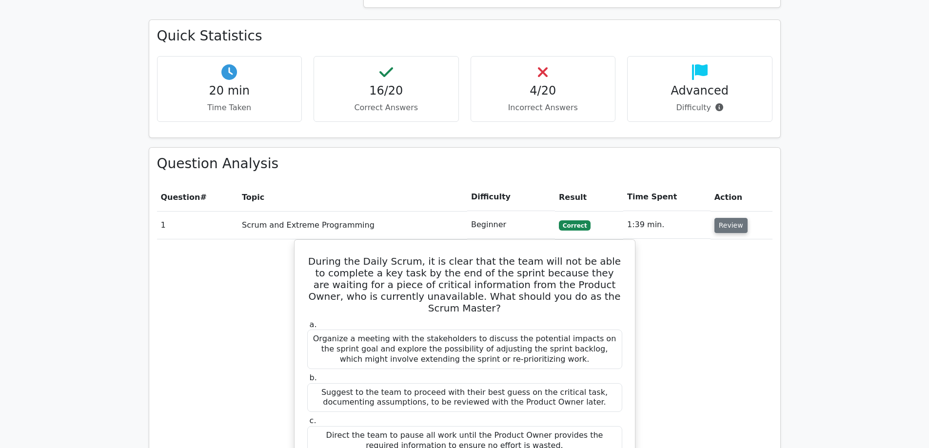
click at [724, 218] on button "Review" at bounding box center [730, 225] width 33 height 15
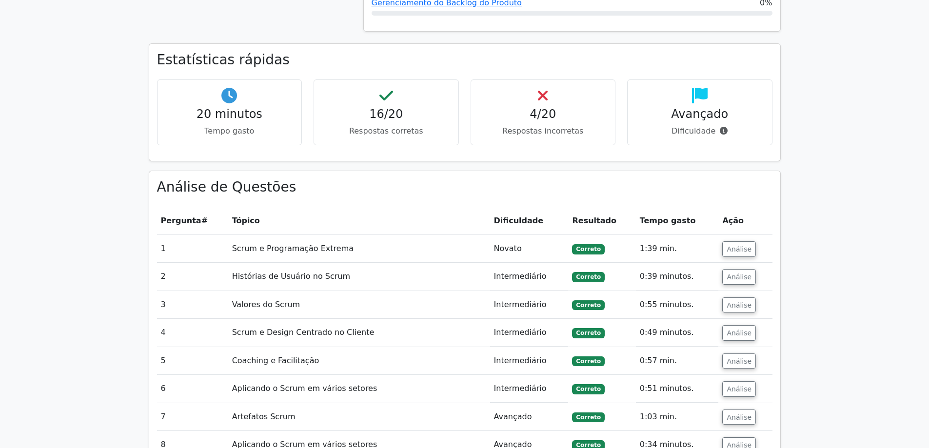
scroll to position [817, 0]
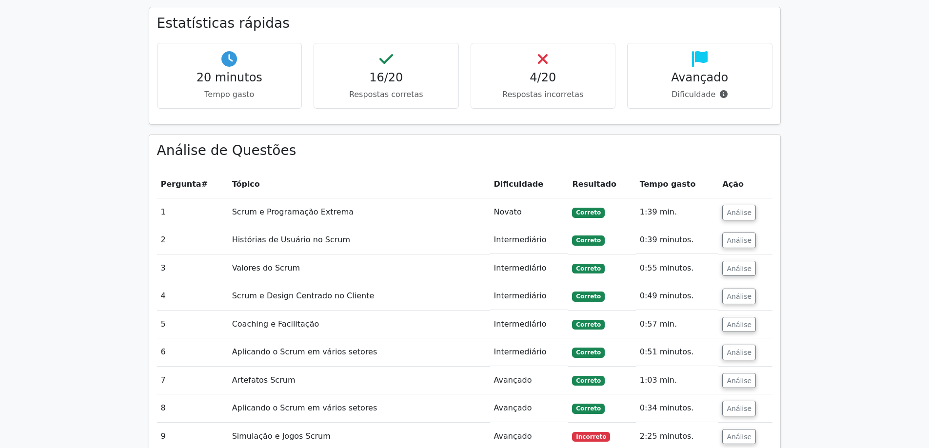
click at [505, 207] on font "Novato" at bounding box center [508, 211] width 28 height 9
copy font "Novato"
click at [507, 235] on font "Intermediário" at bounding box center [520, 239] width 53 height 9
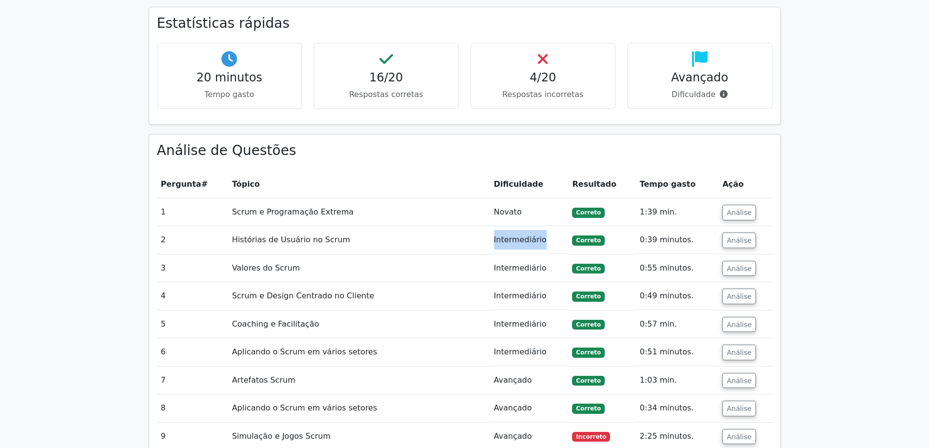
copy font "Intermediário"
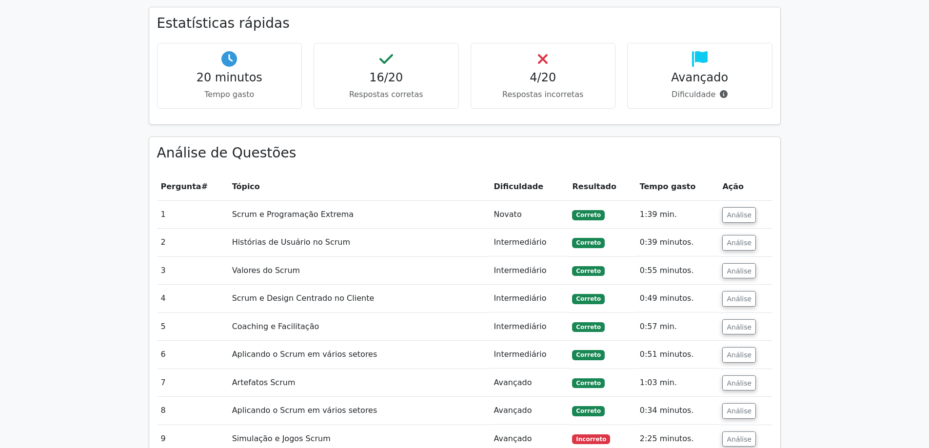
click at [800, 307] on main "Torne-se Premium Pacote de Preparação para o Professional Scrum Master I (2025)…" at bounding box center [464, 194] width 929 height 1961
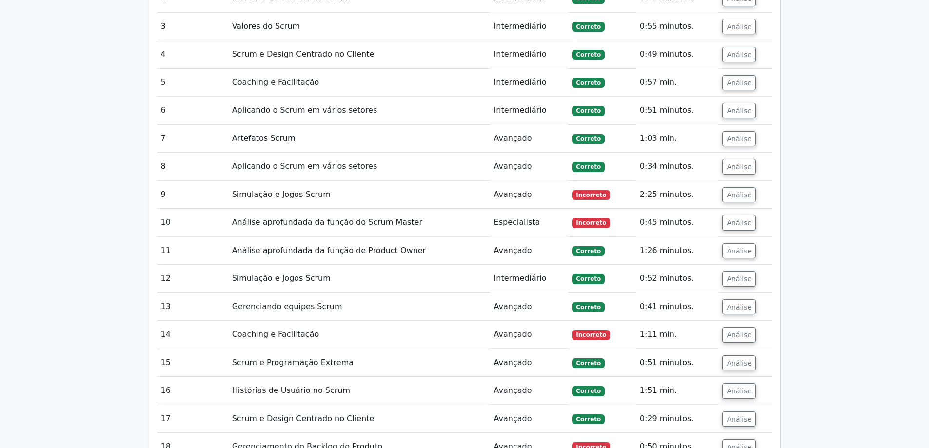
scroll to position [1061, 0]
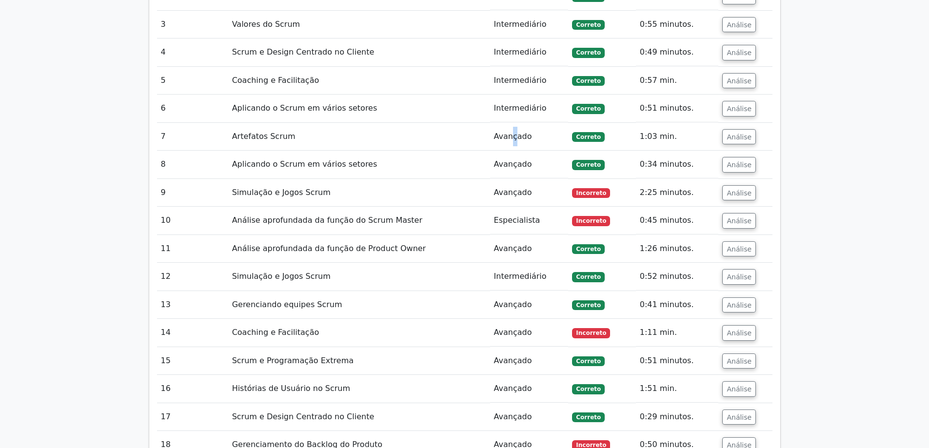
click at [514, 132] on font "Avançado" at bounding box center [513, 136] width 38 height 9
click at [519, 216] on font "Especialista" at bounding box center [517, 220] width 46 height 9
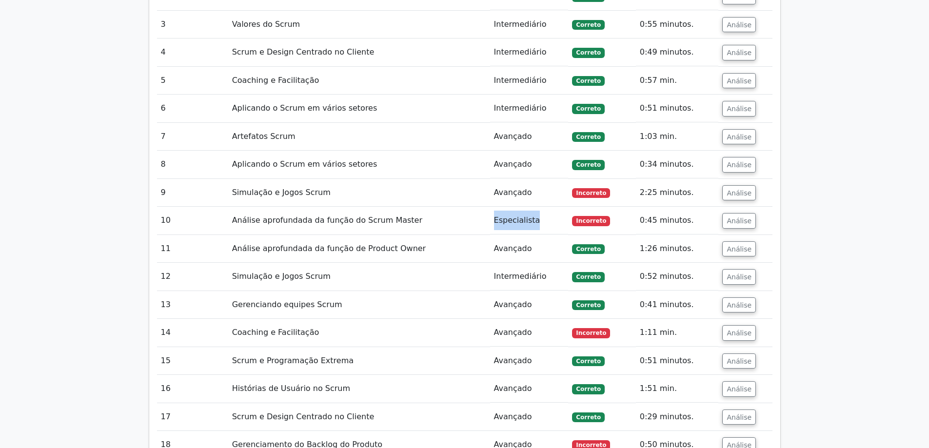
click at [519, 216] on font "Especialista" at bounding box center [517, 220] width 46 height 9
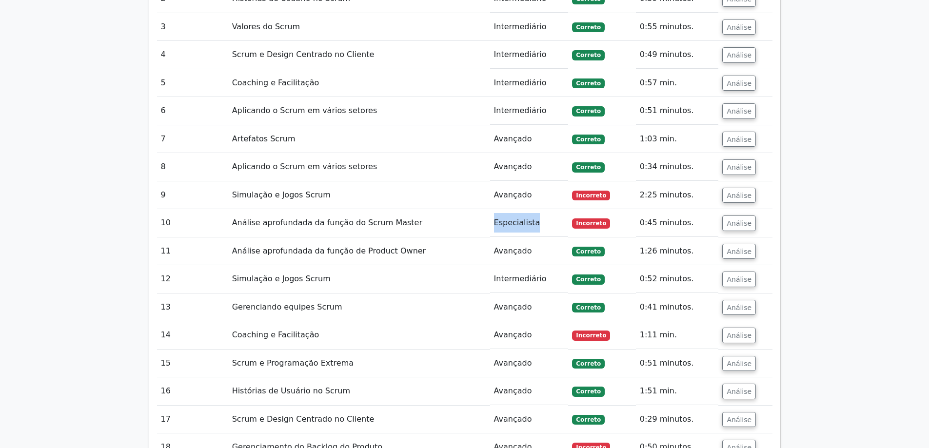
copy font "Especialista"
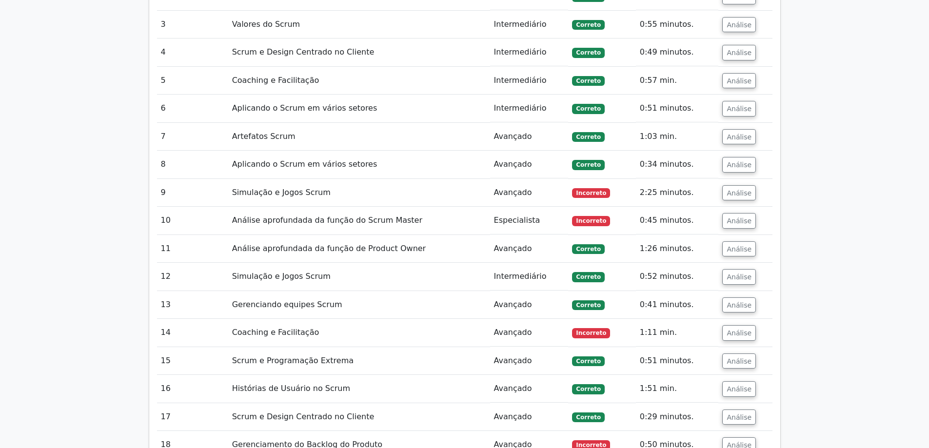
click at [524, 244] on font "Avançado" at bounding box center [513, 248] width 38 height 9
click at [516, 272] on font "Intermediário" at bounding box center [520, 276] width 53 height 9
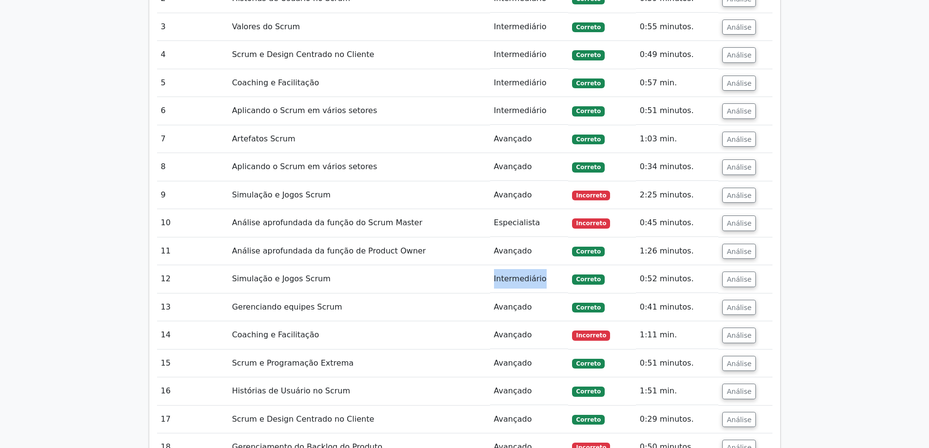
copy font "Intermediário"
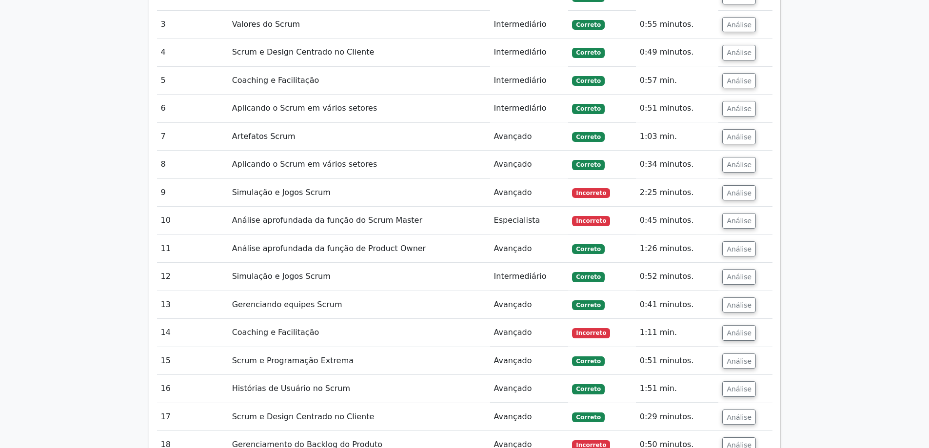
click at [515, 300] on font "Avançado" at bounding box center [513, 304] width 38 height 9
copy font "Avançado"
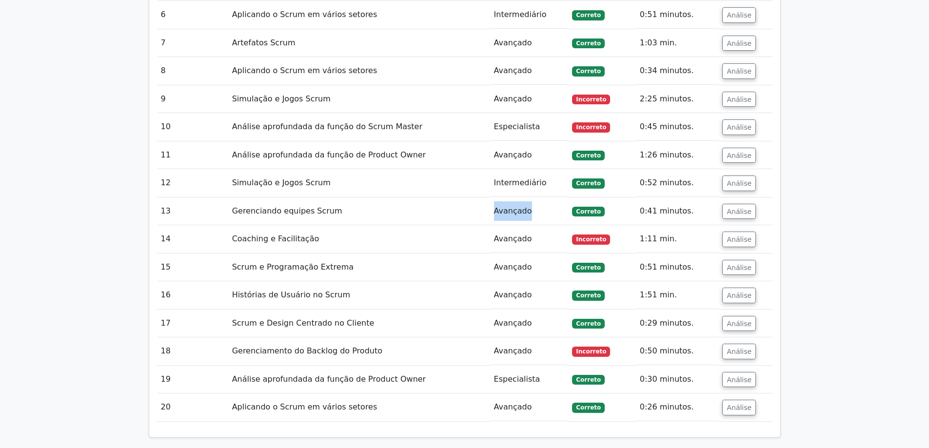
scroll to position [1158, 0]
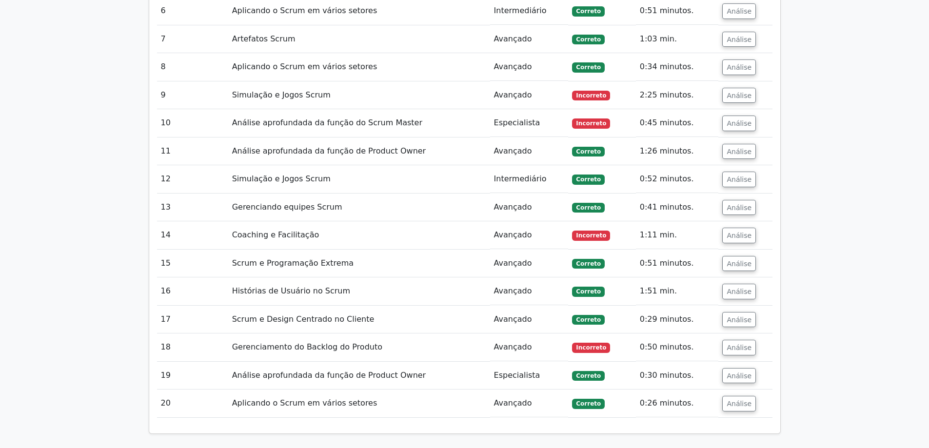
click at [515, 342] on font "Avançado" at bounding box center [513, 346] width 38 height 9
click at [511, 371] on font "Especialista" at bounding box center [517, 375] width 46 height 9
click at [522, 371] on font "Especialista" at bounding box center [517, 375] width 46 height 9
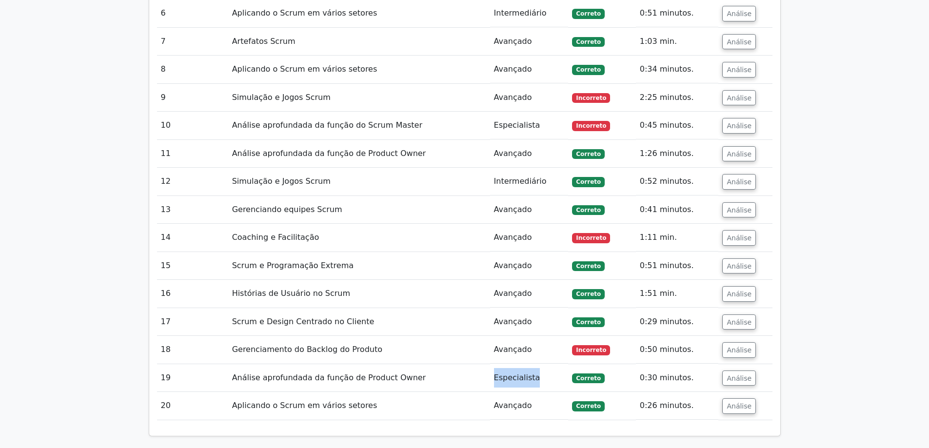
copy font "Especialista"
